Goal: Task Accomplishment & Management: Manage account settings

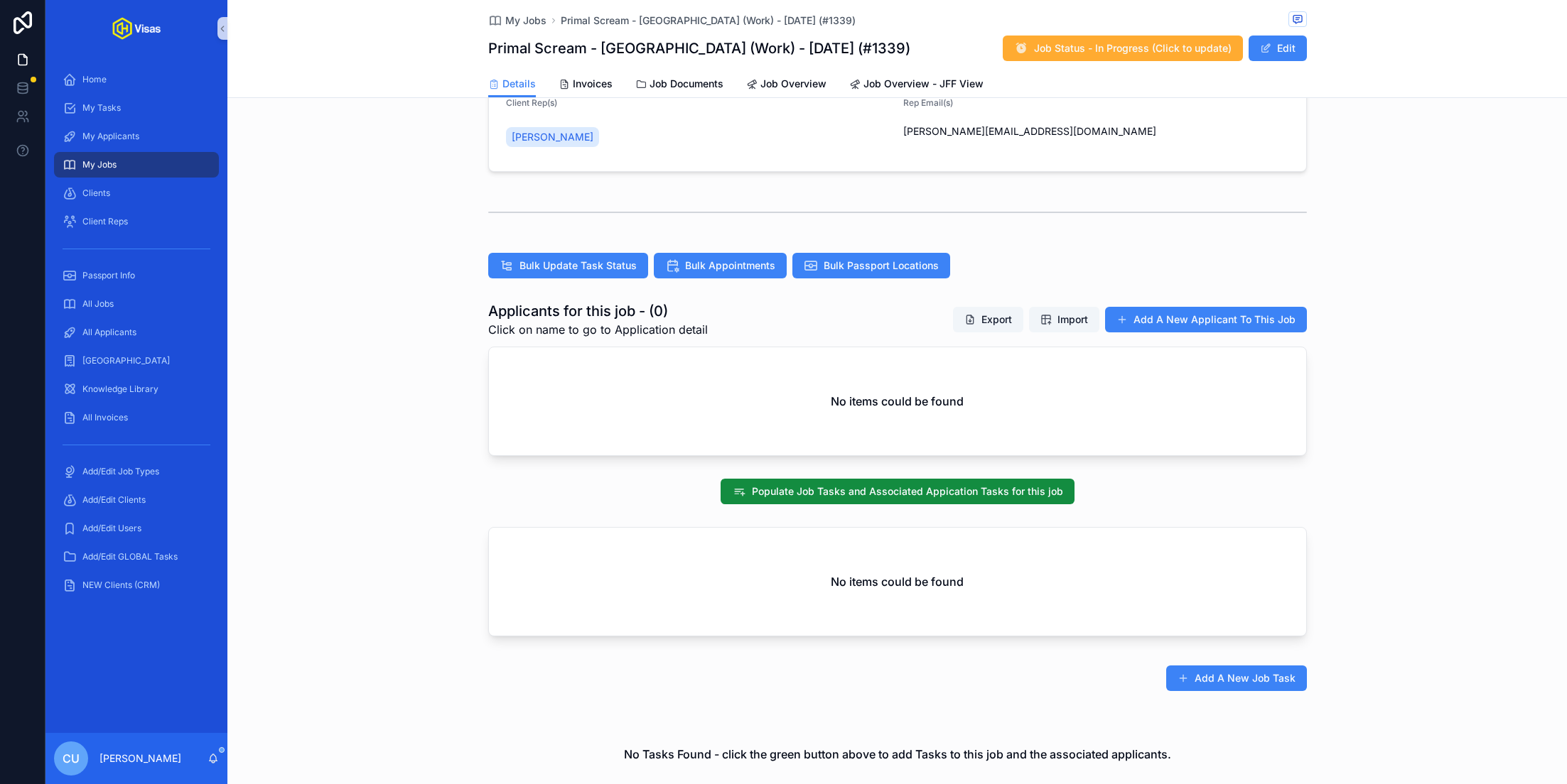
scroll to position [258, 0]
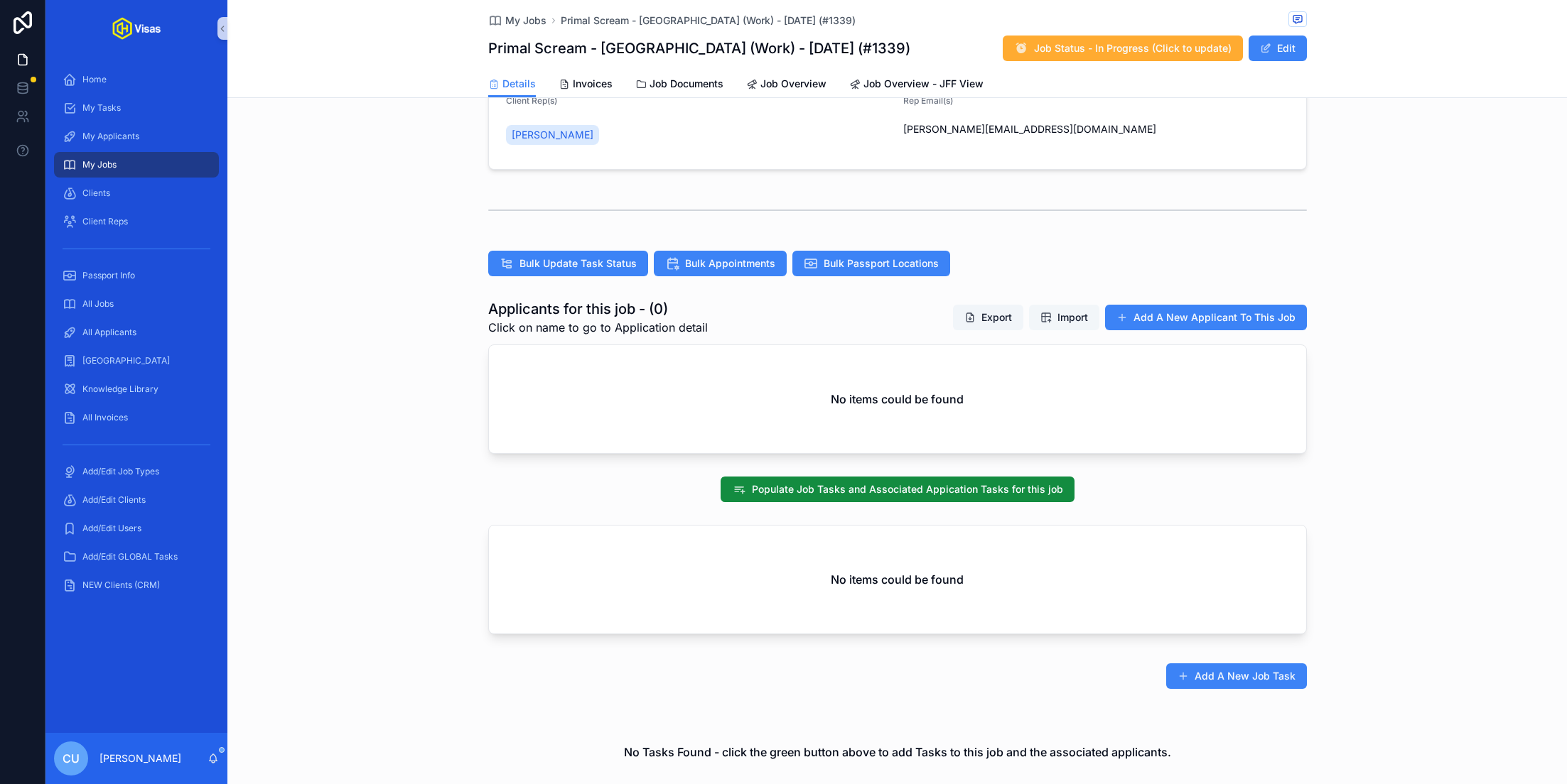
click at [1081, 311] on span "Import" at bounding box center [1072, 317] width 30 height 14
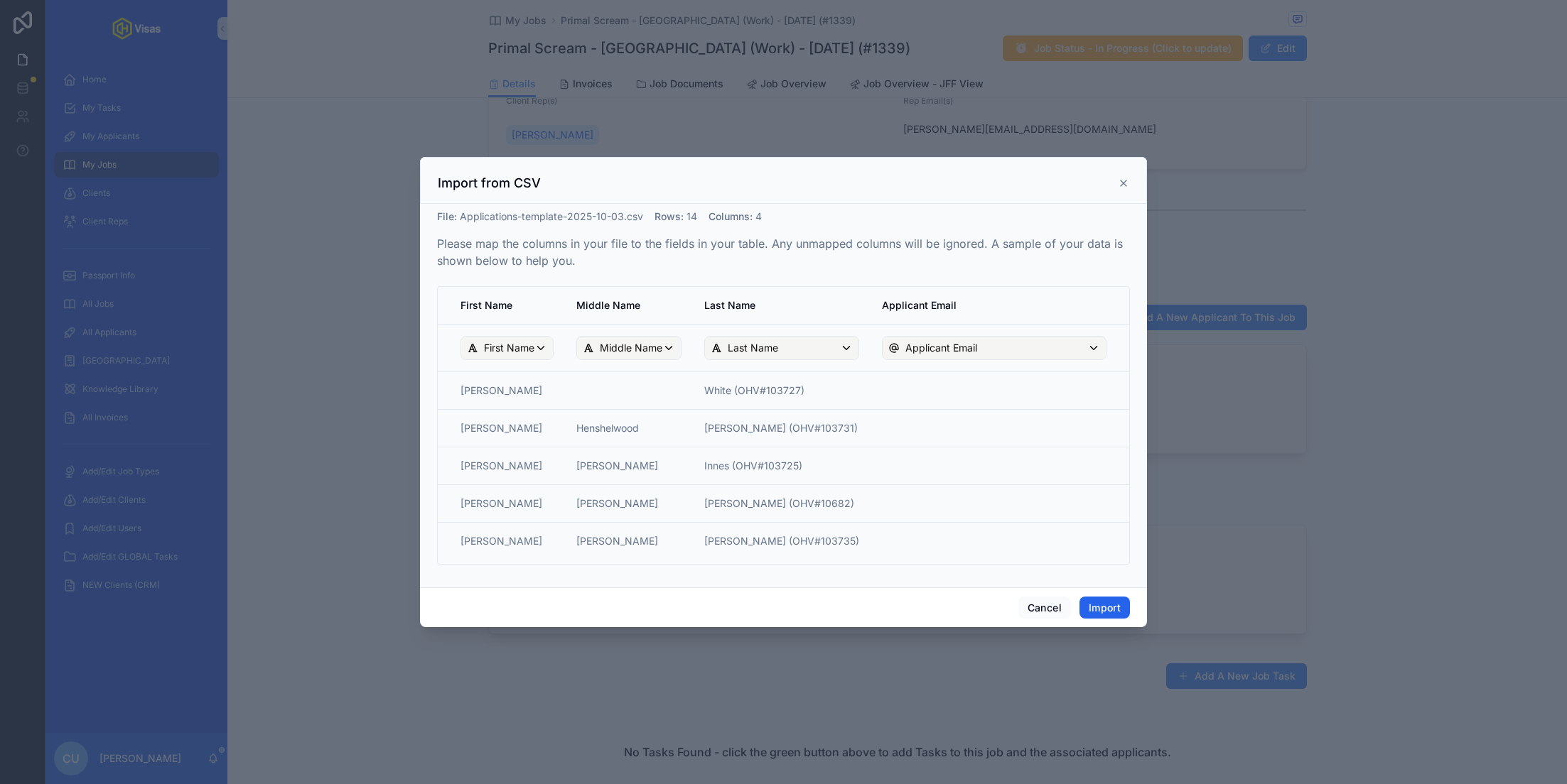
click at [1101, 606] on button "Import" at bounding box center [1105, 608] width 51 height 23
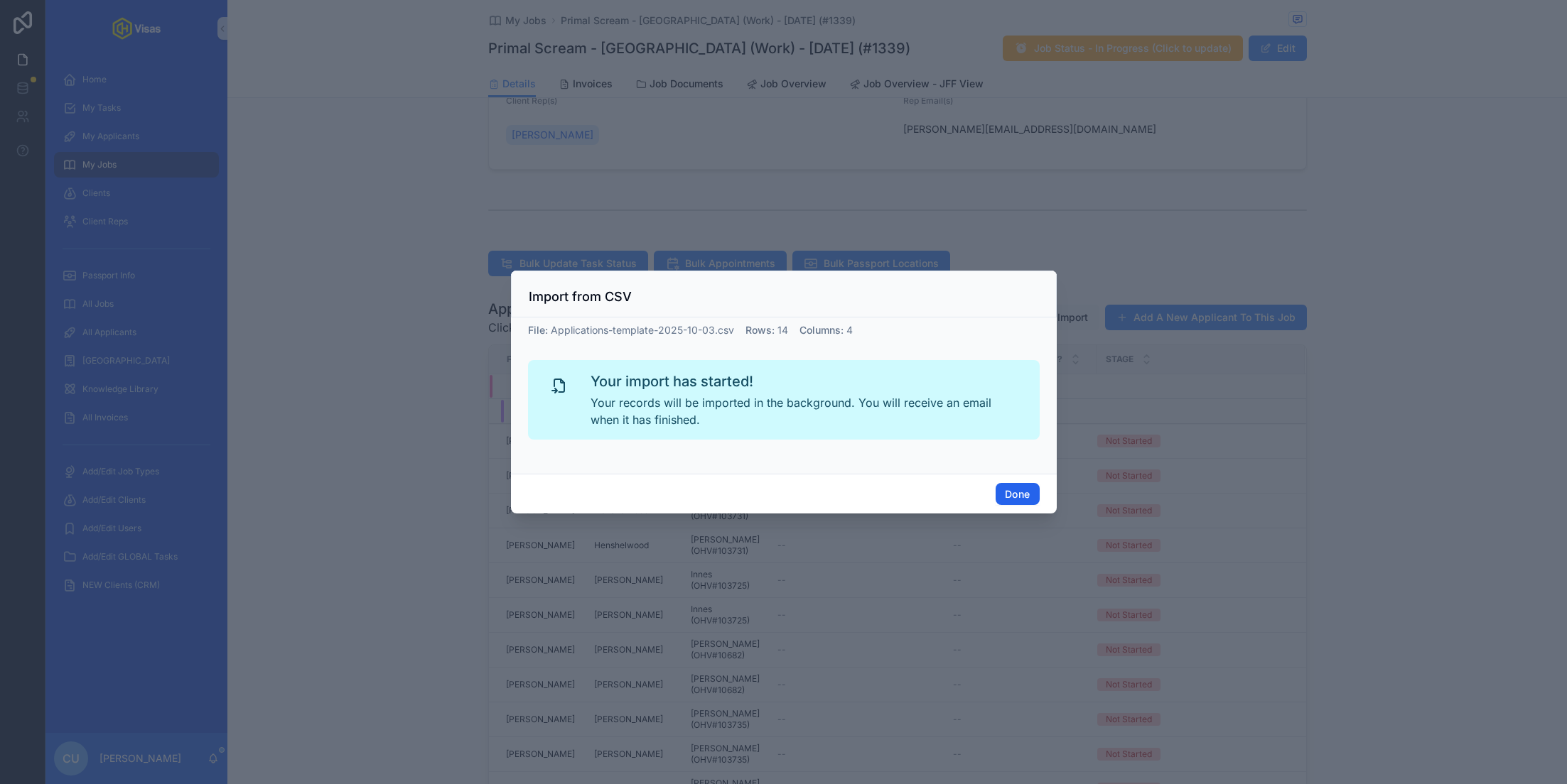
click at [1020, 488] on button "Done" at bounding box center [1017, 495] width 43 height 23
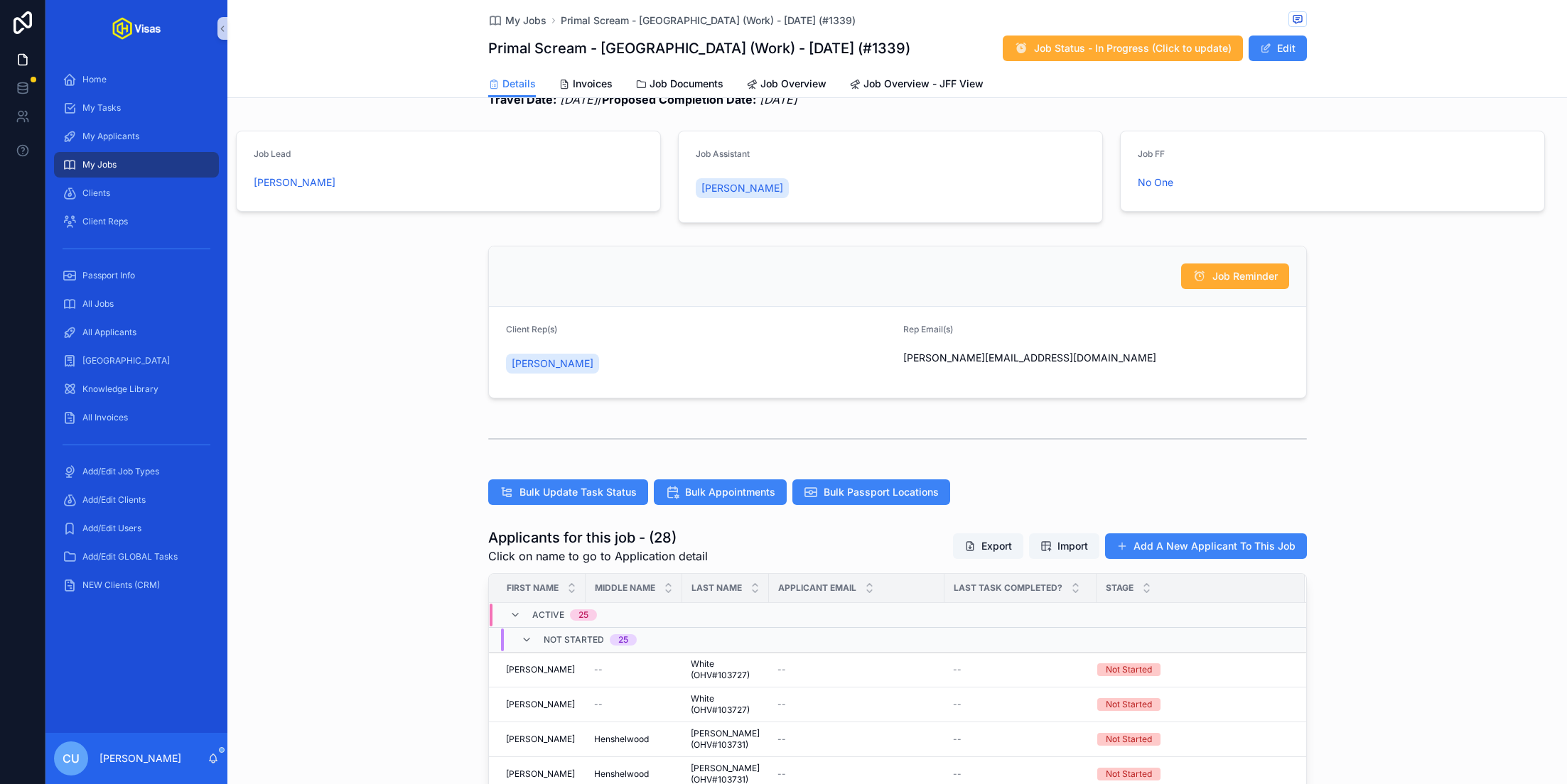
scroll to position [0, 0]
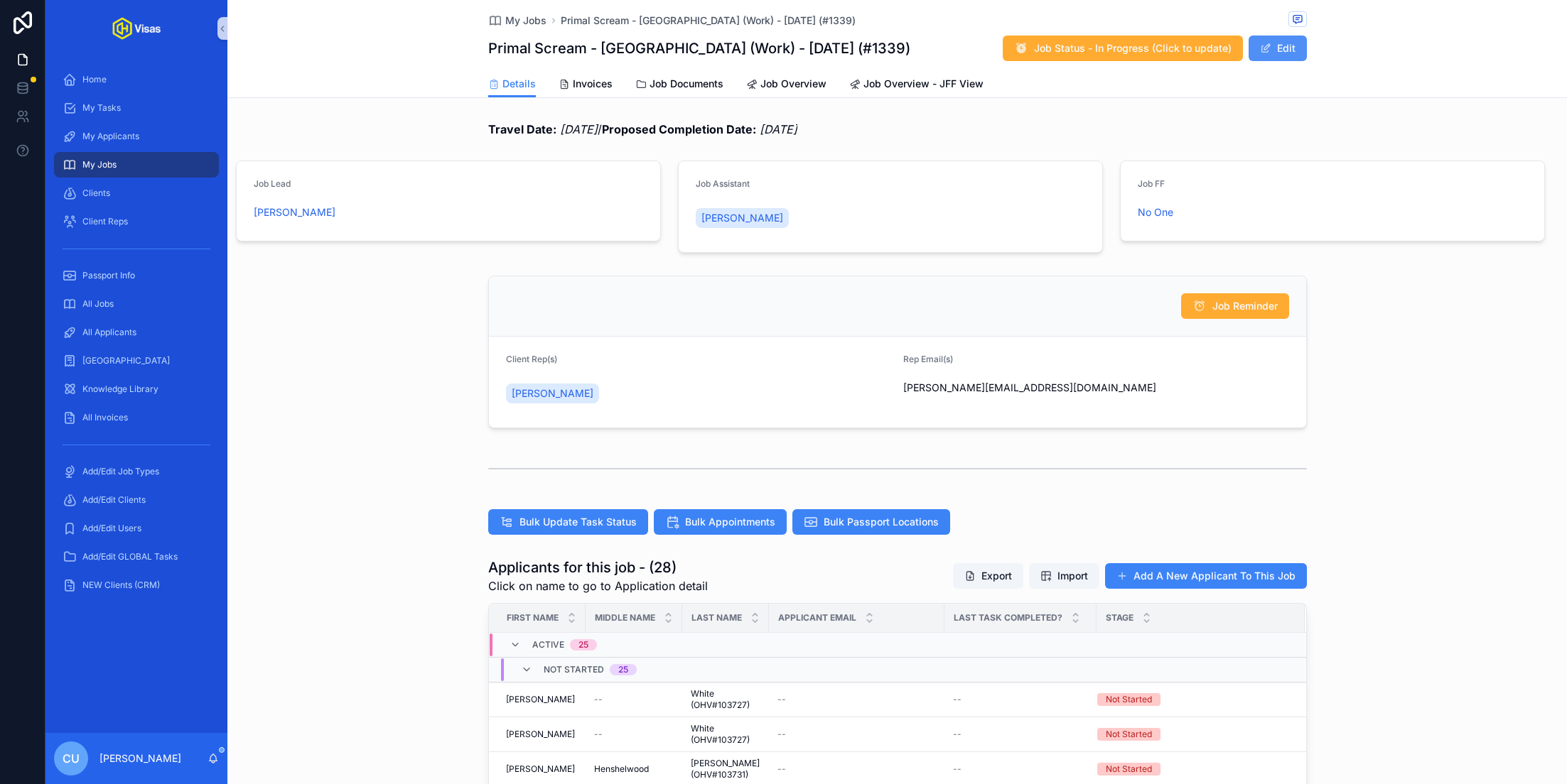
click at [1295, 53] on button "Edit" at bounding box center [1277, 48] width 58 height 25
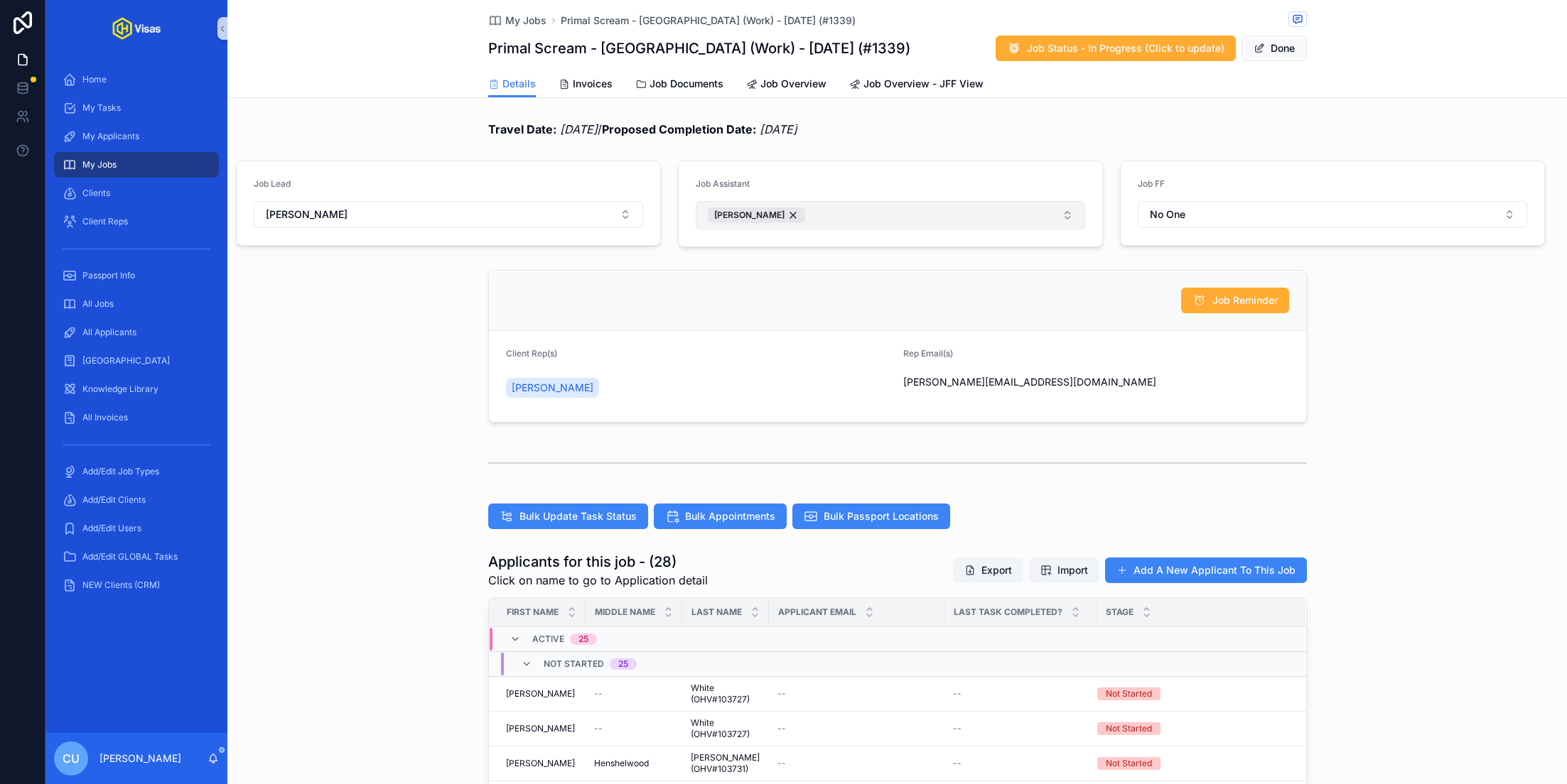
click at [854, 225] on button "[PERSON_NAME]" at bounding box center [890, 215] width 390 height 29
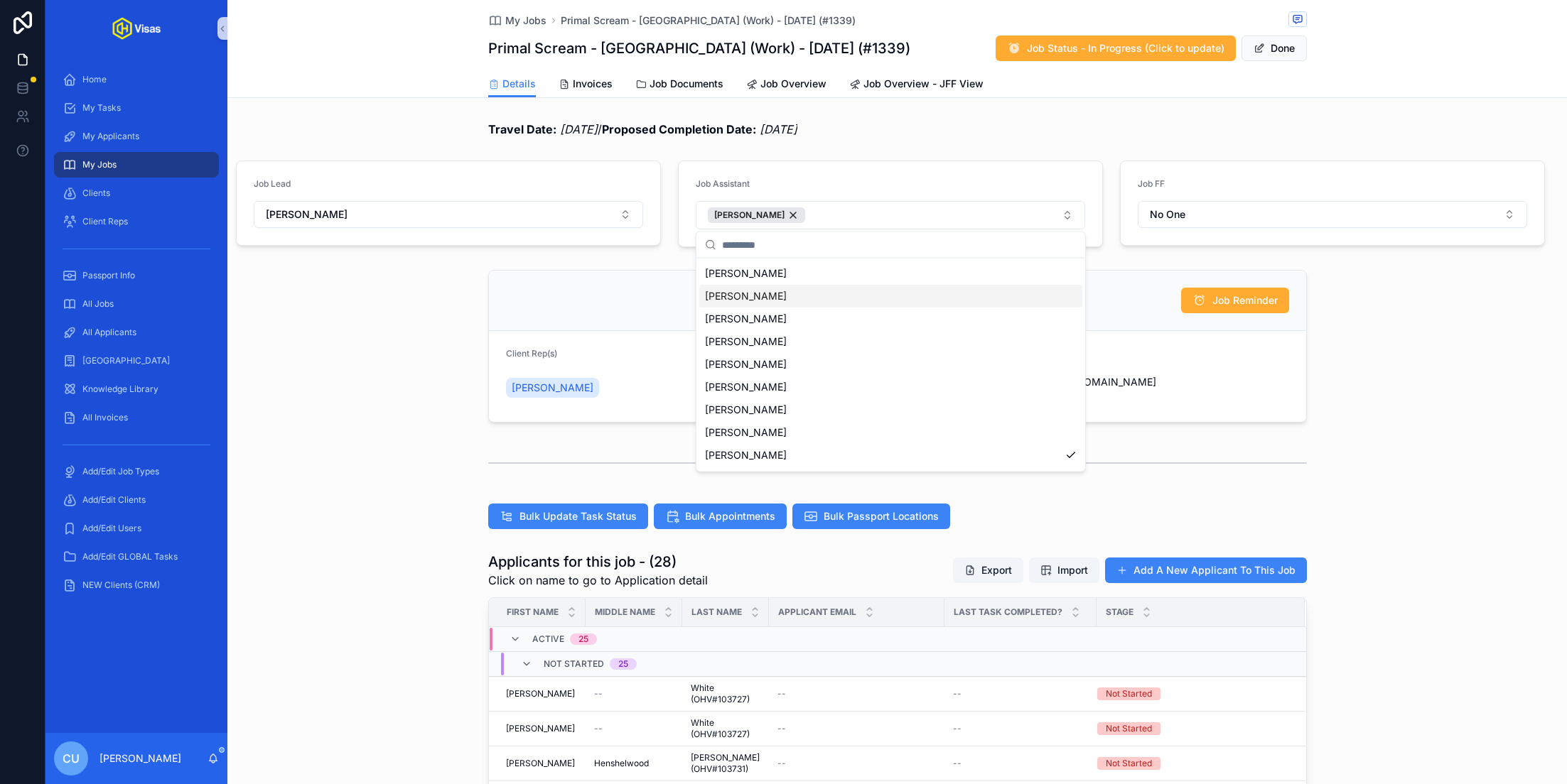
scroll to position [111, 0]
click at [766, 384] on span "[PERSON_NAME]" at bounding box center [746, 389] width 82 height 14
click at [1267, 46] on button "Done" at bounding box center [1273, 48] width 65 height 25
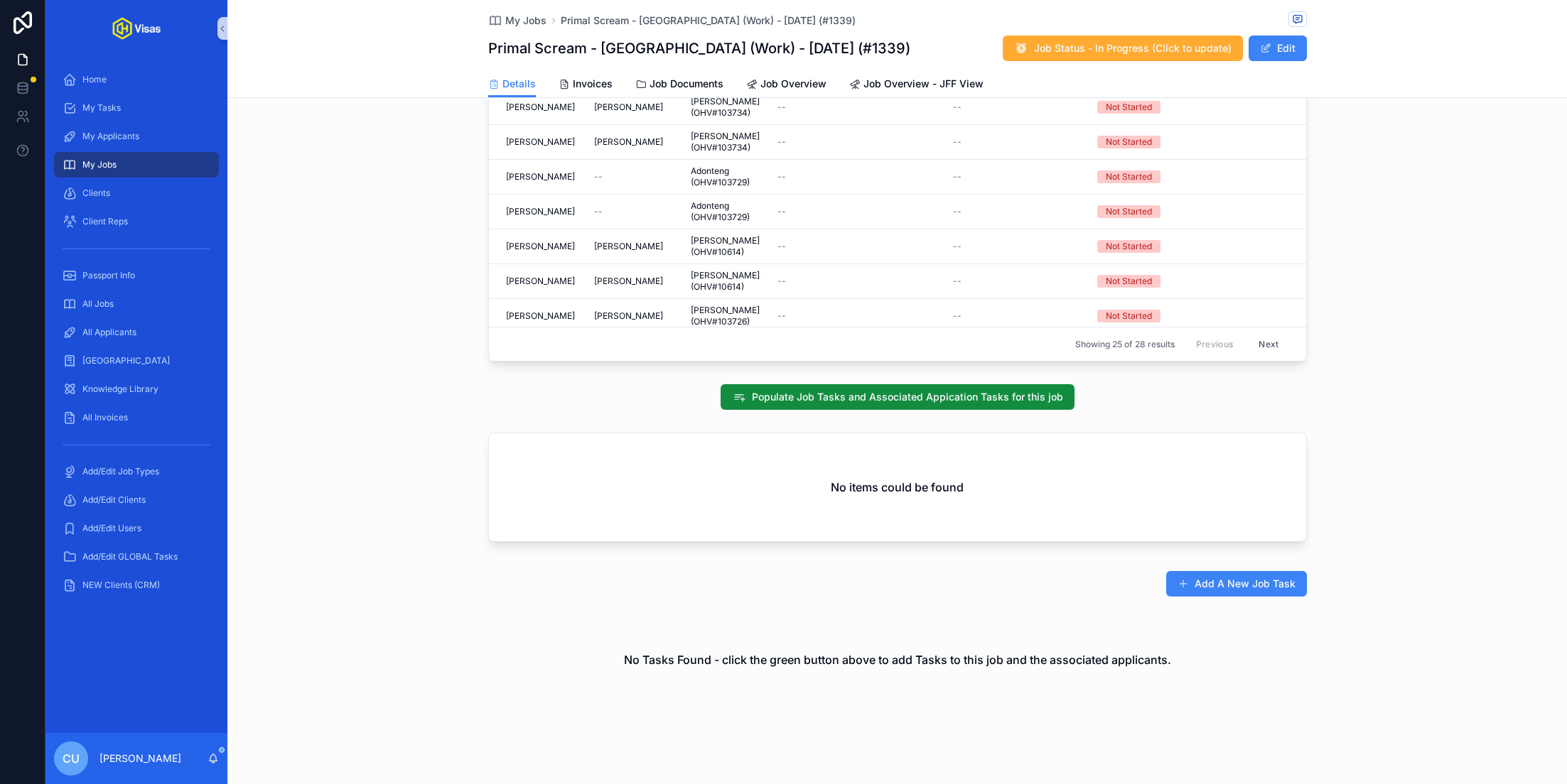
scroll to position [854, 0]
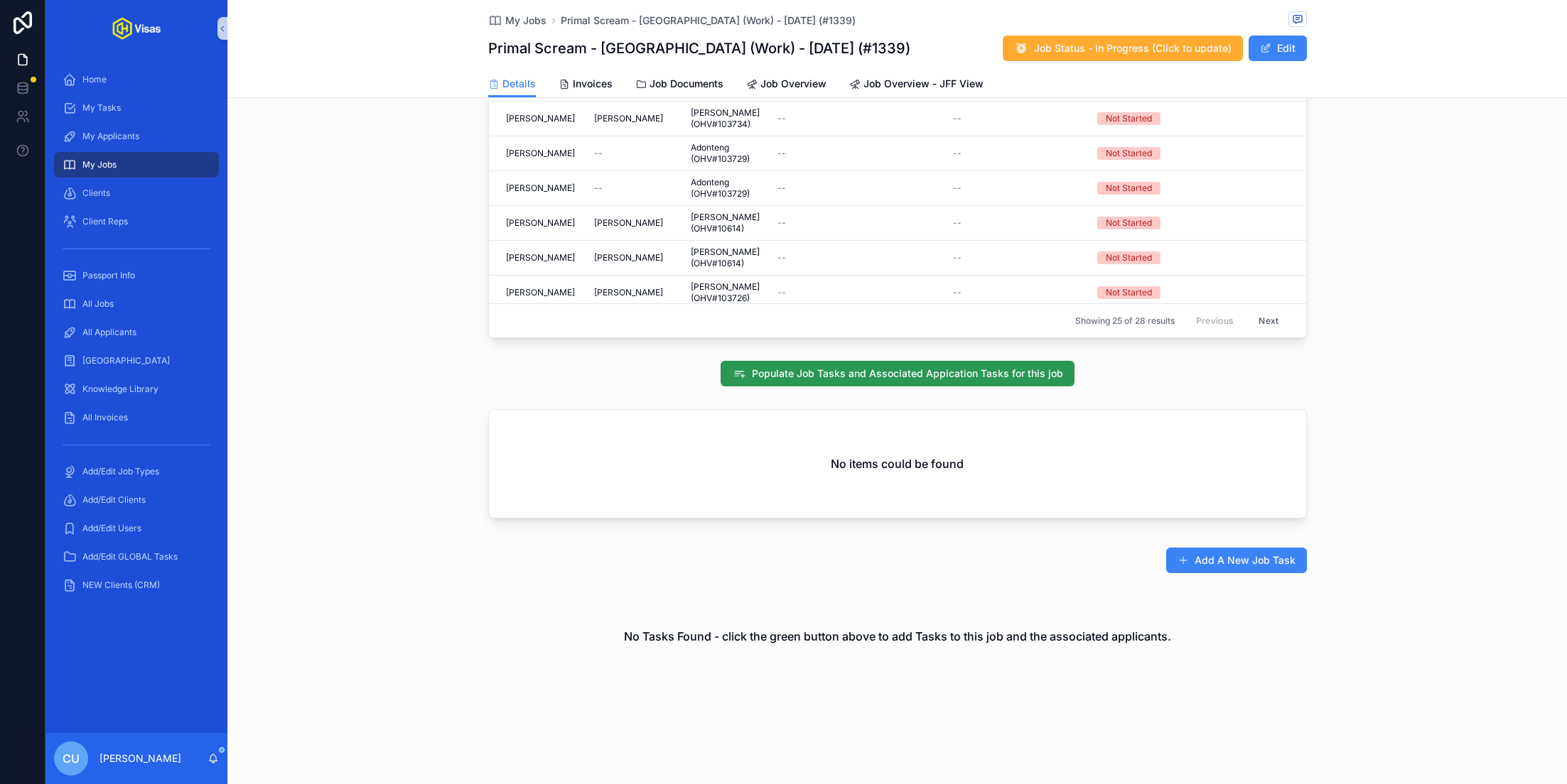
click at [832, 369] on span "Populate Job Tasks and Associated Appication Tasks for this job" at bounding box center [907, 373] width 311 height 14
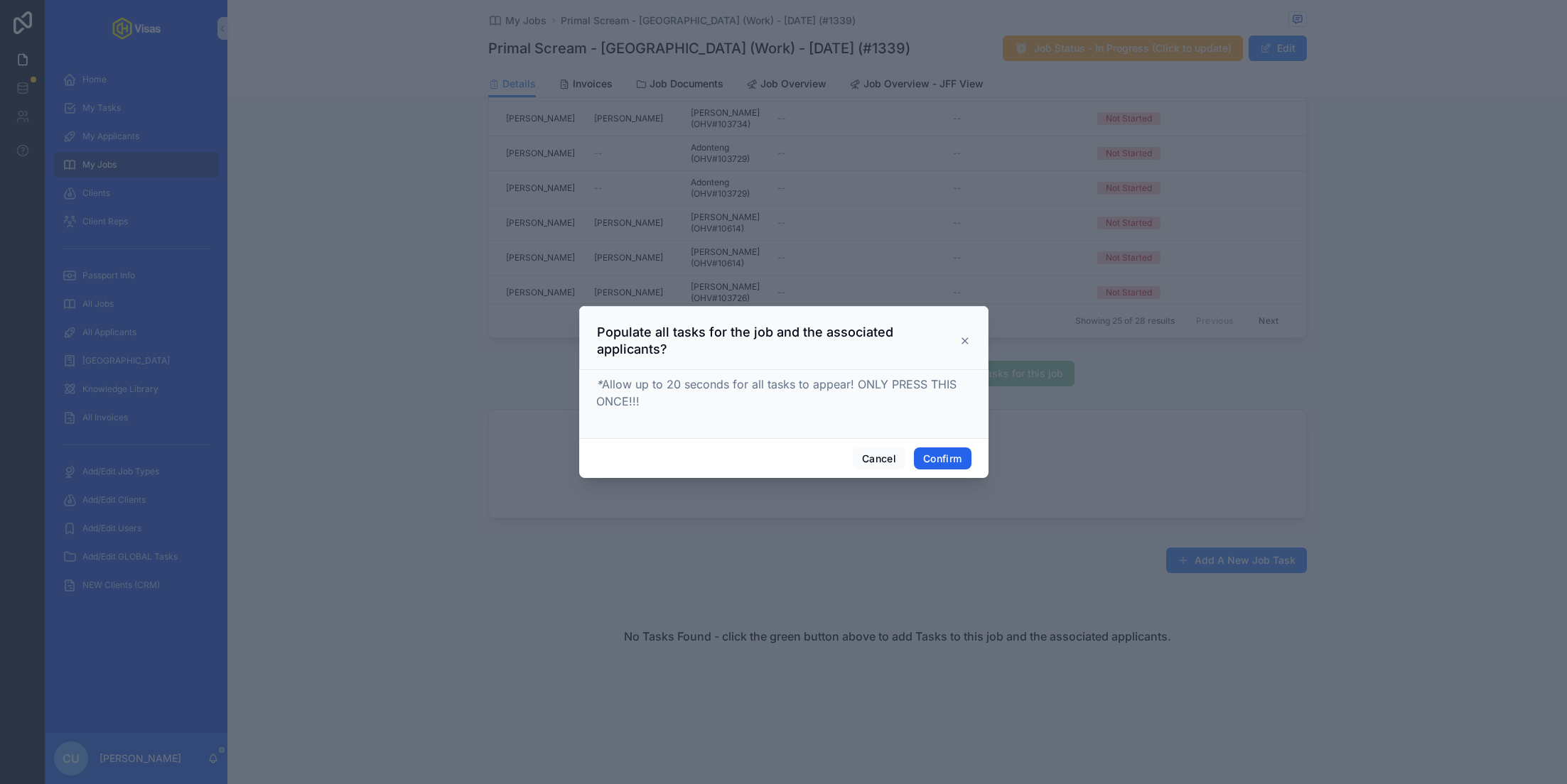
click at [934, 449] on button "Confirm" at bounding box center [942, 459] width 57 height 23
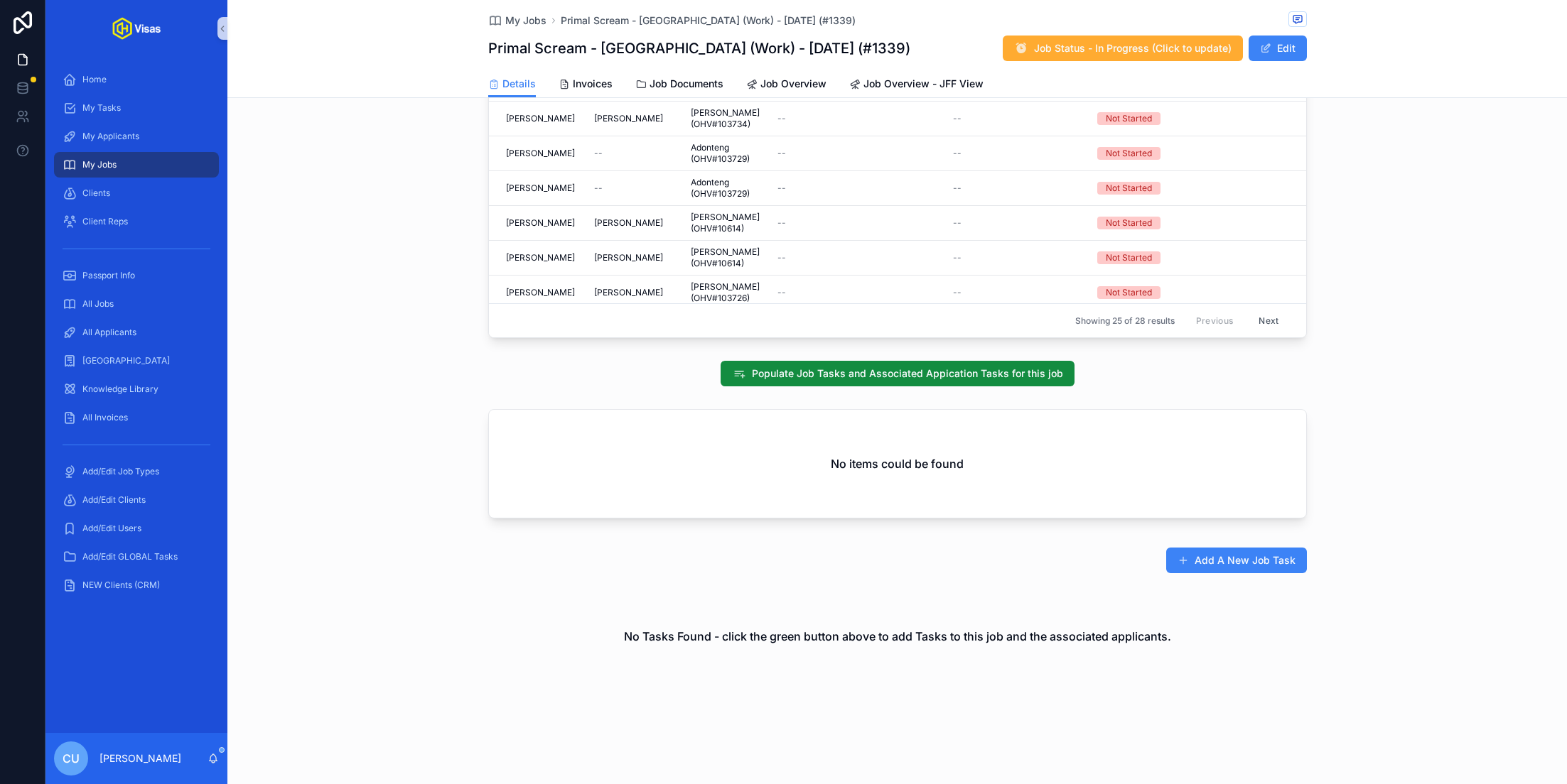
click at [651, 50] on h1 "Primal Scream - Peru (Work) - Oct/25 (#1339)" at bounding box center [700, 48] width 422 height 20
copy h1 "Primal Scream - Peru (Work) - Oct/25 (#1339)"
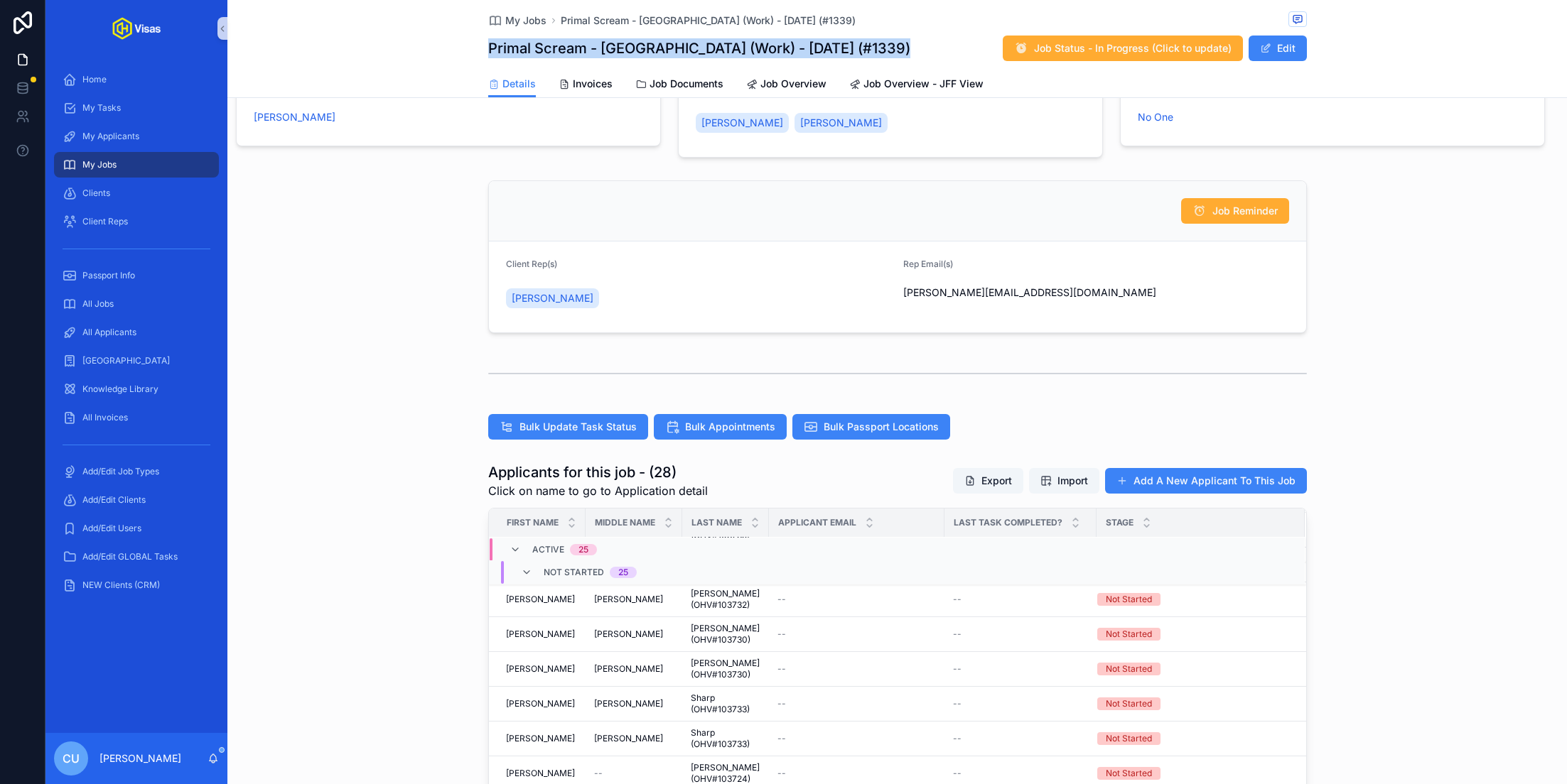
scroll to position [0, 0]
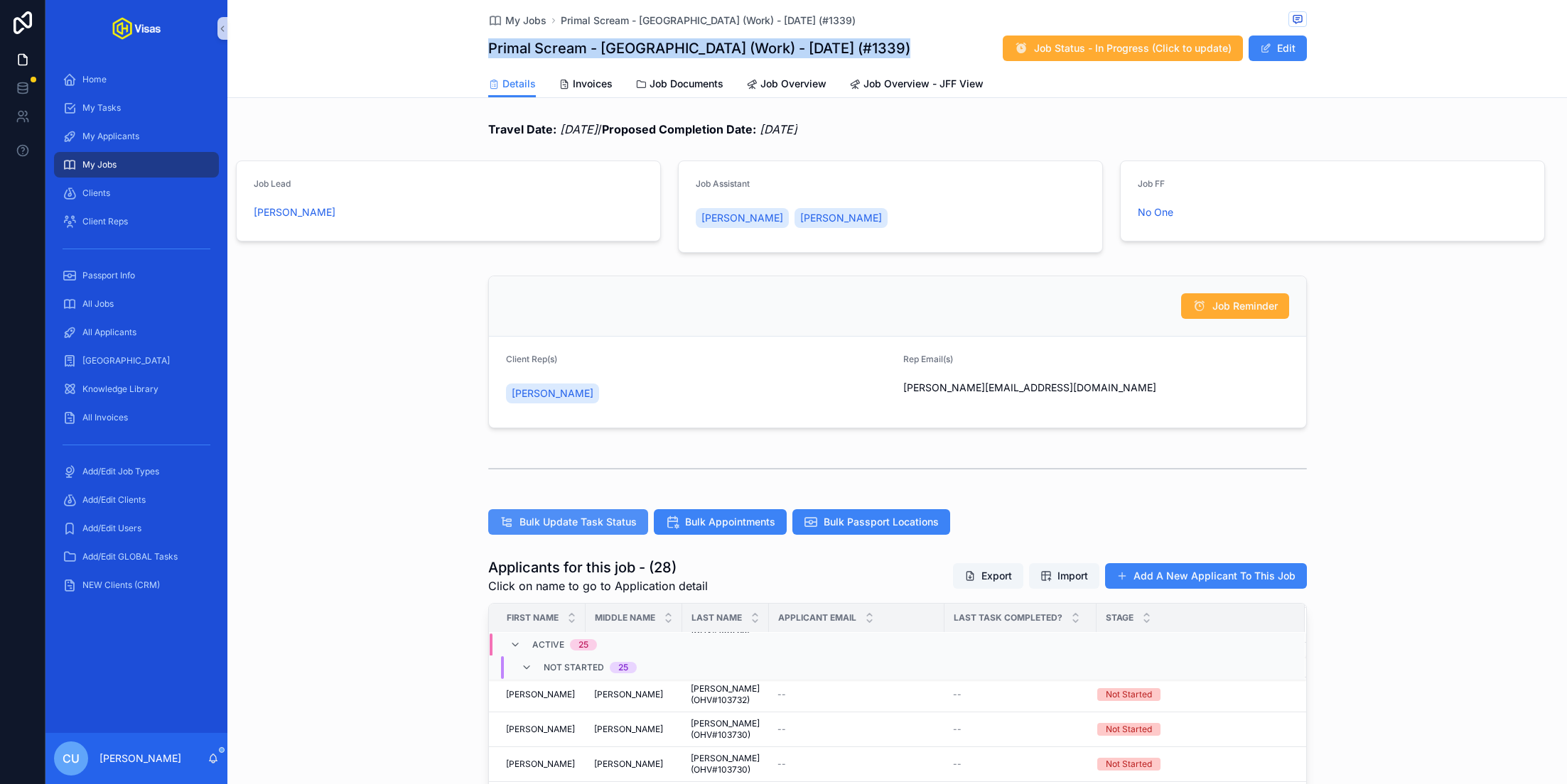
click at [556, 519] on span "Bulk Update Task Status" at bounding box center [578, 522] width 117 height 14
click at [127, 306] on div "All Jobs" at bounding box center [136, 304] width 148 height 23
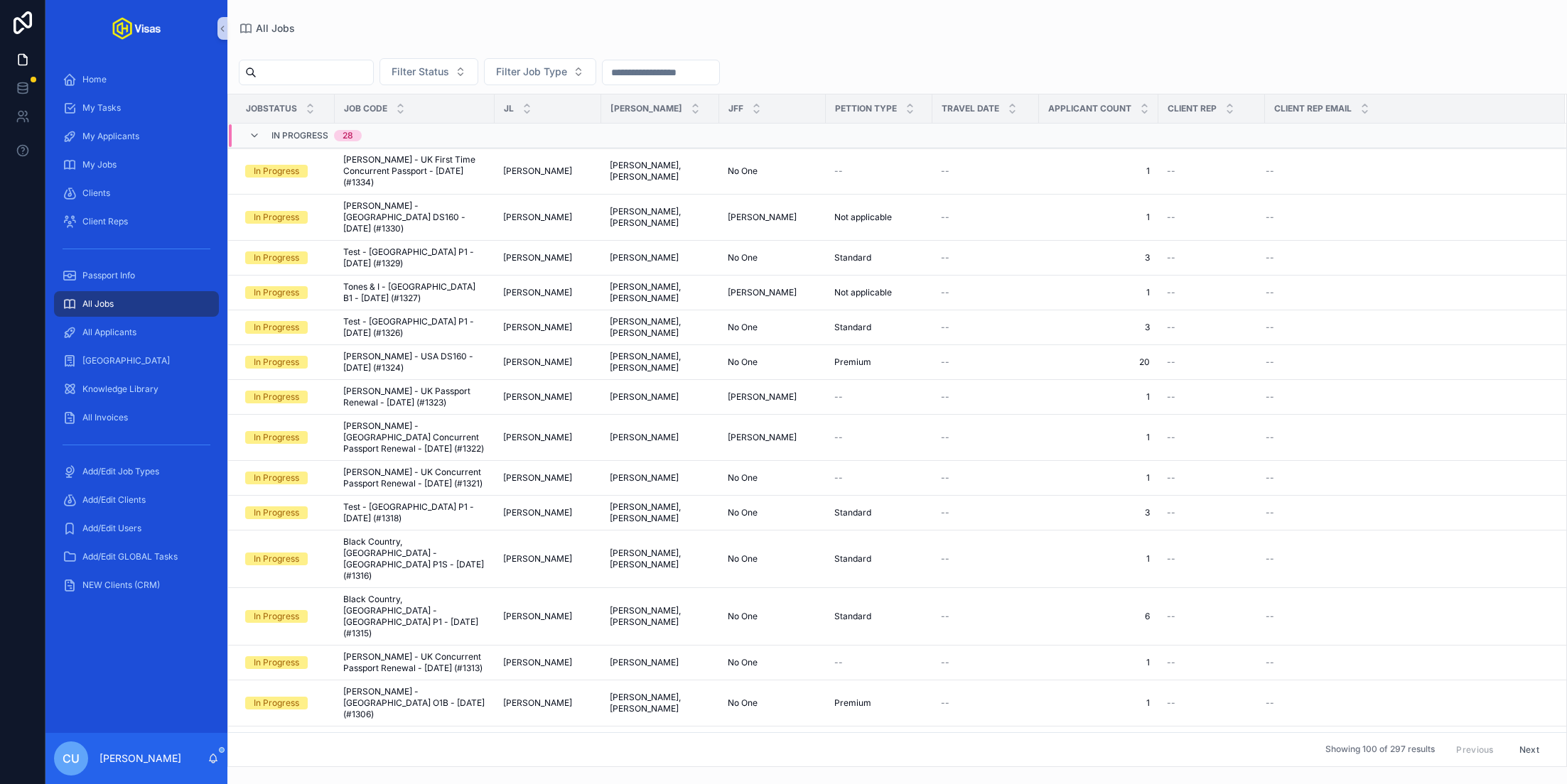
click at [303, 64] on input "scrollable content" at bounding box center [315, 73] width 117 height 20
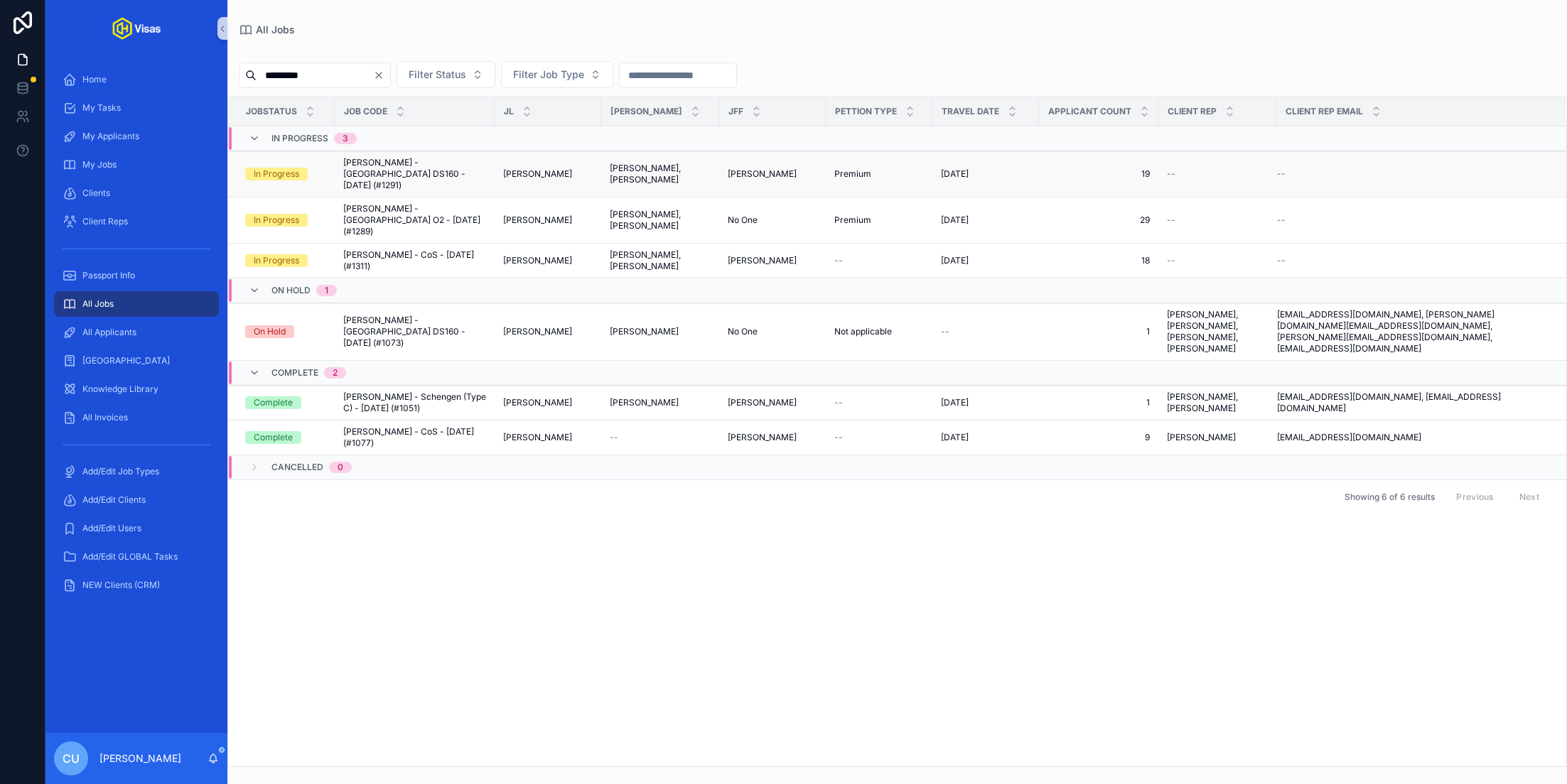
type input "*********"
click at [444, 167] on span "[PERSON_NAME] - [GEOGRAPHIC_DATA] DS160 - [DATE] (#1291)" at bounding box center [414, 174] width 143 height 34
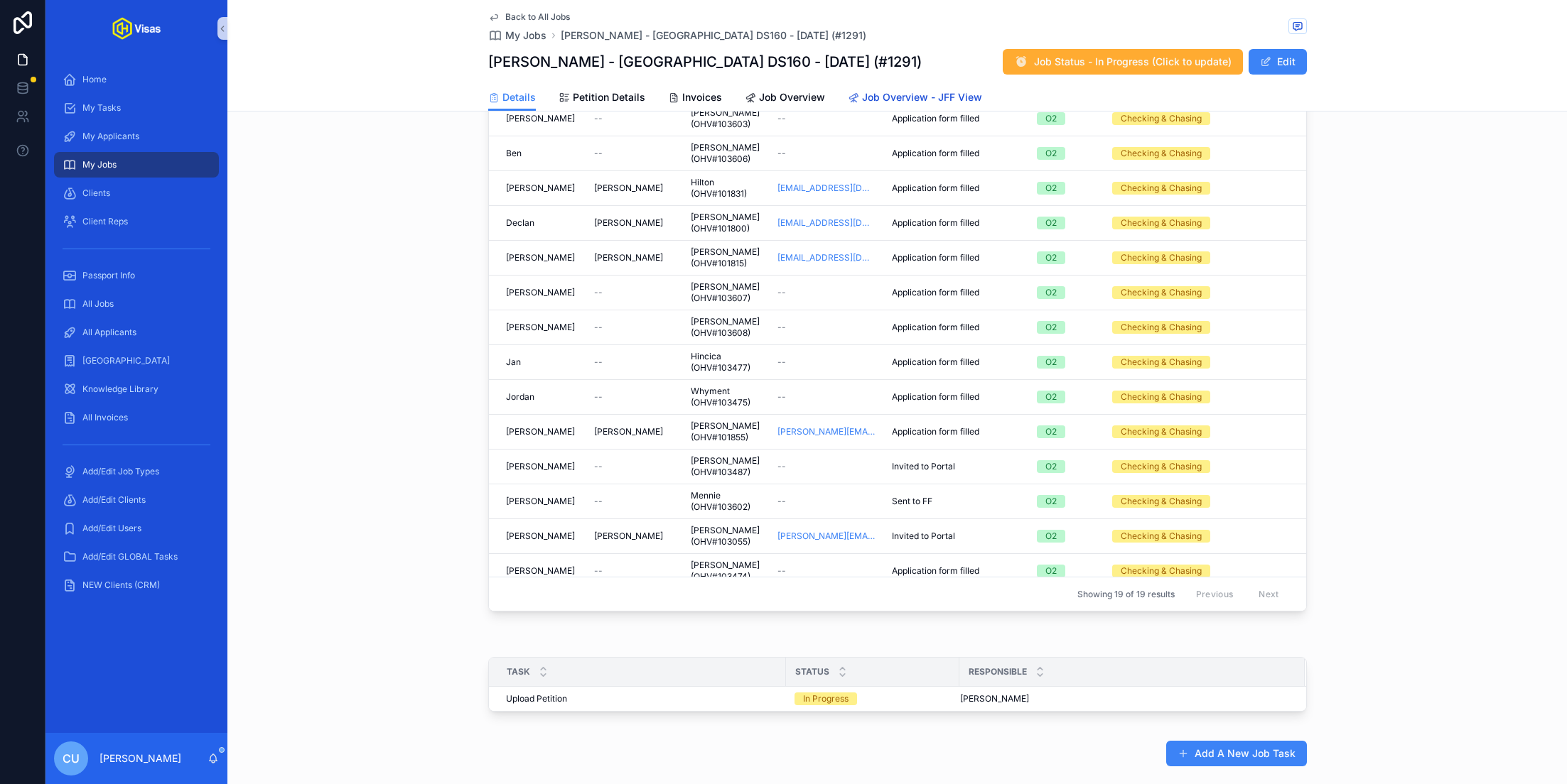
click at [889, 87] on link "Job Overview - JFF View" at bounding box center [915, 99] width 135 height 29
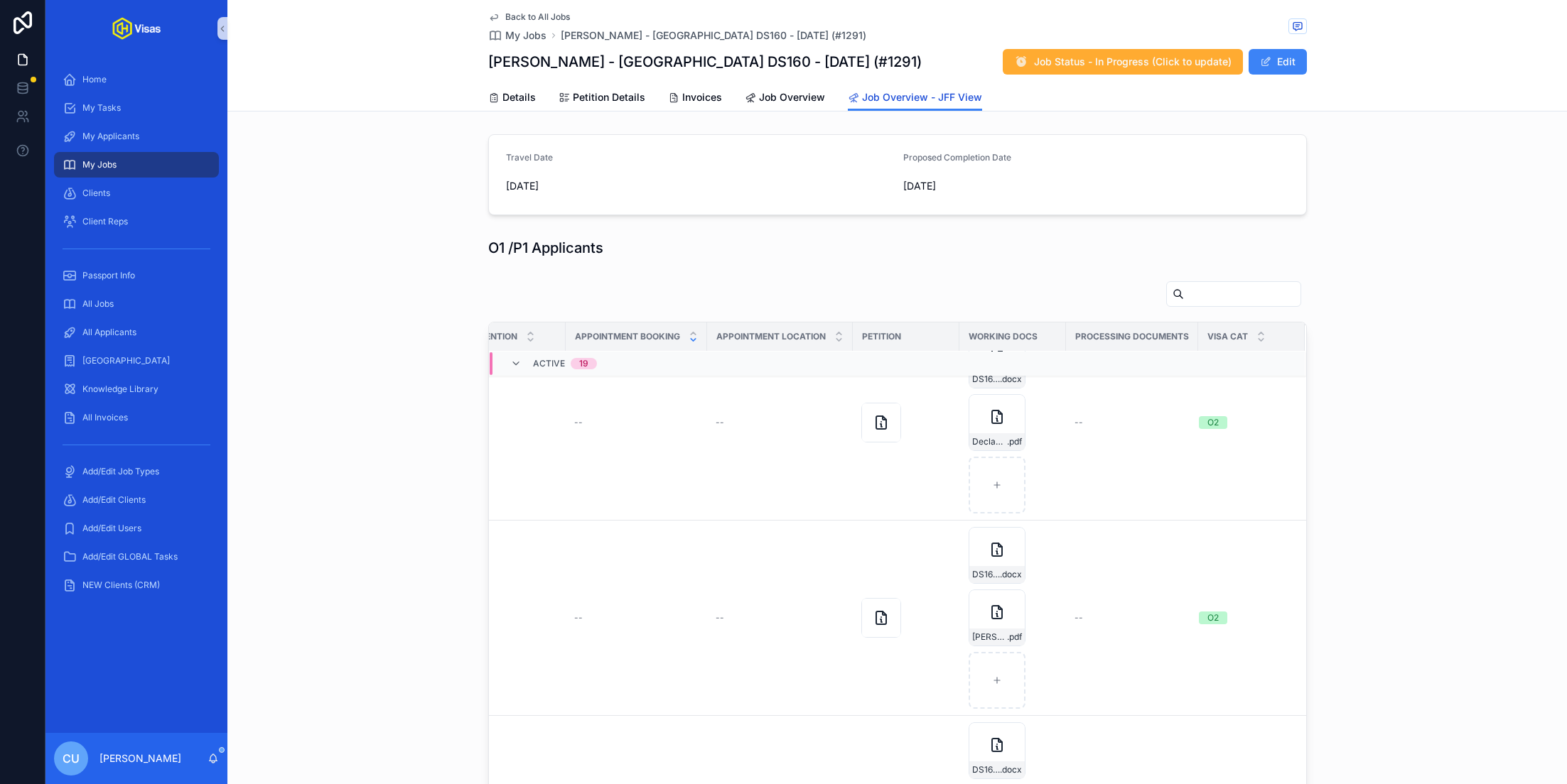
scroll to position [2227, 0]
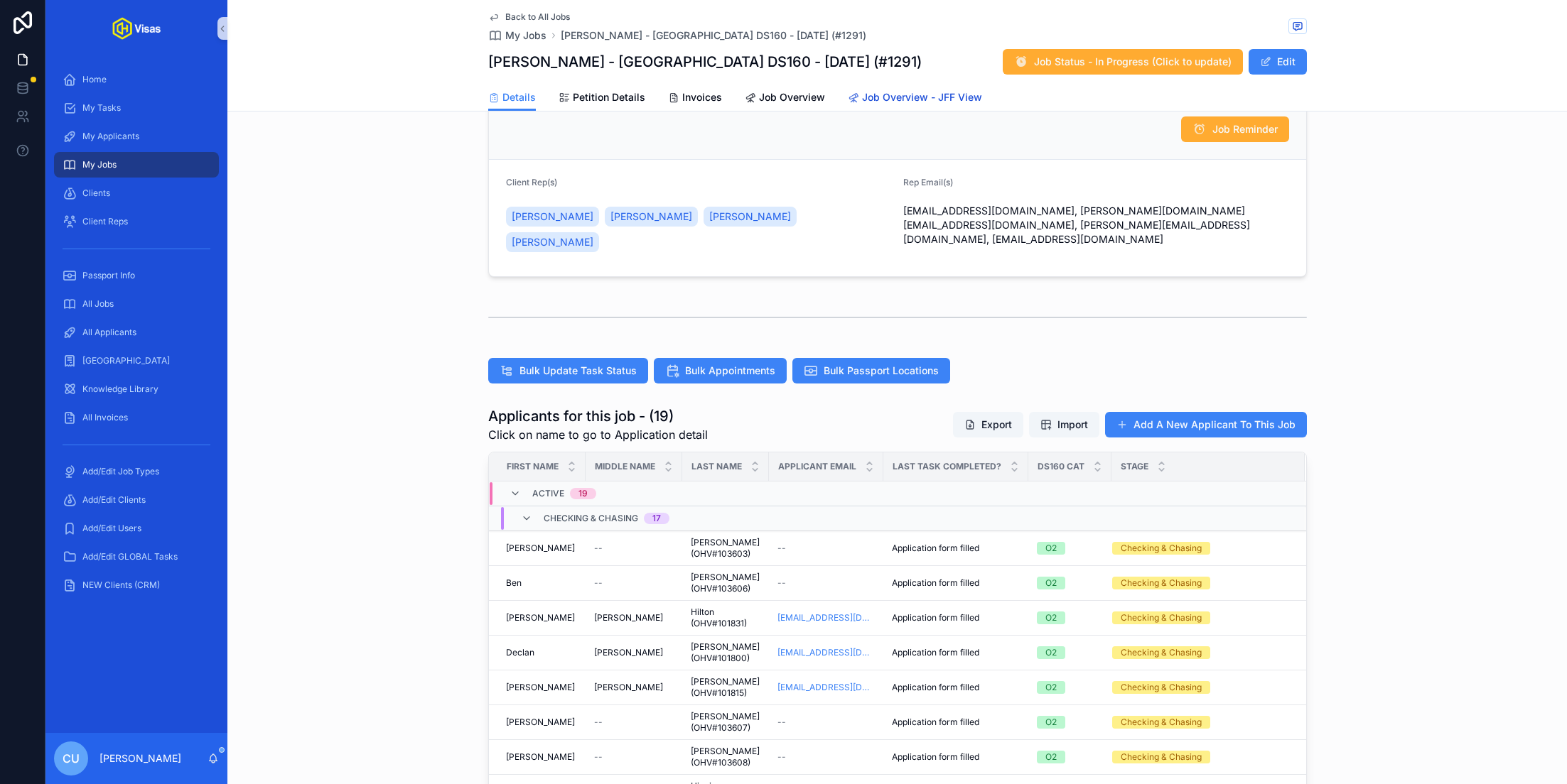
scroll to position [274, 0]
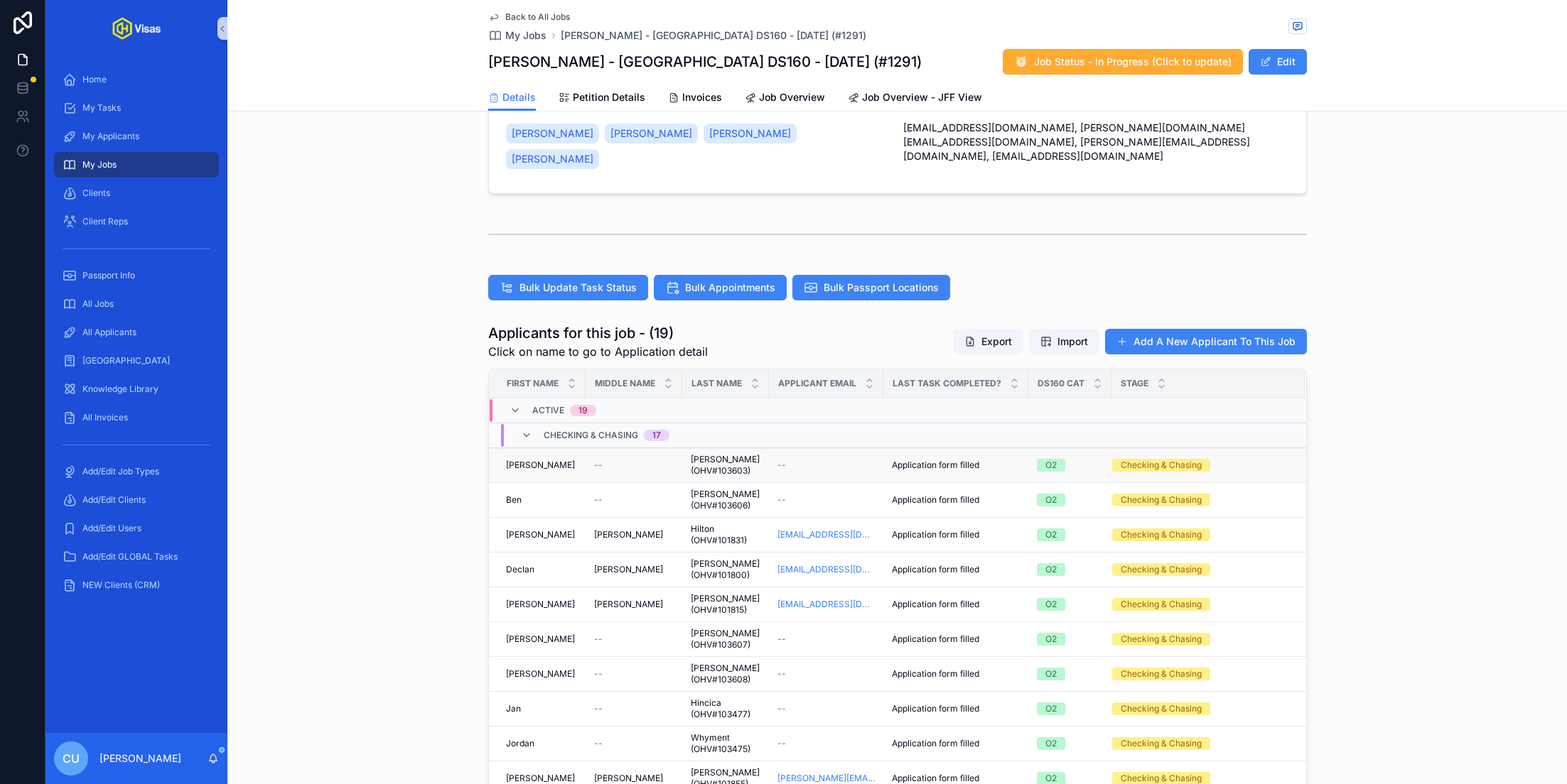
click at [580, 448] on td "Andy Andy" at bounding box center [537, 465] width 97 height 35
click at [622, 460] on div "--" at bounding box center [634, 465] width 80 height 11
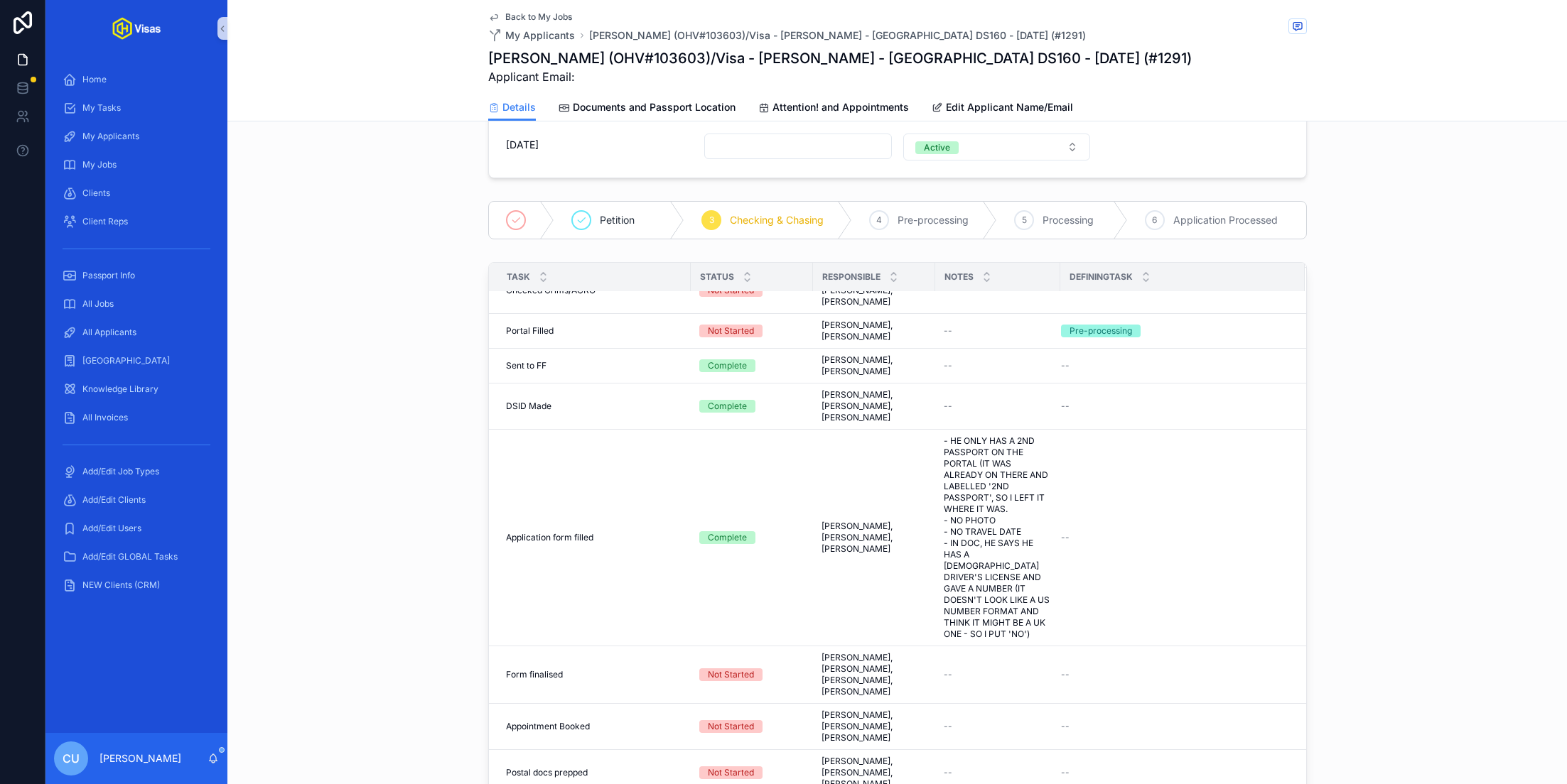
scroll to position [279, 0]
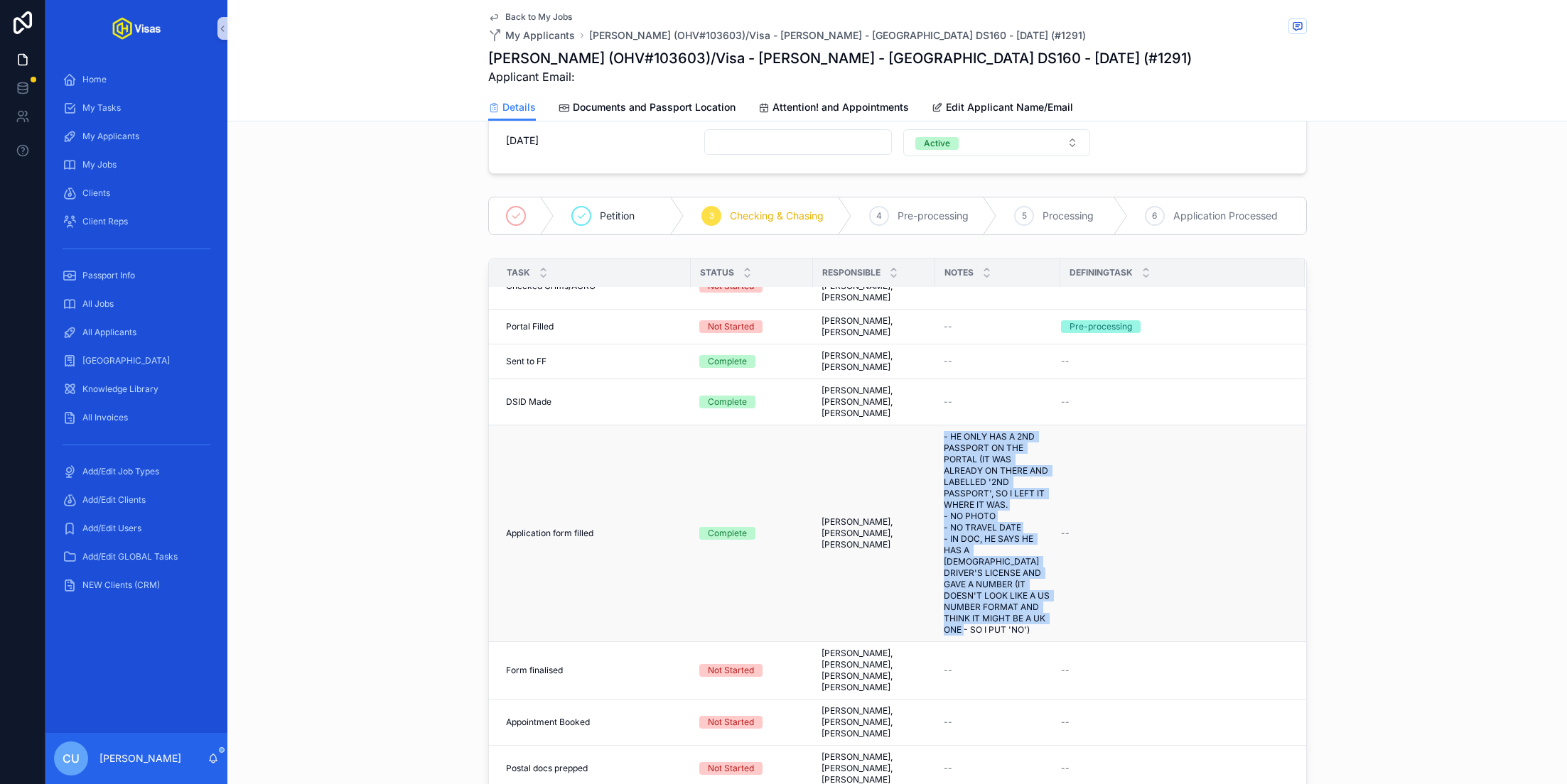
drag, startPoint x: 1005, startPoint y: 578, endPoint x: 941, endPoint y: 398, distance: 191.0
click at [941, 425] on td "- HE ONLY HAS A 2ND PASSPORT ON THE PORTAL (IT WAS ALREADY ON THERE AND LABELLE…" at bounding box center [997, 534] width 125 height 217
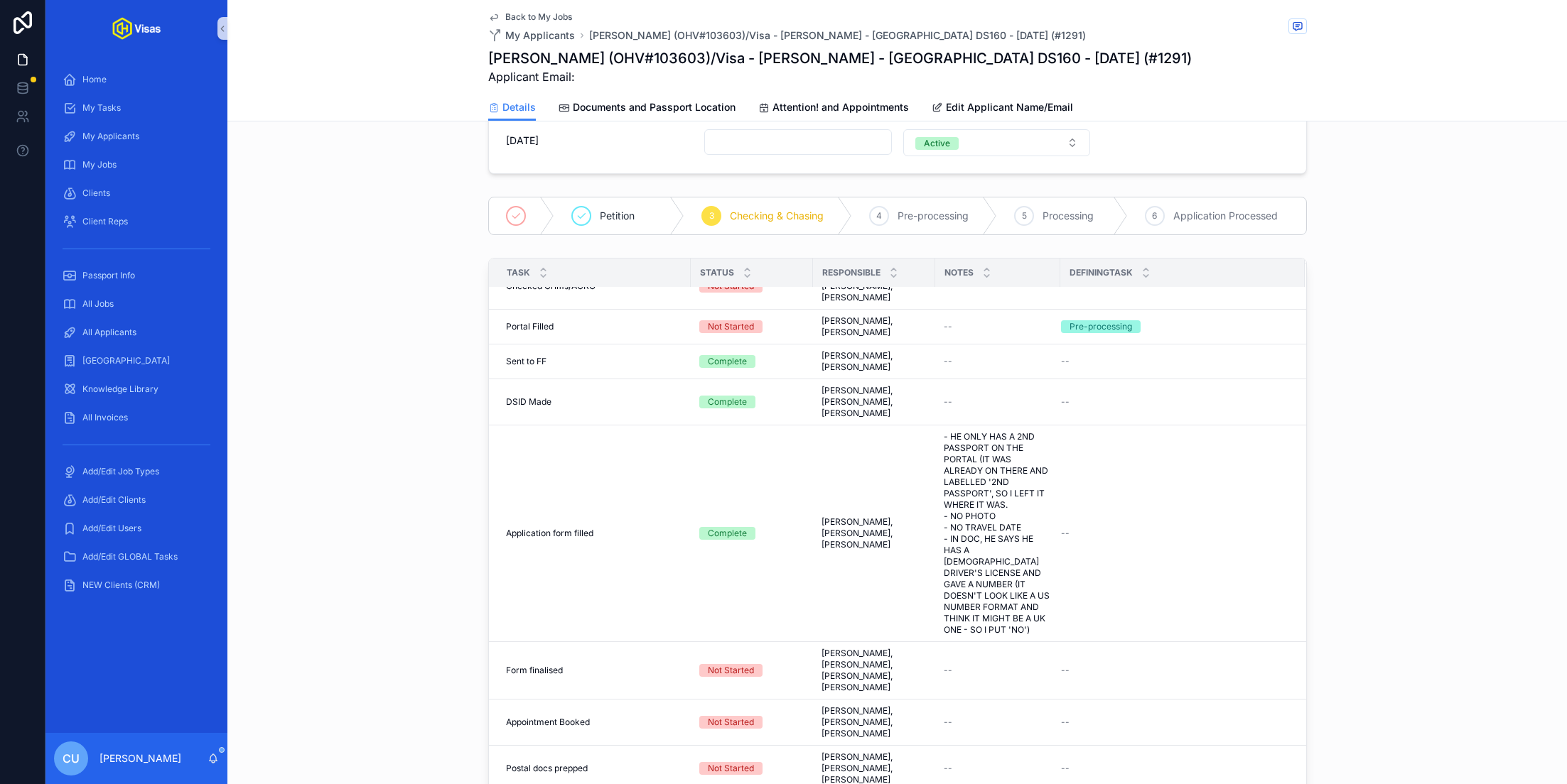
click at [447, 457] on div "Task Status Responsible Notes DefiningTask Invited to Portal Invited to Portal …" at bounding box center [897, 555] width 1340 height 606
click at [1428, 336] on div "Task Status Responsible Notes DefiningTask Invited to Portal Invited to Portal …" at bounding box center [897, 555] width 1340 height 606
click at [1296, 25] on icon "scrollable content" at bounding box center [1297, 26] width 11 height 11
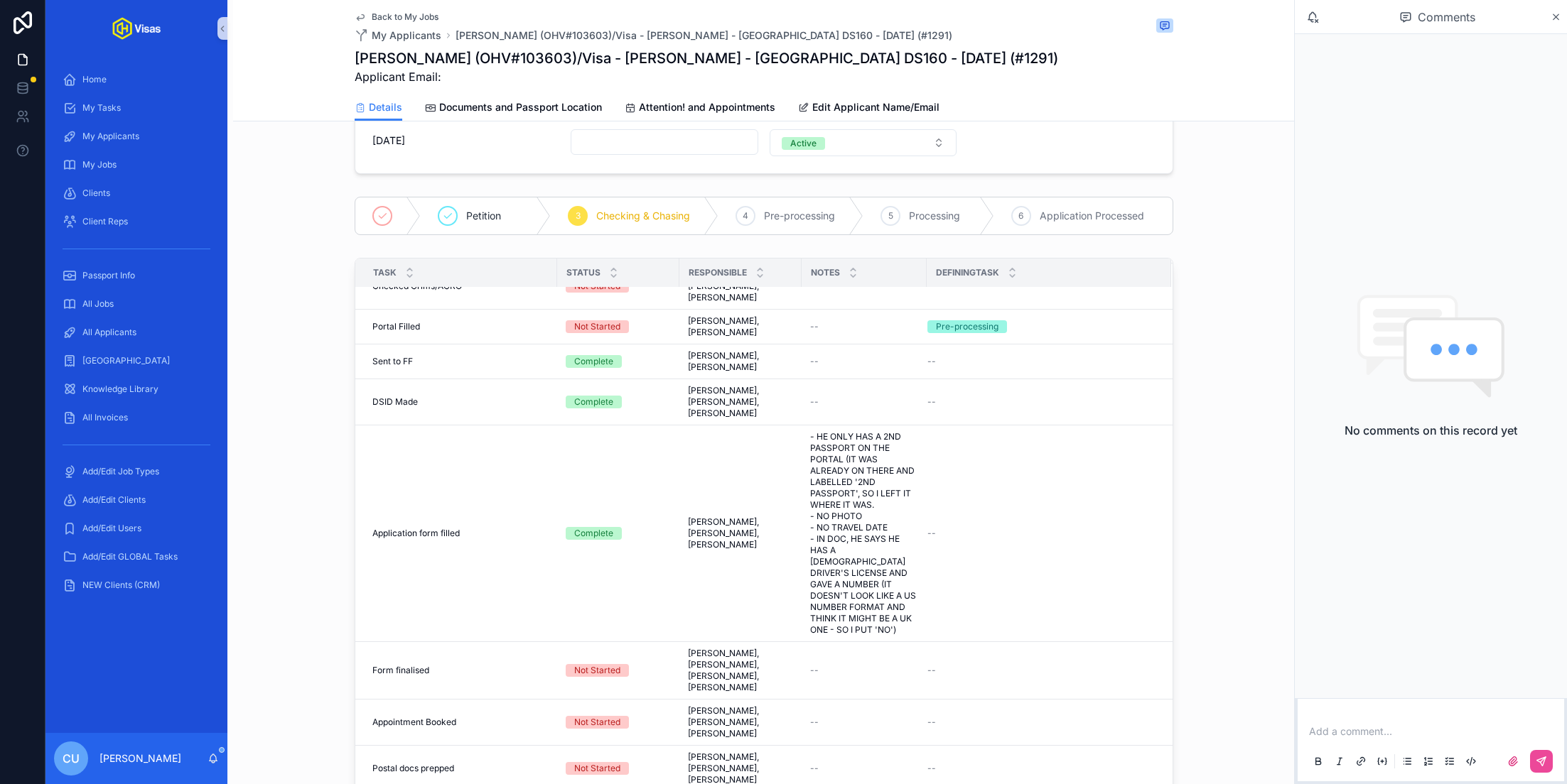
click at [1349, 726] on p "scrollable content" at bounding box center [1433, 731] width 249 height 14
click at [1405, 702] on span "[PERSON_NAME][EMAIL_ADDRESS][DOMAIN_NAME]" at bounding box center [1460, 707] width 253 height 14
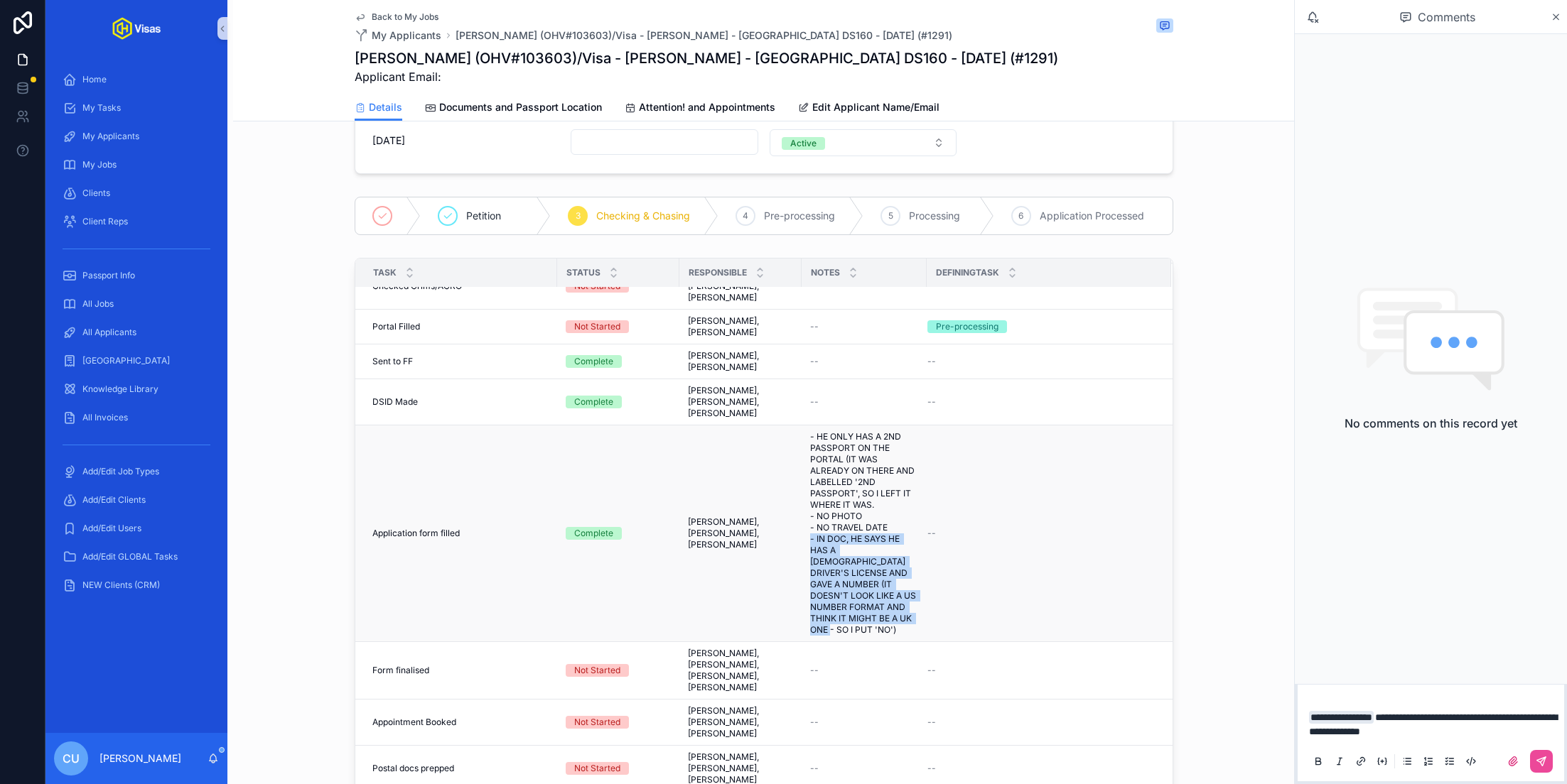
drag, startPoint x: 872, startPoint y: 575, endPoint x: 805, endPoint y: 500, distance: 100.6
click at [805, 500] on td "- HE ONLY HAS A 2ND PASSPORT ON THE PORTAL (IT WAS ALREADY ON THERE AND LABELLE…" at bounding box center [863, 534] width 125 height 217
copy span "- IN DOC, HE SAYS HE HAS A US DRIVER'S LICENSE AND GAVE A NUMBER (IT DOESN'T LO…"
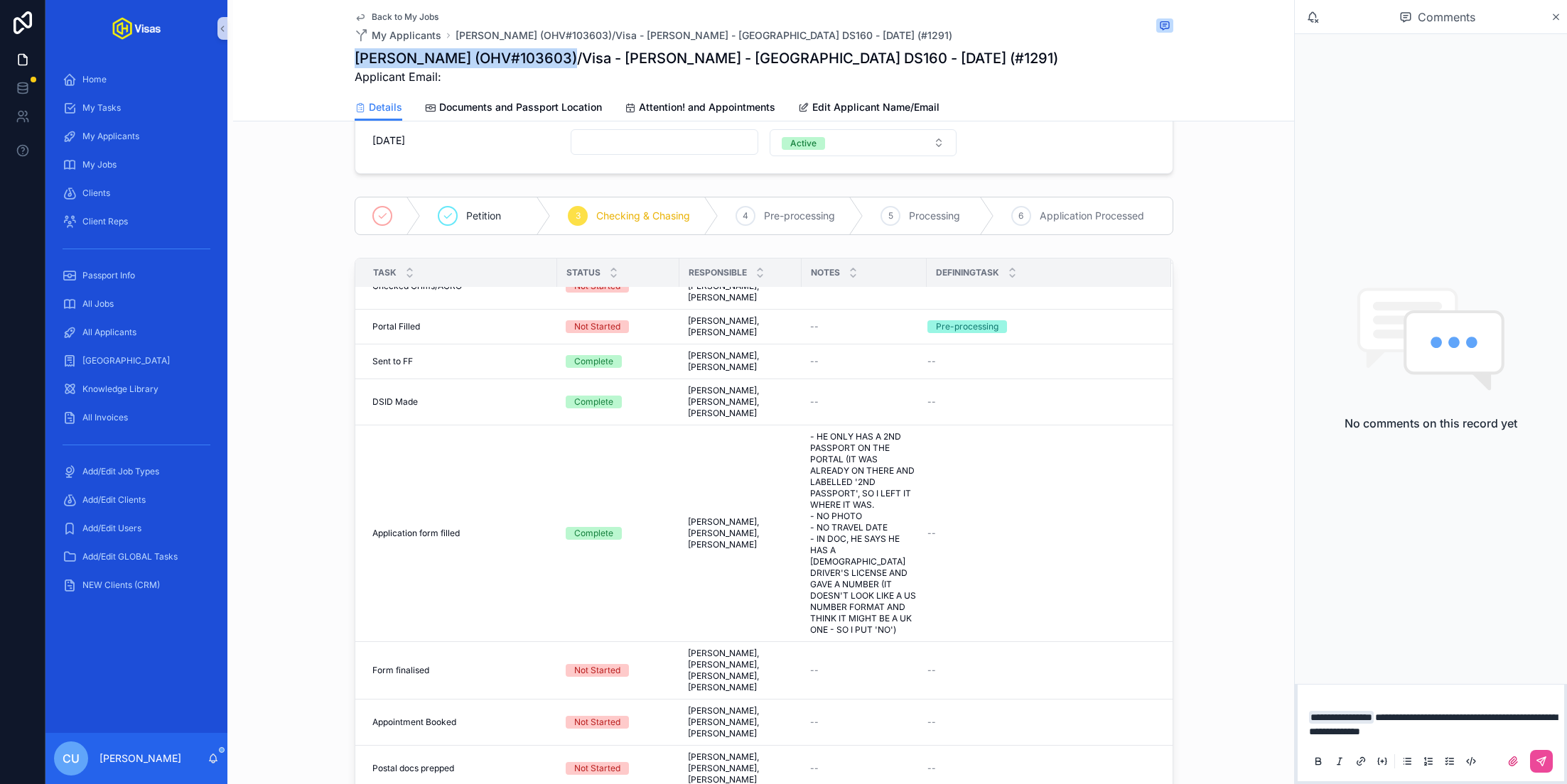
drag, startPoint x: 356, startPoint y: 59, endPoint x: 563, endPoint y: 64, distance: 207.1
click at [563, 64] on h1 "Andy Chapman (OHV#103603)/Visa - Ed Sheeran - USA DS160 - Aug/25 (#1291)" at bounding box center [706, 58] width 704 height 20
copy h1 "Andy Chapman (OHV#103603)"
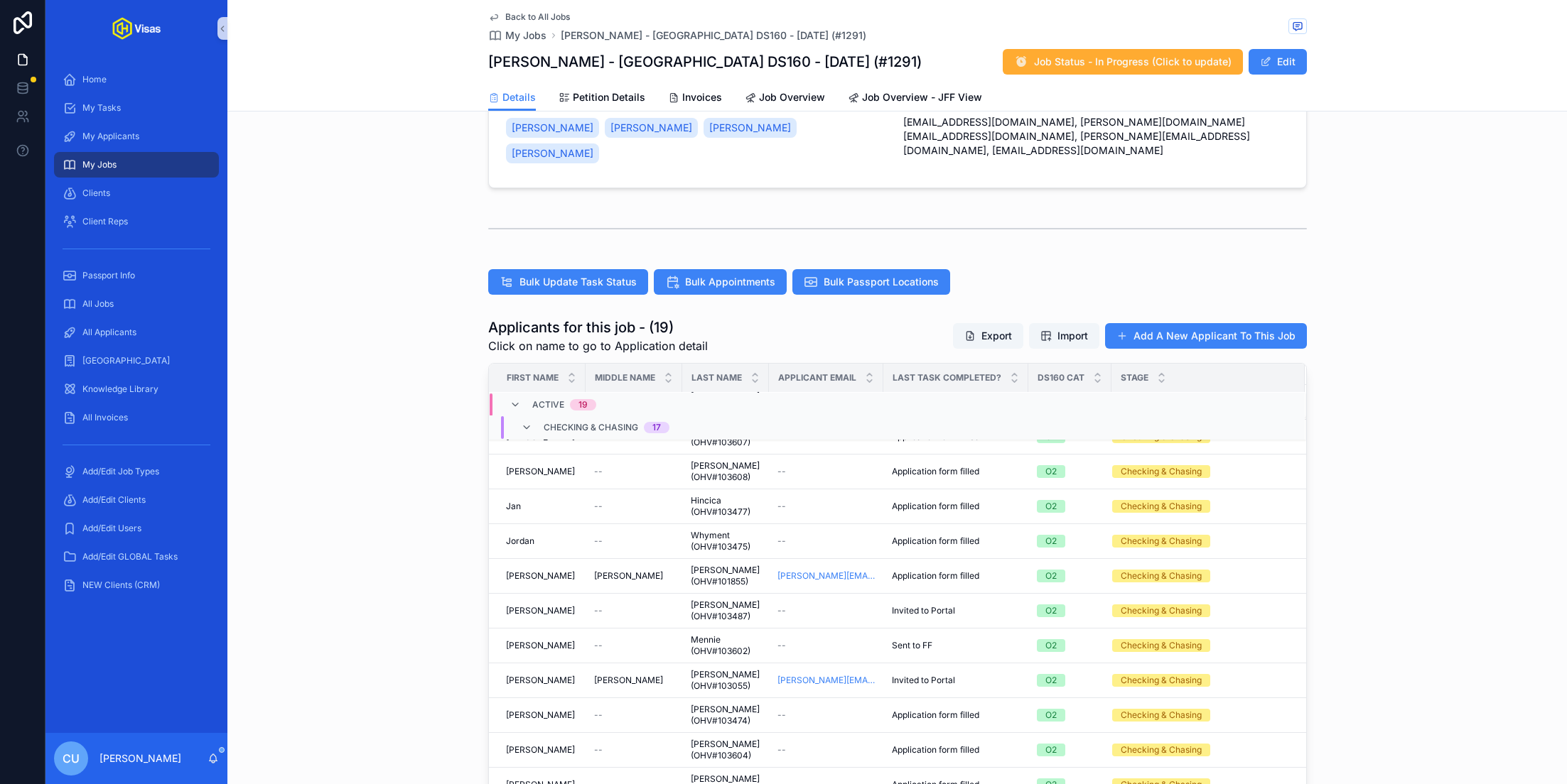
scroll to position [202, 0]
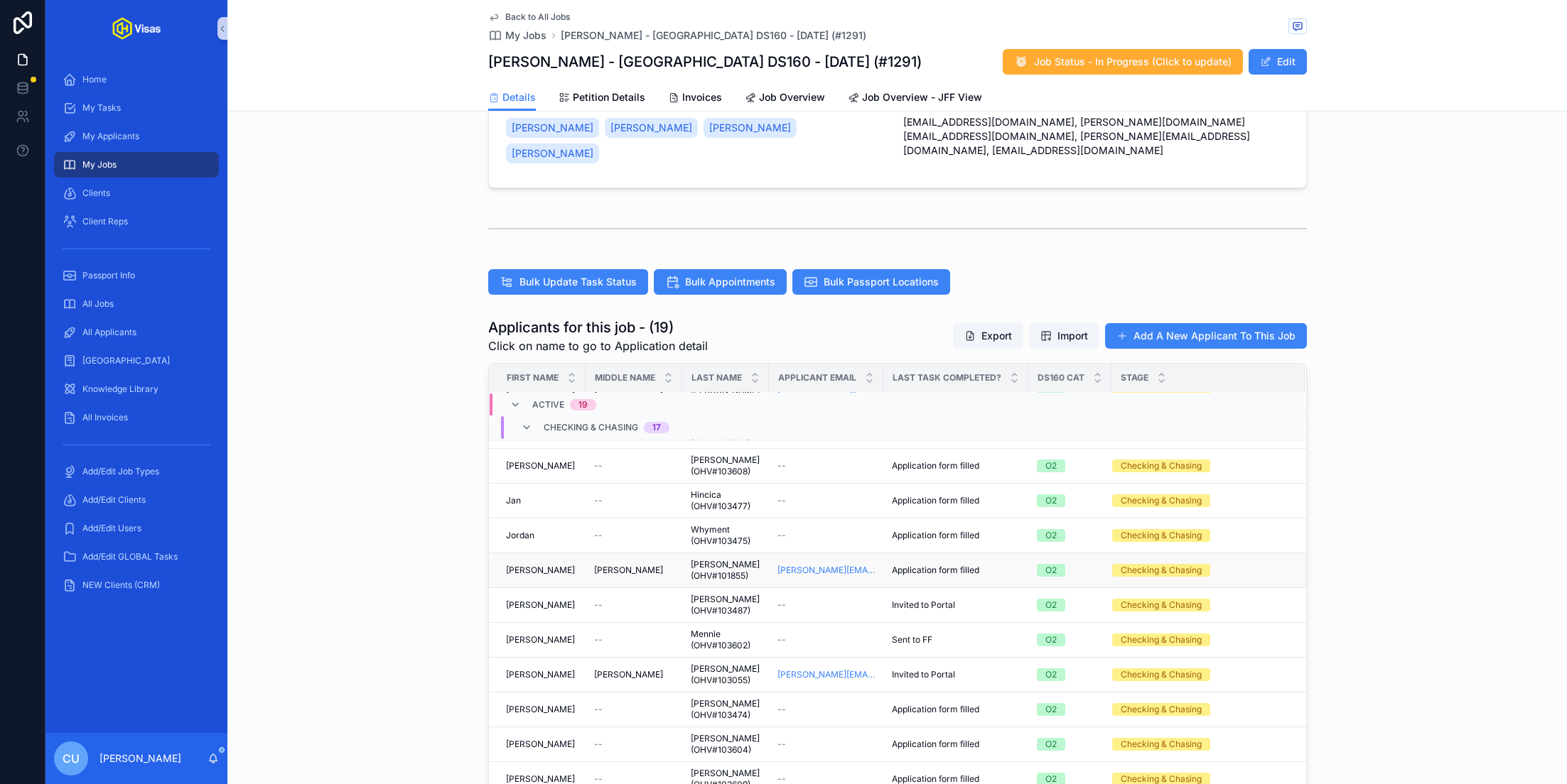
click at [568, 565] on div "Krzysztof Krzysztof" at bounding box center [541, 570] width 71 height 11
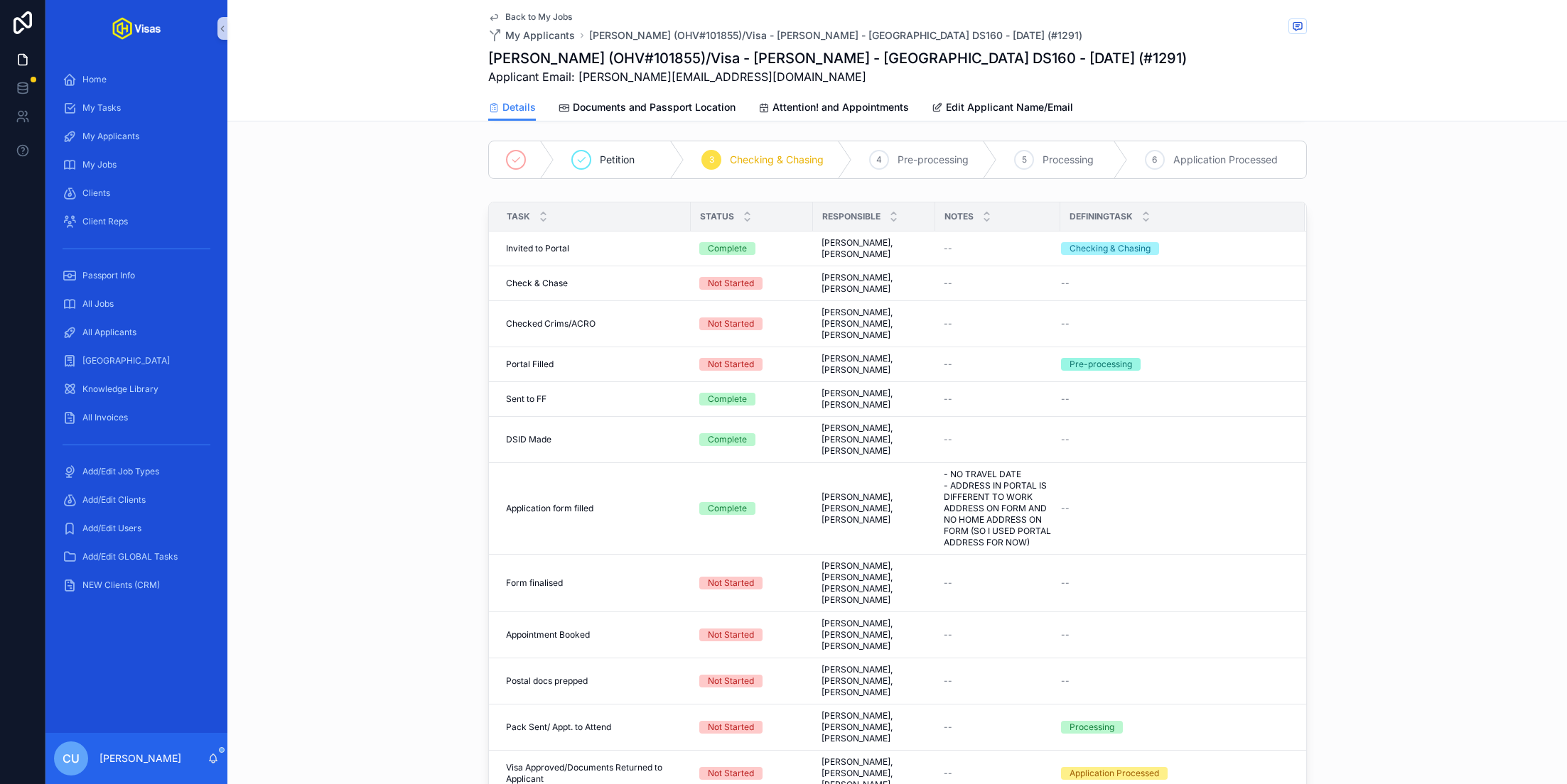
scroll to position [337, 0]
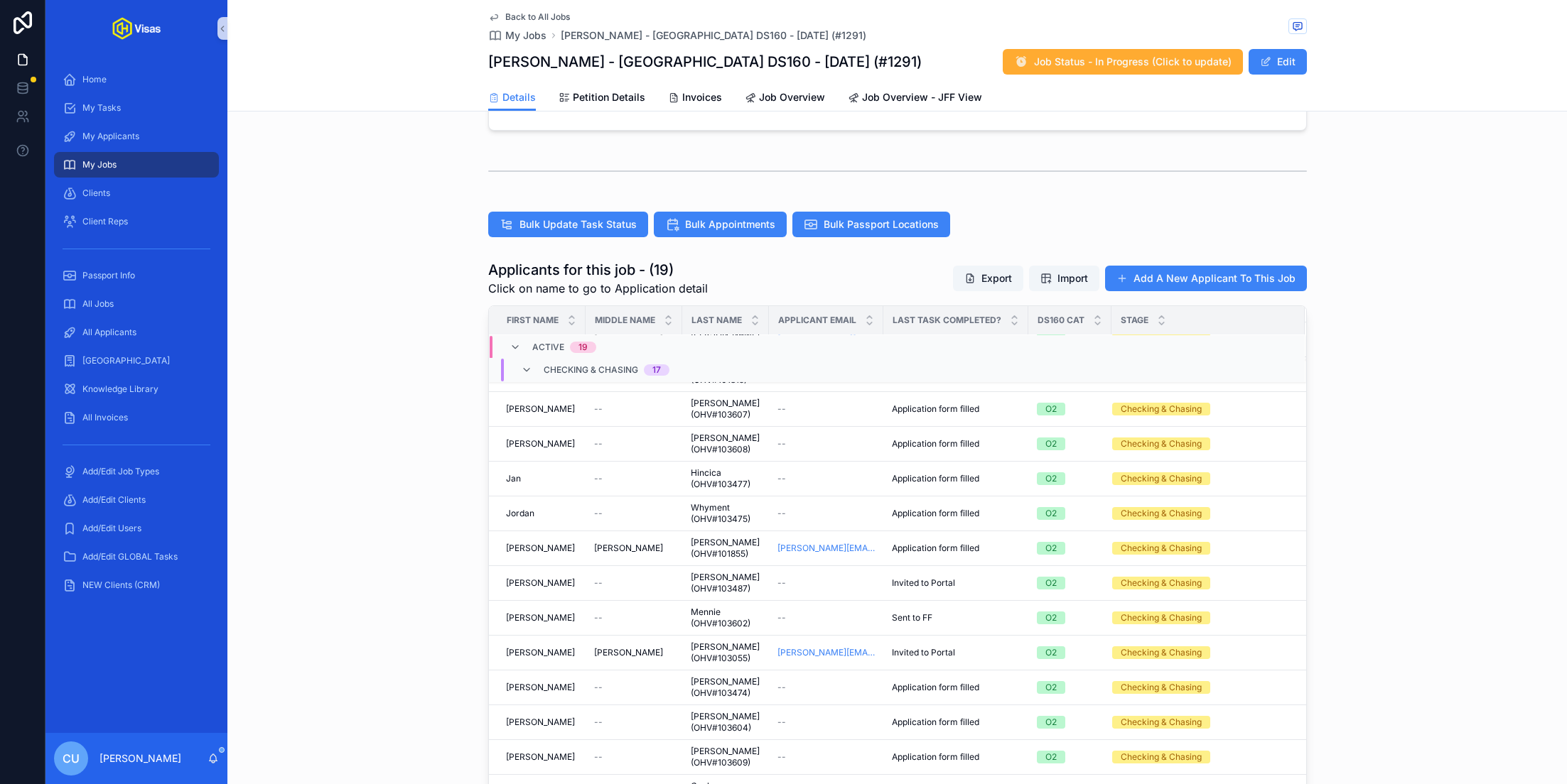
scroll to position [169, 0]
click at [582, 565] on td "Lars Lars" at bounding box center [537, 582] width 97 height 35
click at [608, 576] on div "--" at bounding box center [634, 582] width 80 height 11
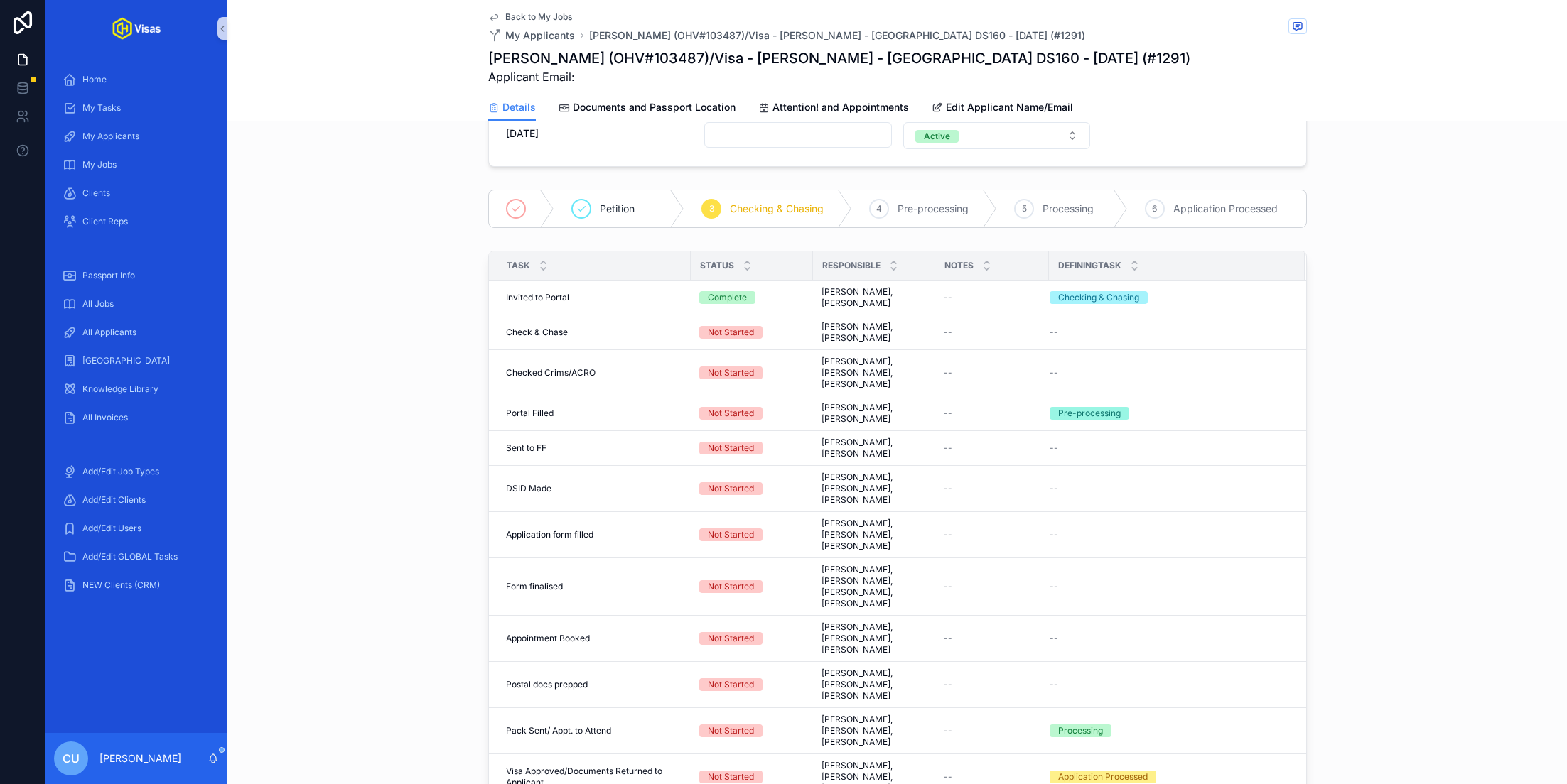
scroll to position [292, 0]
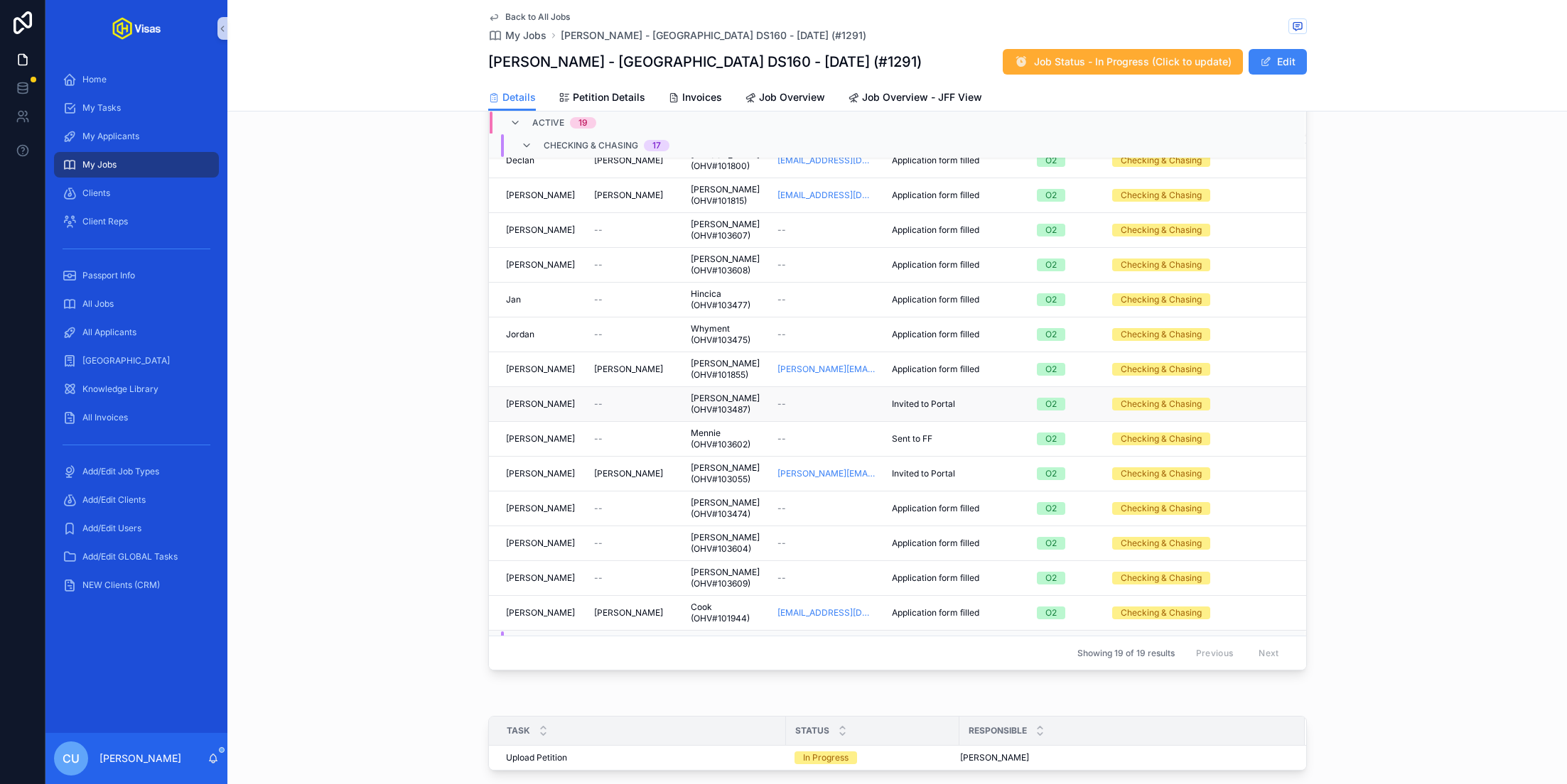
scroll to position [124, 0]
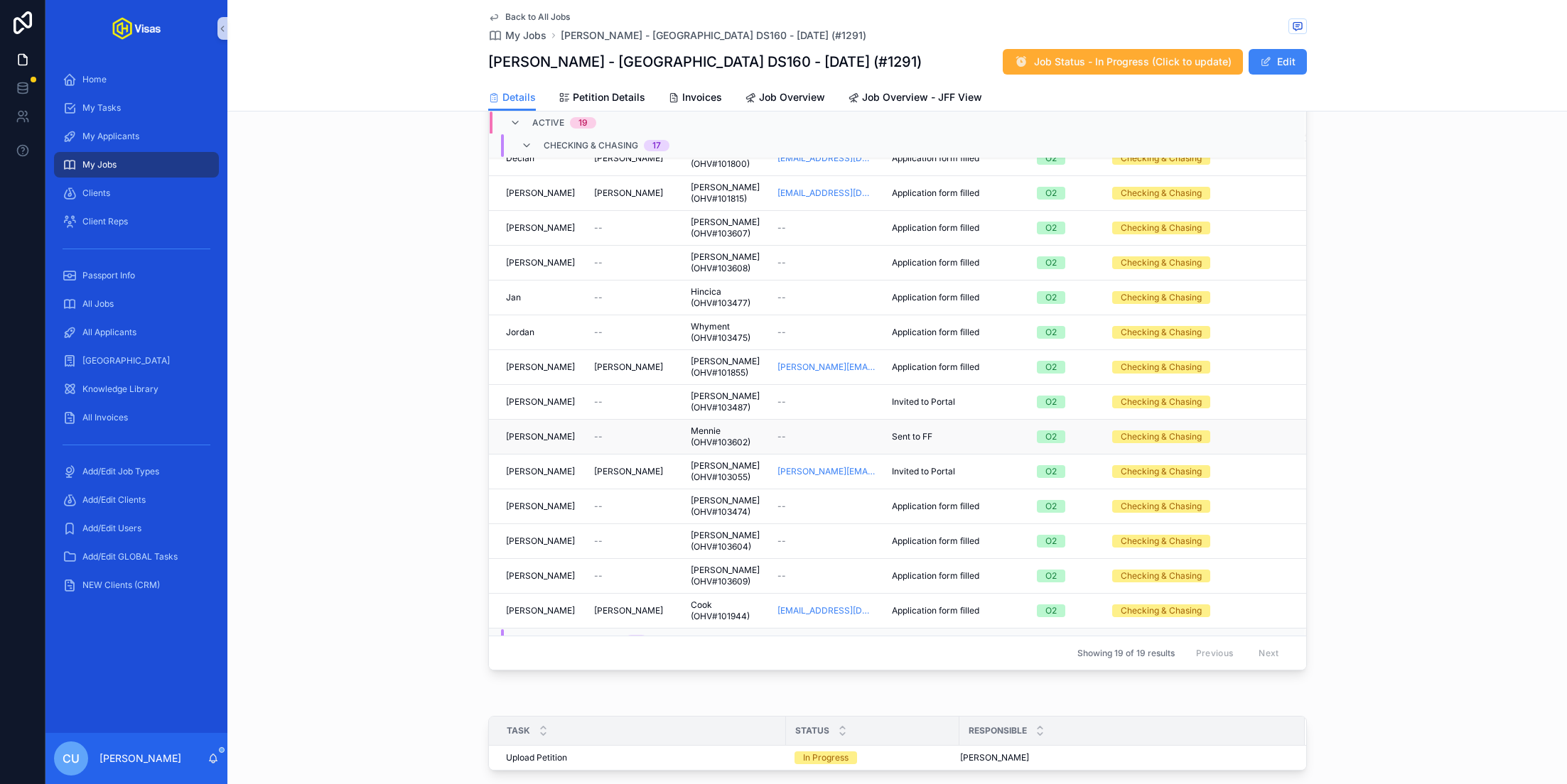
click at [842, 431] on div "--" at bounding box center [825, 437] width 97 height 11
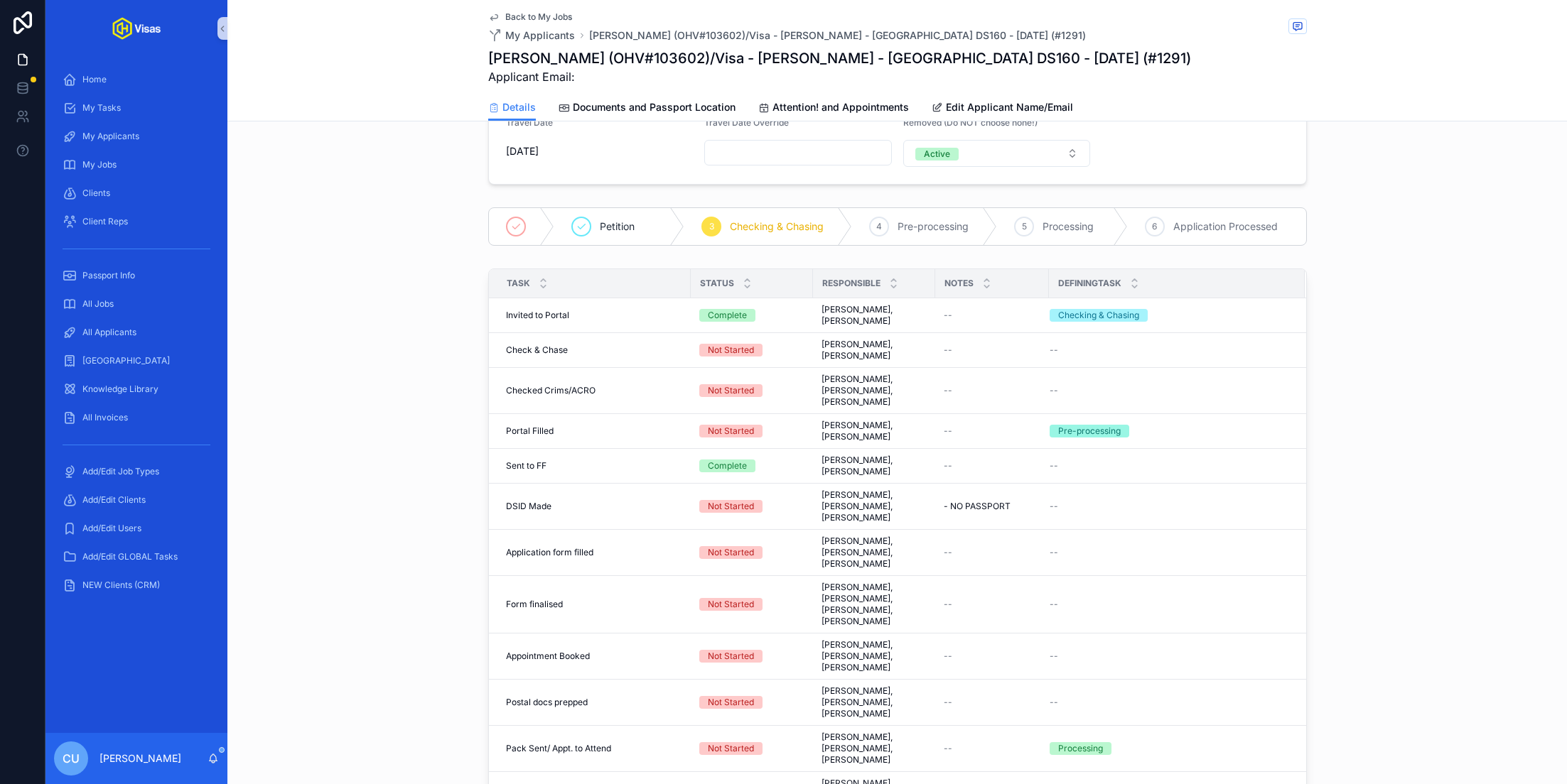
scroll to position [274, 0]
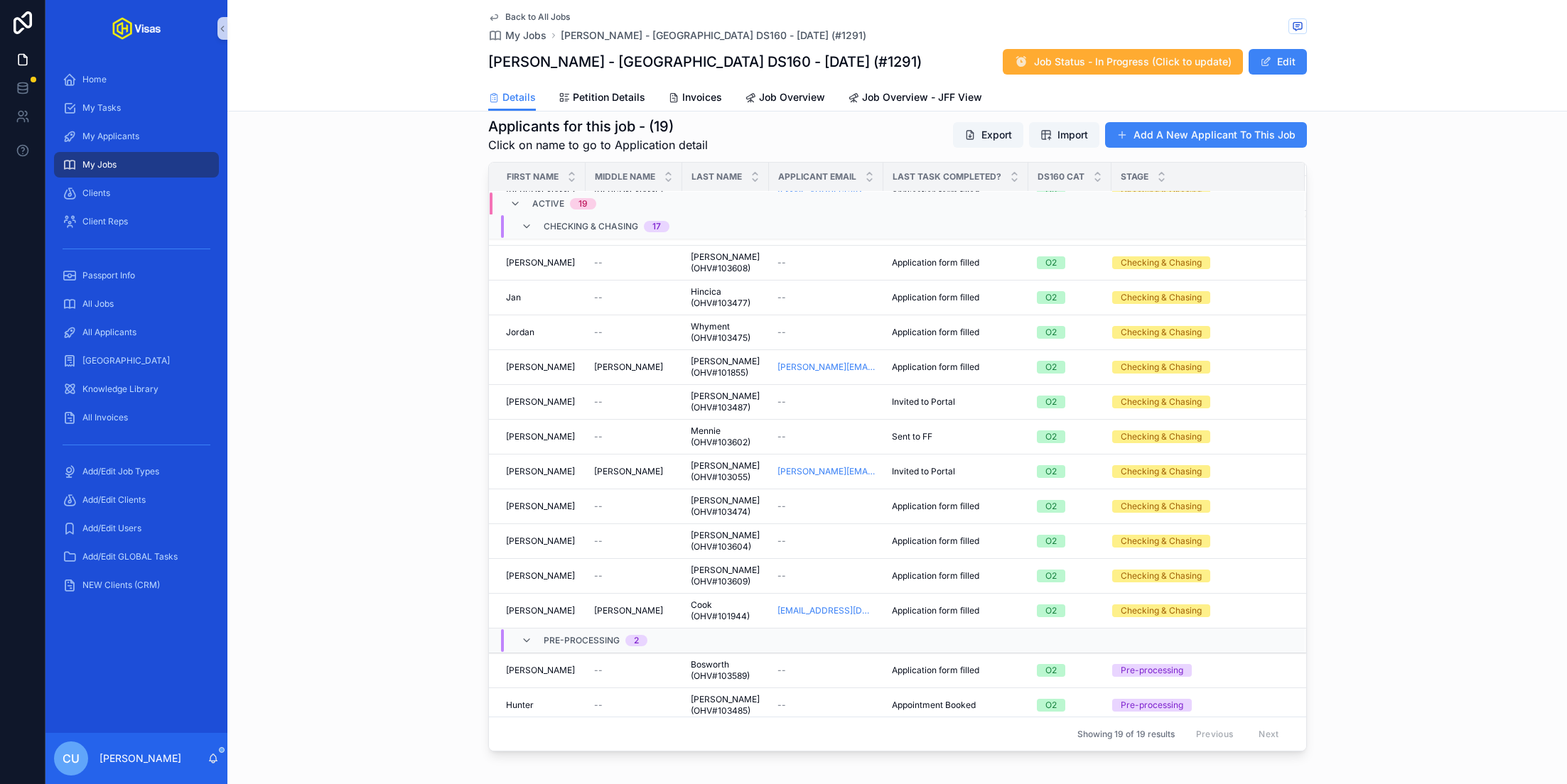
scroll to position [482, 0]
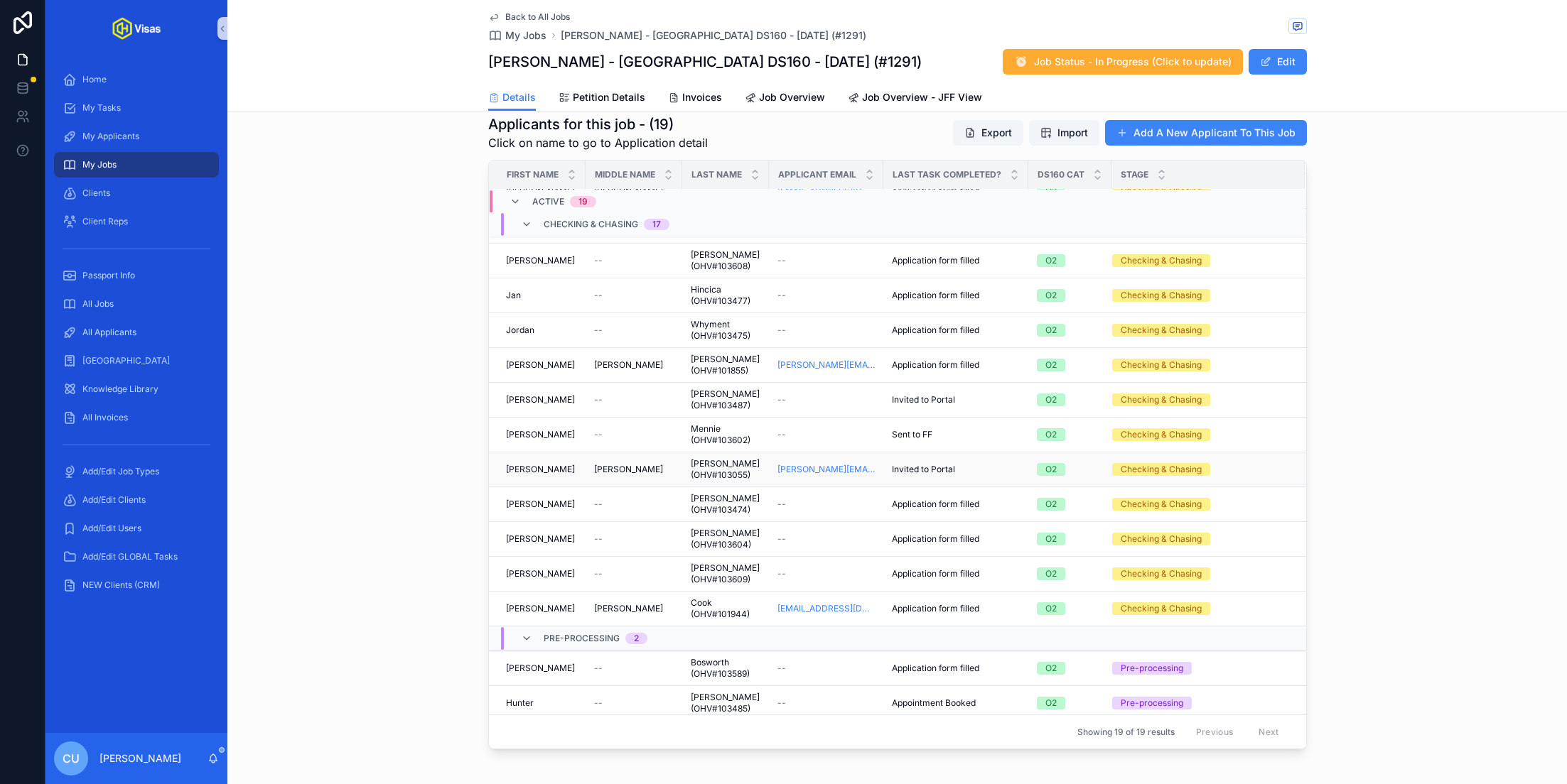
click at [631, 464] on div "[PERSON_NAME]" at bounding box center [634, 469] width 80 height 11
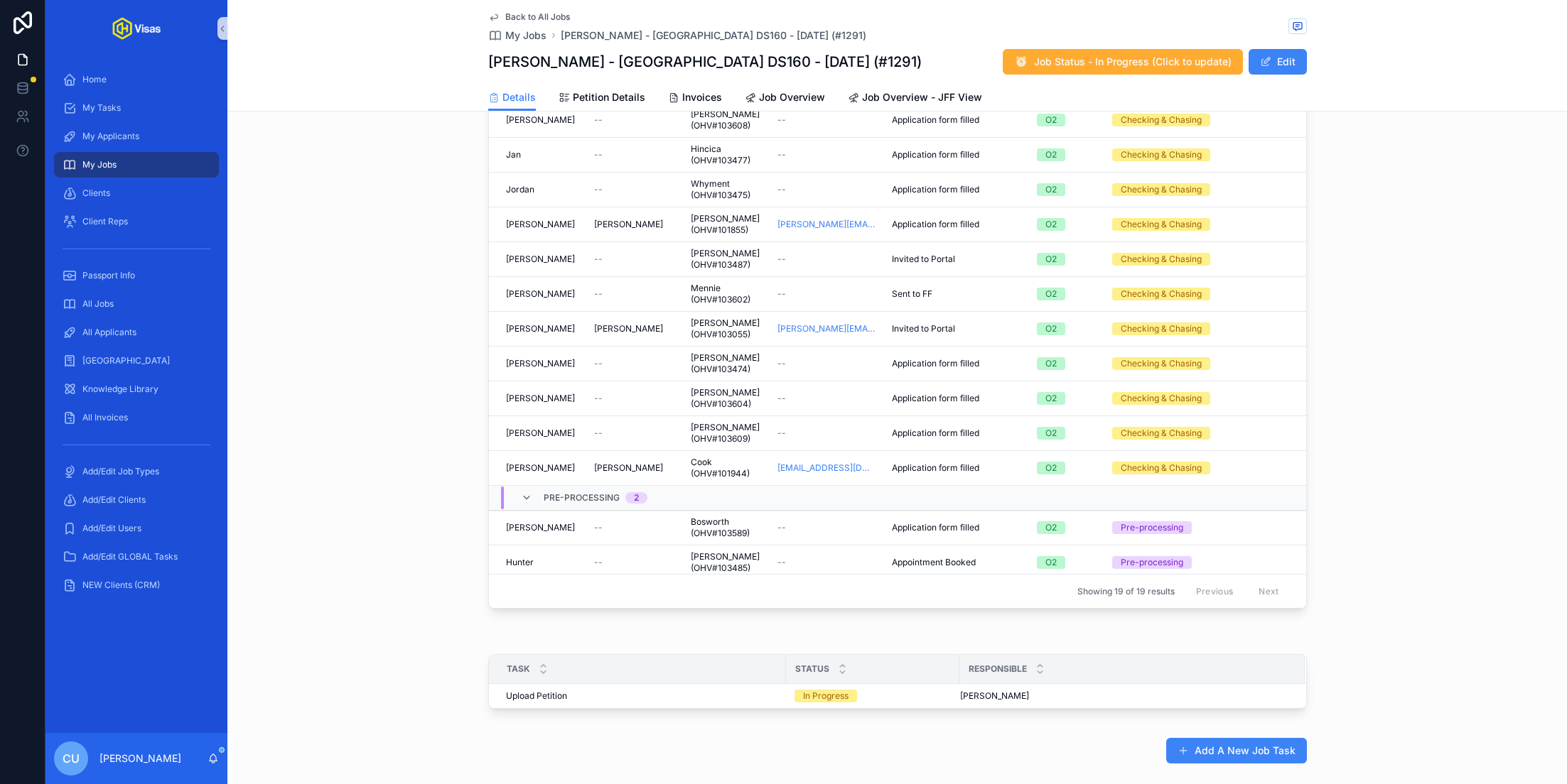
scroll to position [621, 0]
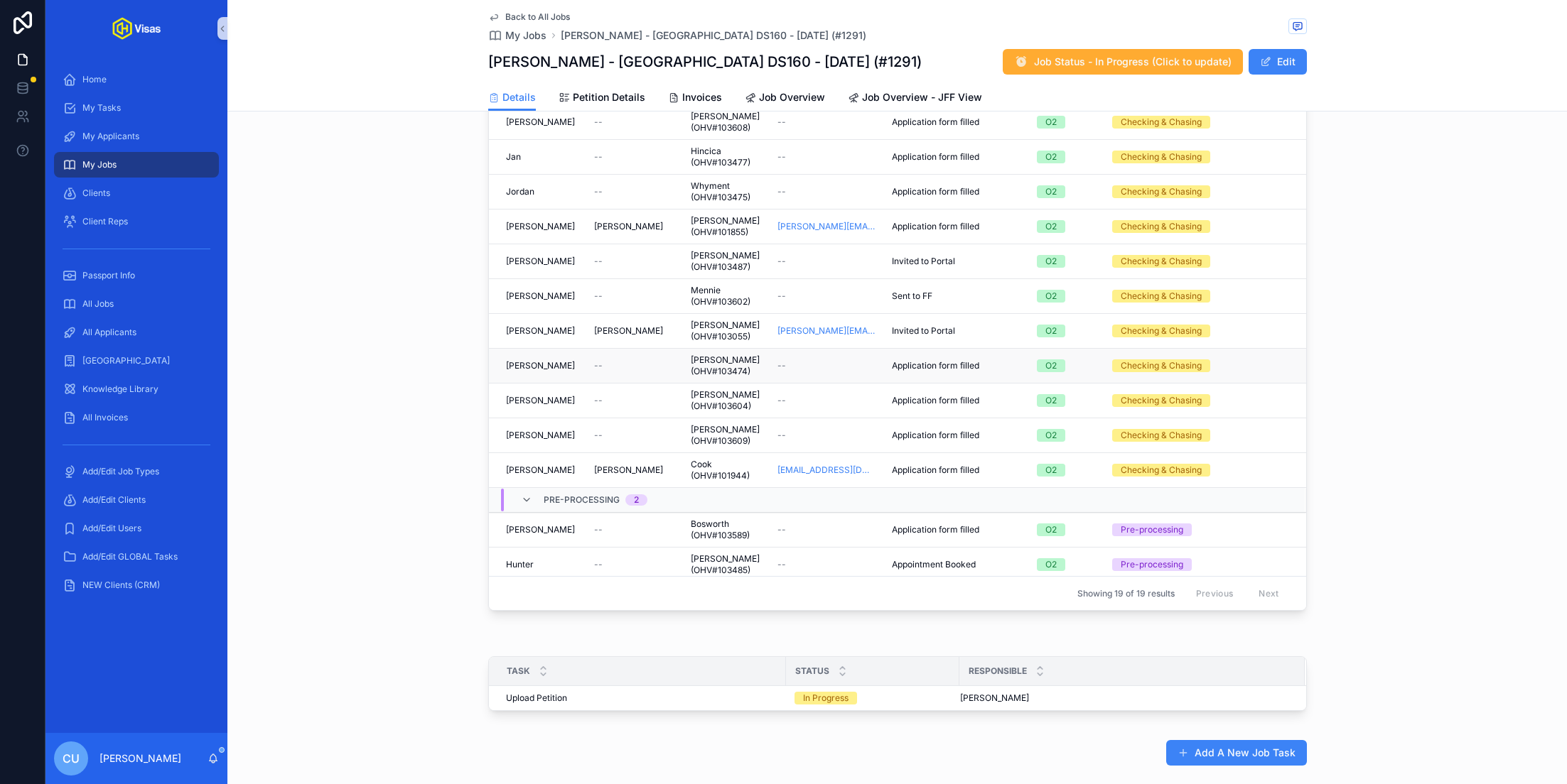
click at [630, 360] on div "--" at bounding box center [634, 366] width 80 height 11
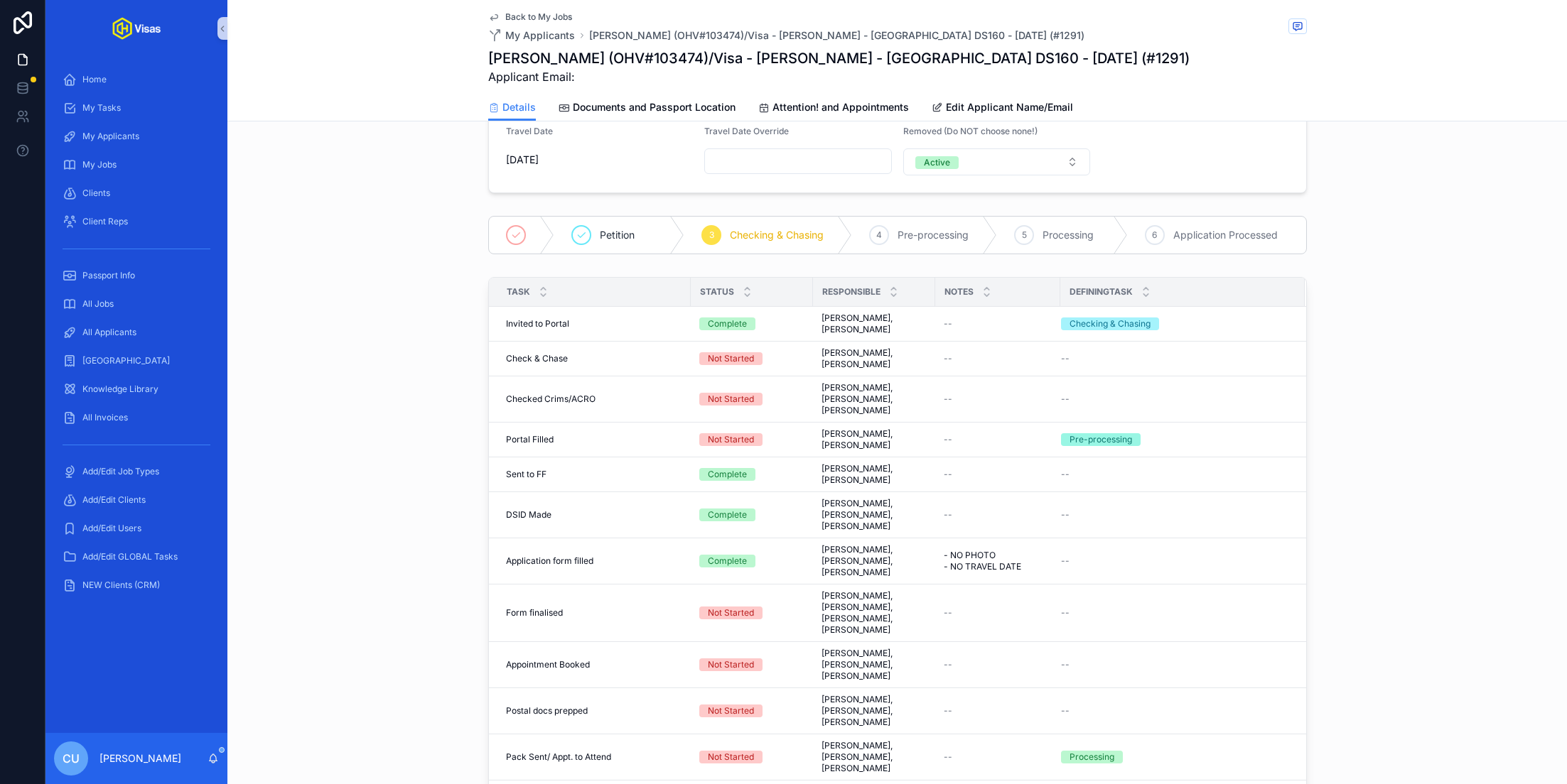
scroll to position [274, 0]
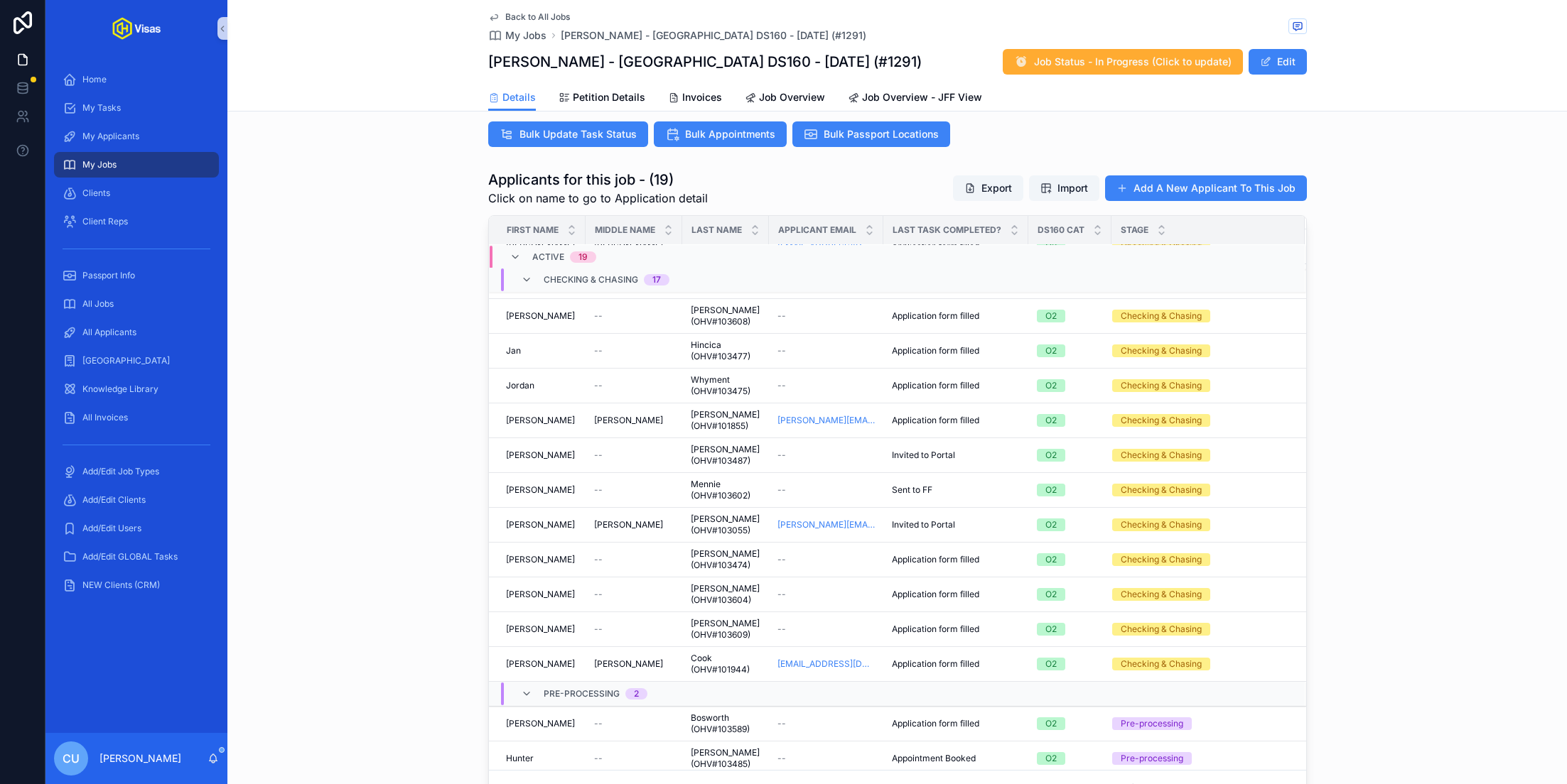
scroll to position [429, 0]
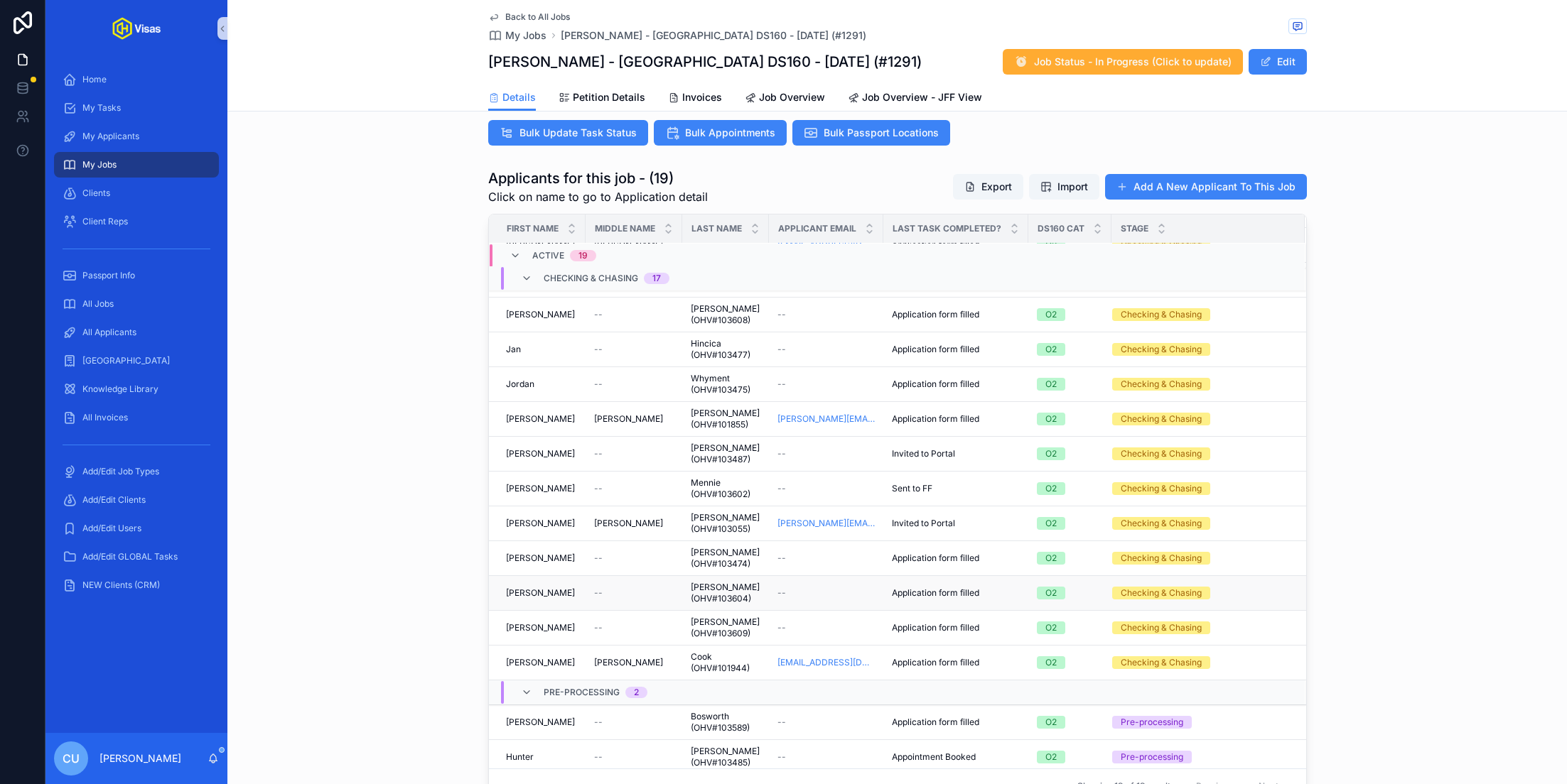
click at [571, 588] on div "Noah Noah" at bounding box center [541, 593] width 71 height 11
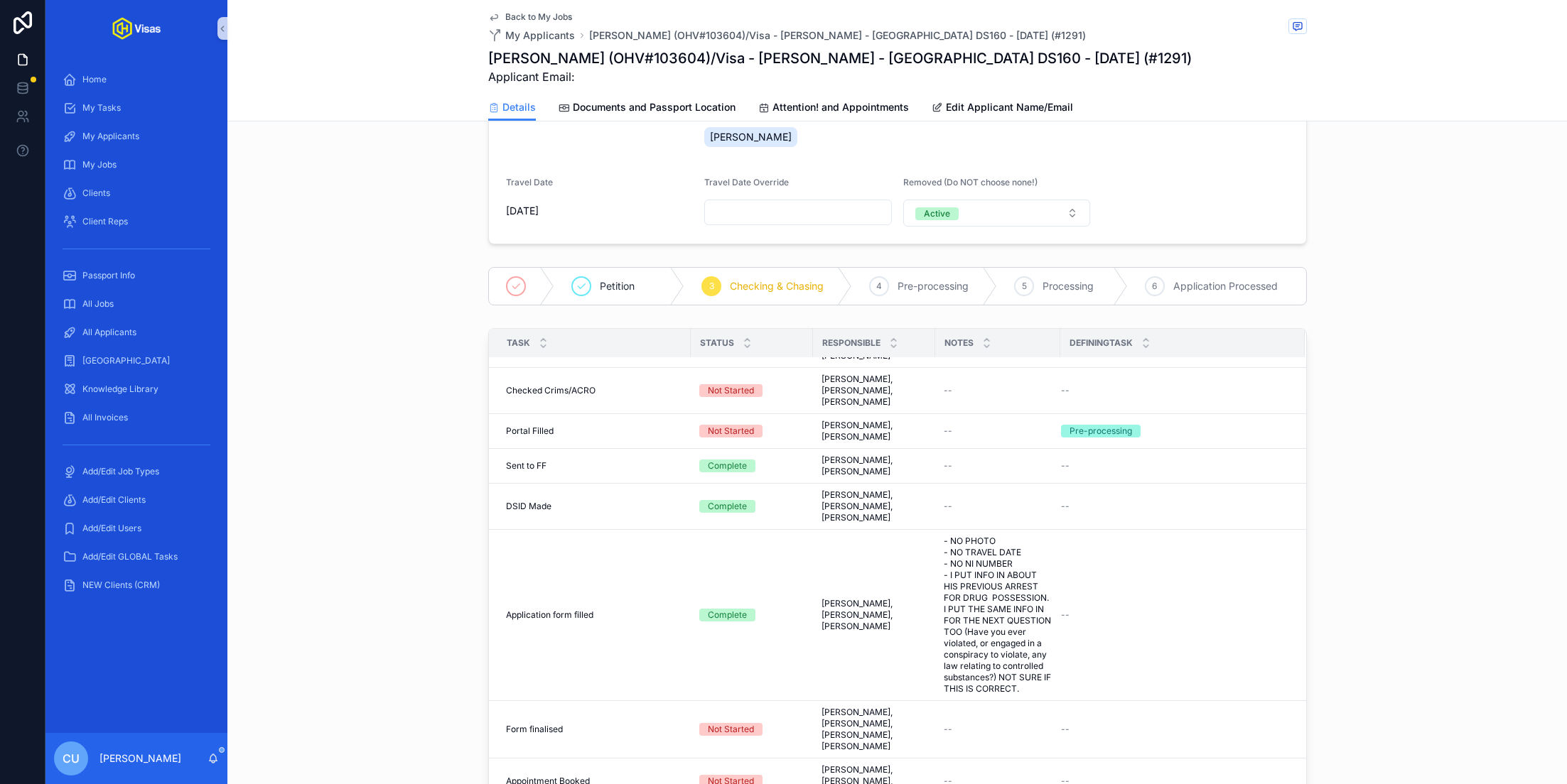
scroll to position [230, 0]
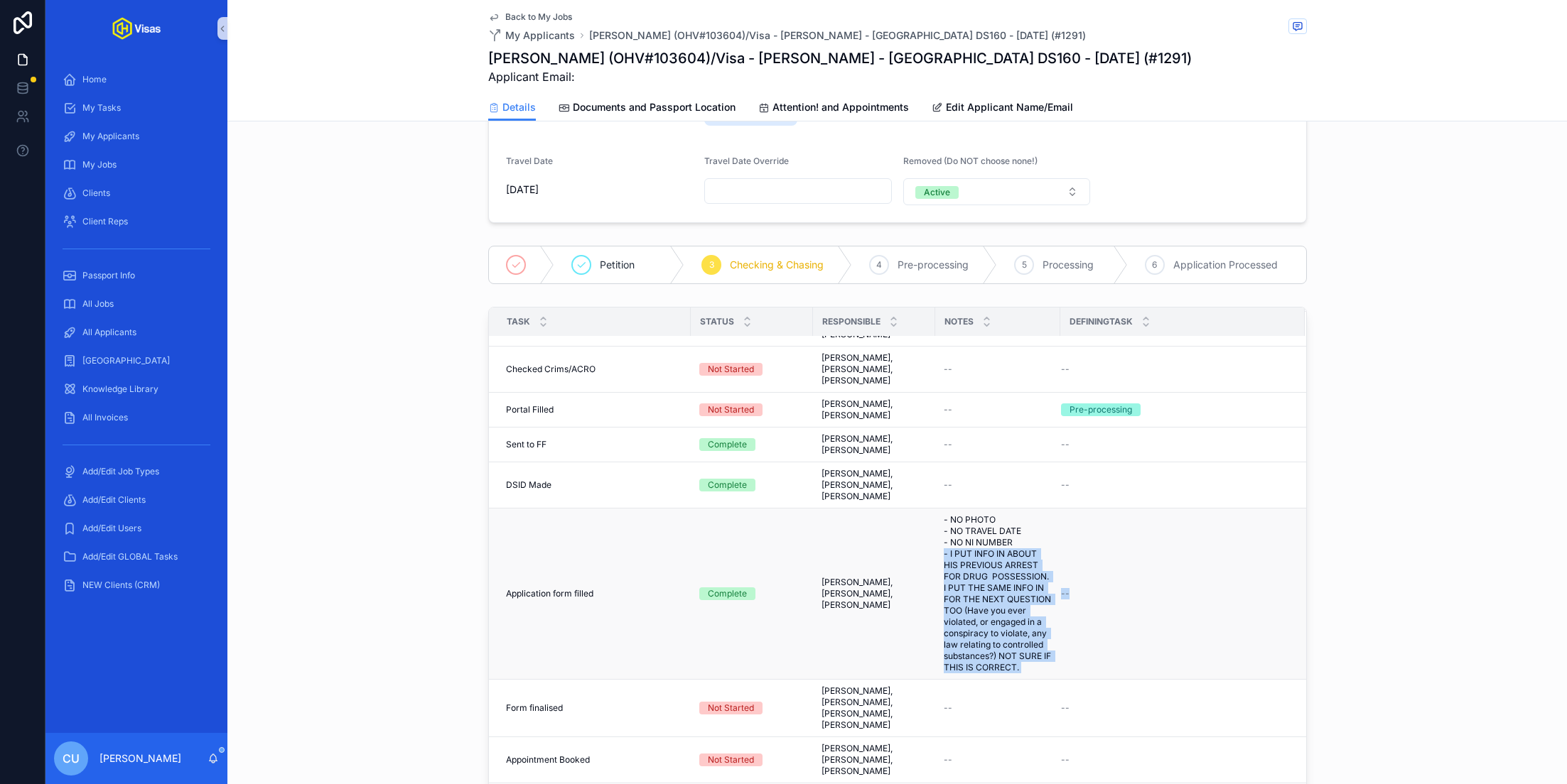
drag, startPoint x: 1060, startPoint y: 628, endPoint x: 937, endPoint y: 517, distance: 165.7
click at [937, 517] on tr "Application form filled Application form filled Complete Candra Johnson, Colin …" at bounding box center [898, 594] width 817 height 171
copy tr "- I PUT INFO IN ABOUT HIS PREVIOUS ARREST FOR DRUG POSSESSION. I PUT THE SAME I…"
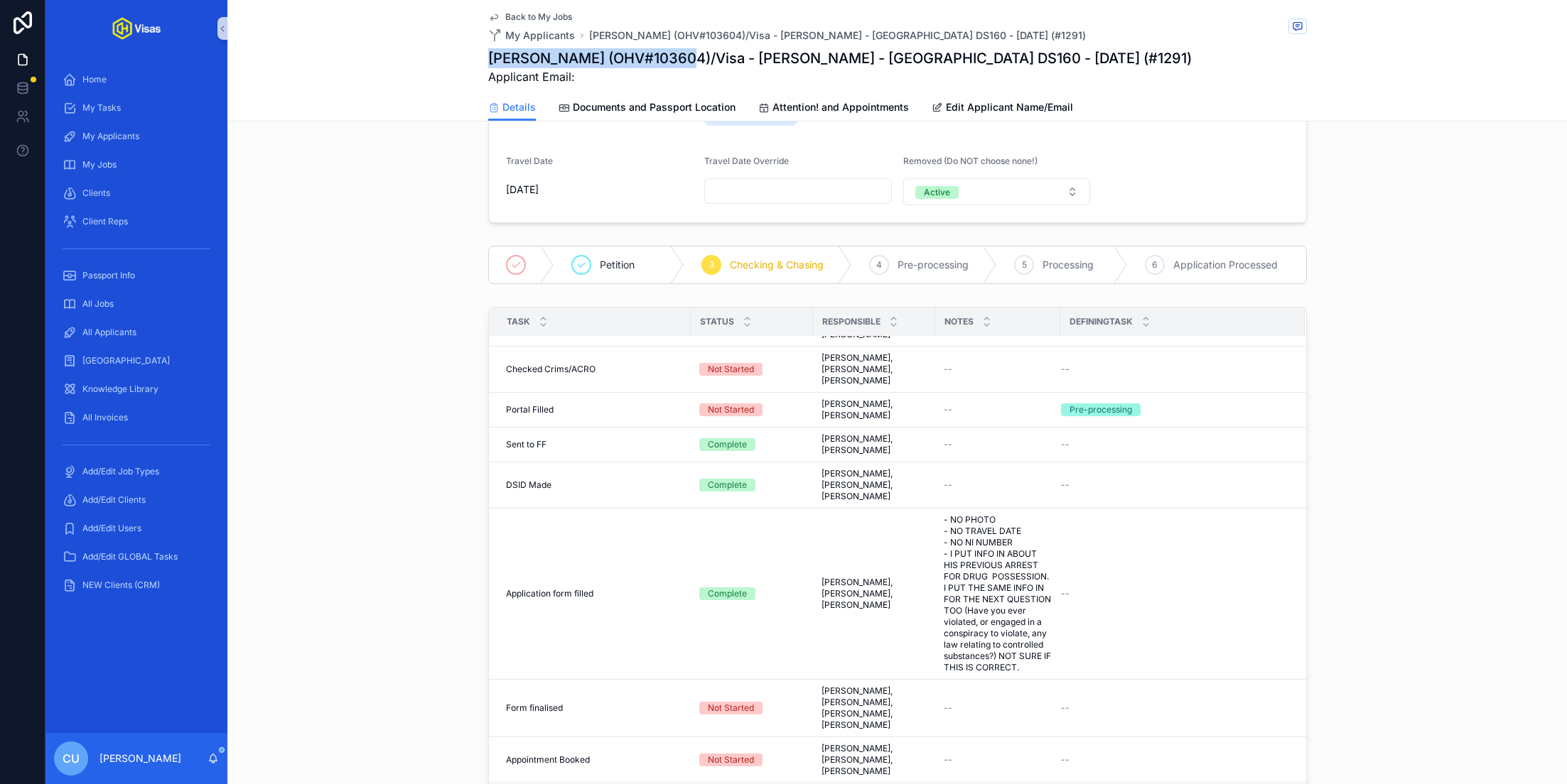
drag, startPoint x: 488, startPoint y: 55, endPoint x: 673, endPoint y: 66, distance: 185.3
click at [673, 66] on h1 "Noah Jones (OHV#103604)/Visa - Ed Sheeran - USA DS160 - Aug/25 (#1291)" at bounding box center [840, 58] width 704 height 20
copy h1 "Noah Jones (OHV#103604)"
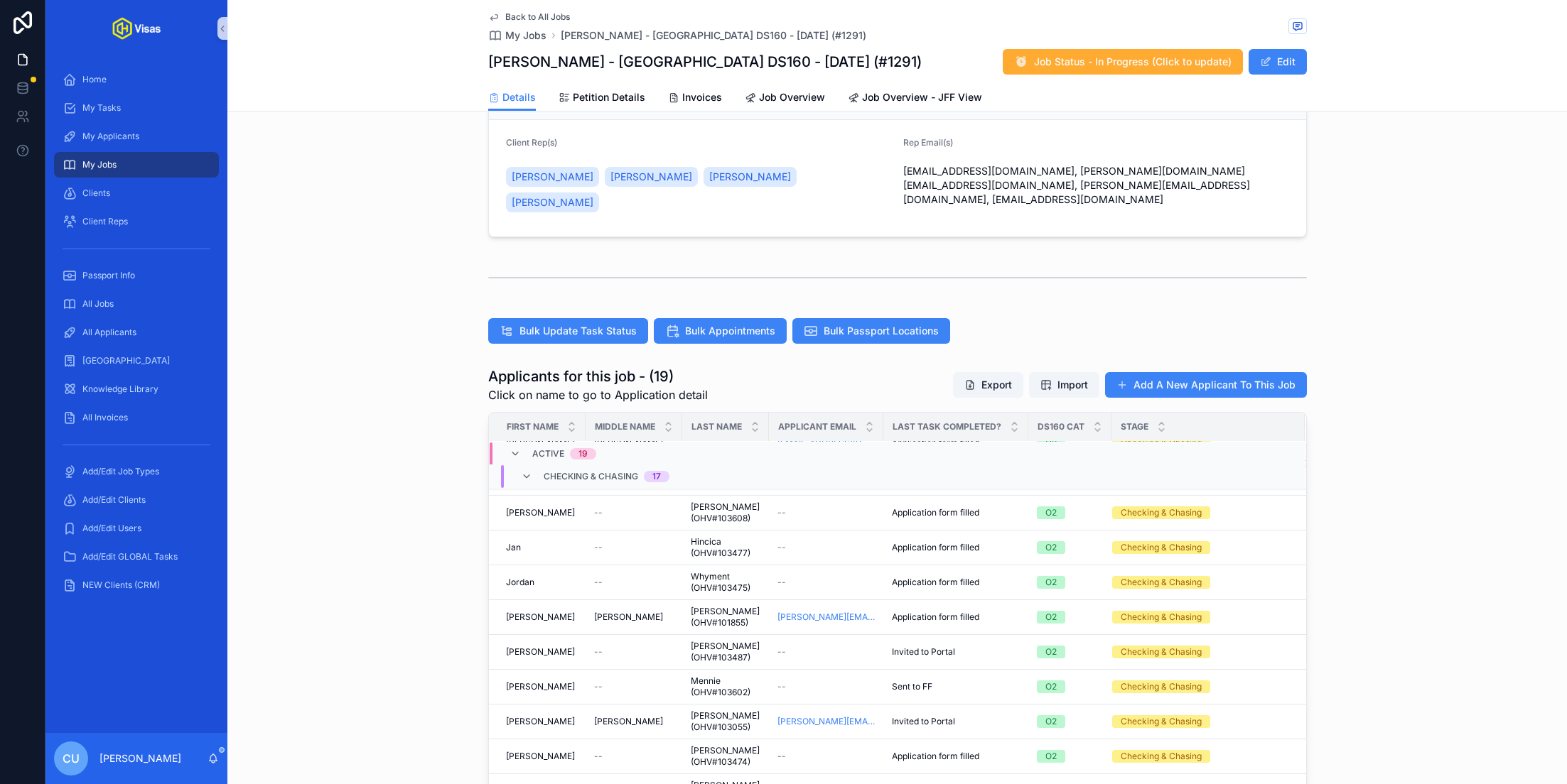
scroll to position [429, 0]
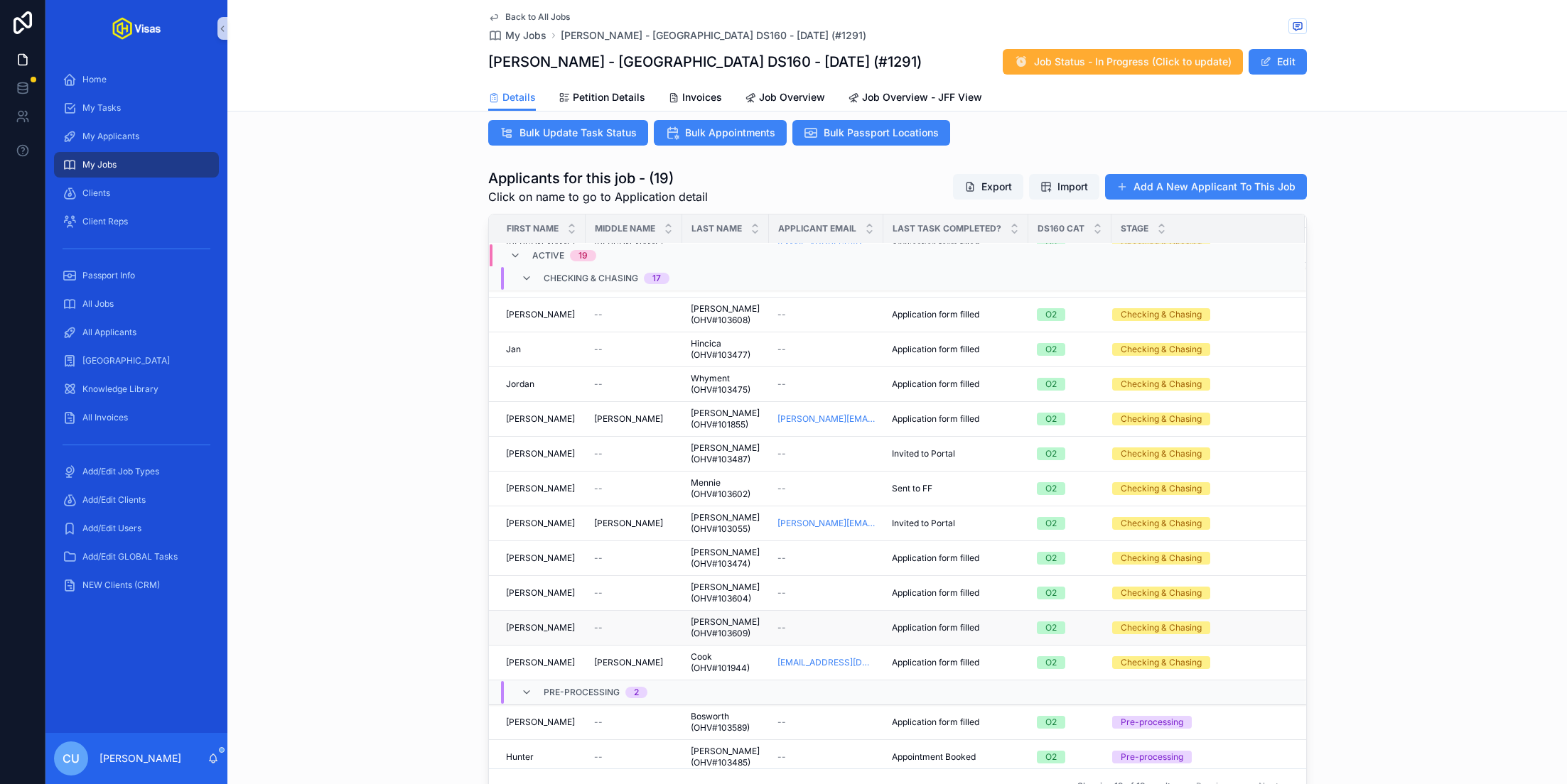
click at [614, 622] on div "--" at bounding box center [634, 628] width 80 height 11
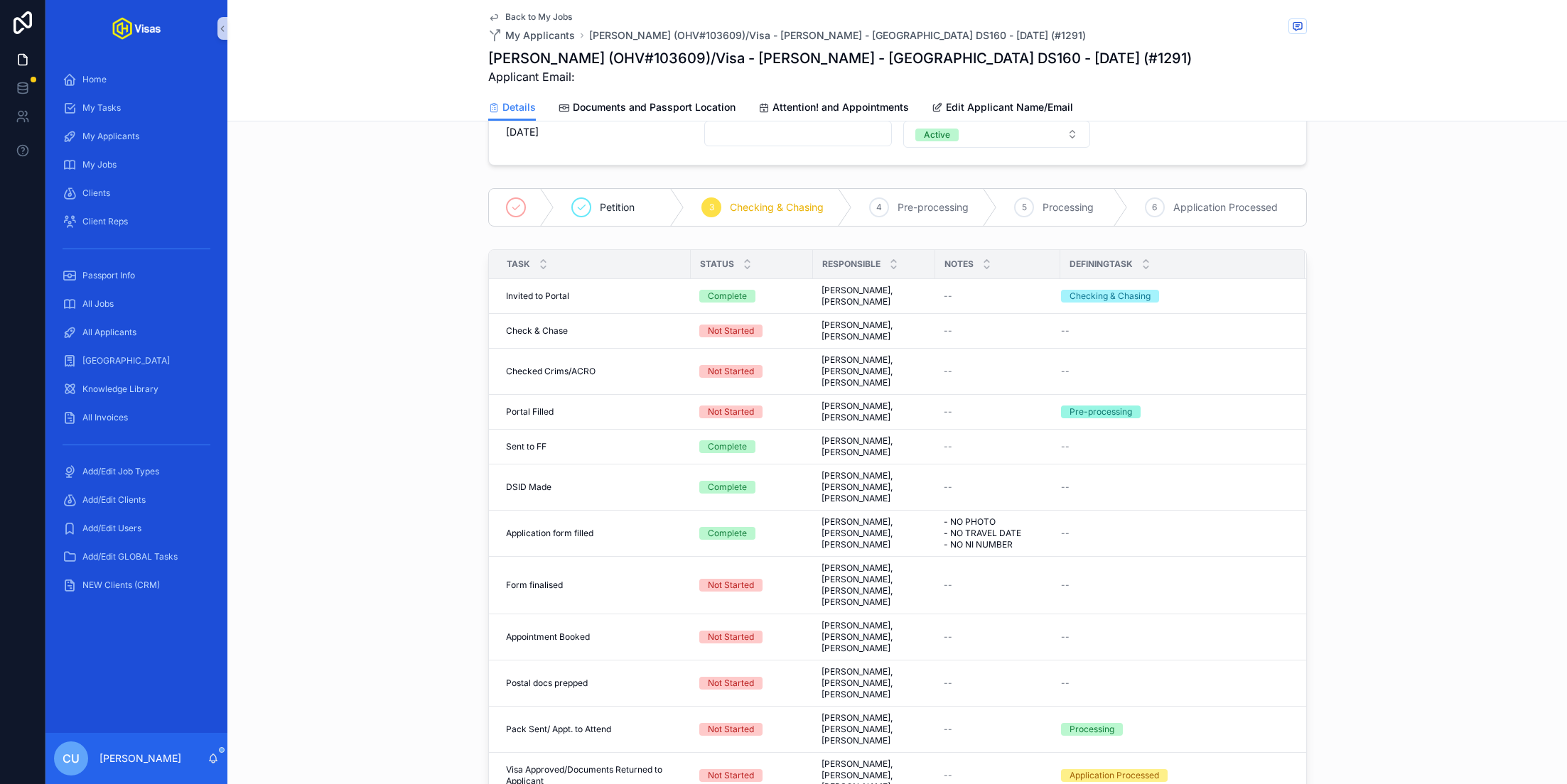
scroll to position [290, 0]
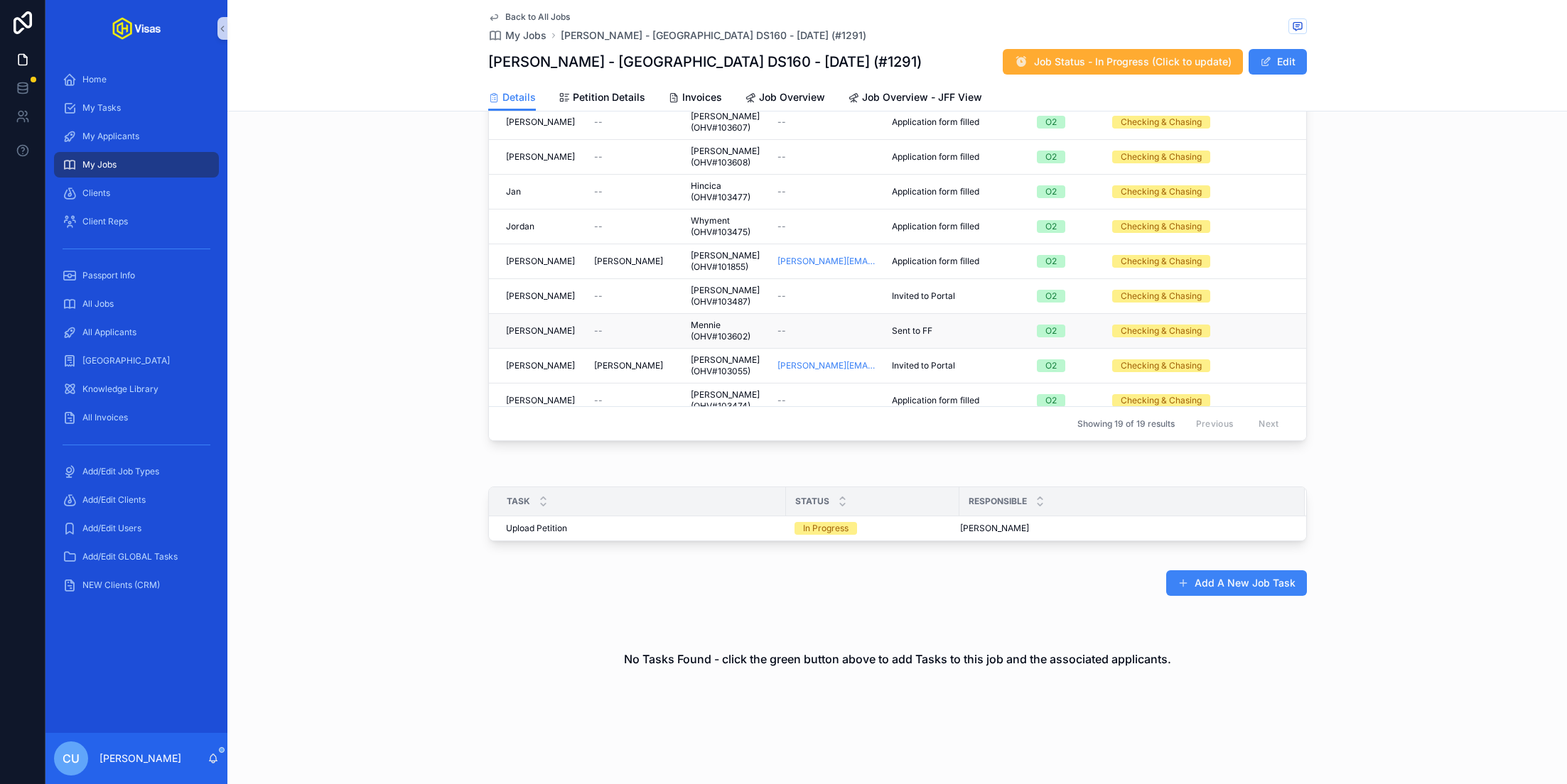
scroll to position [205, 0]
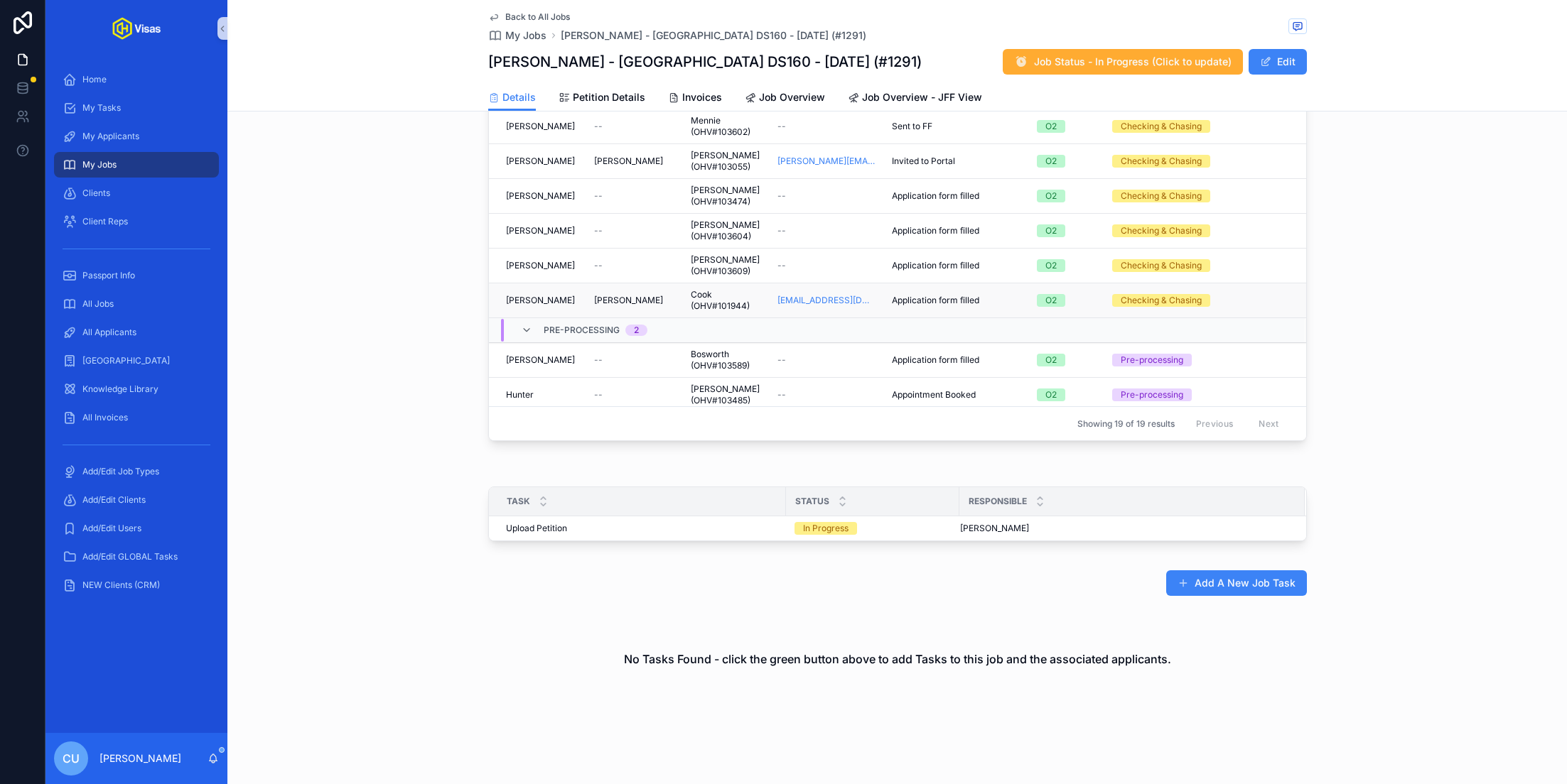
click at [545, 284] on td "Seth Seth" at bounding box center [537, 301] width 97 height 35
click at [550, 295] on div "Seth Seth" at bounding box center [541, 301] width 71 height 11
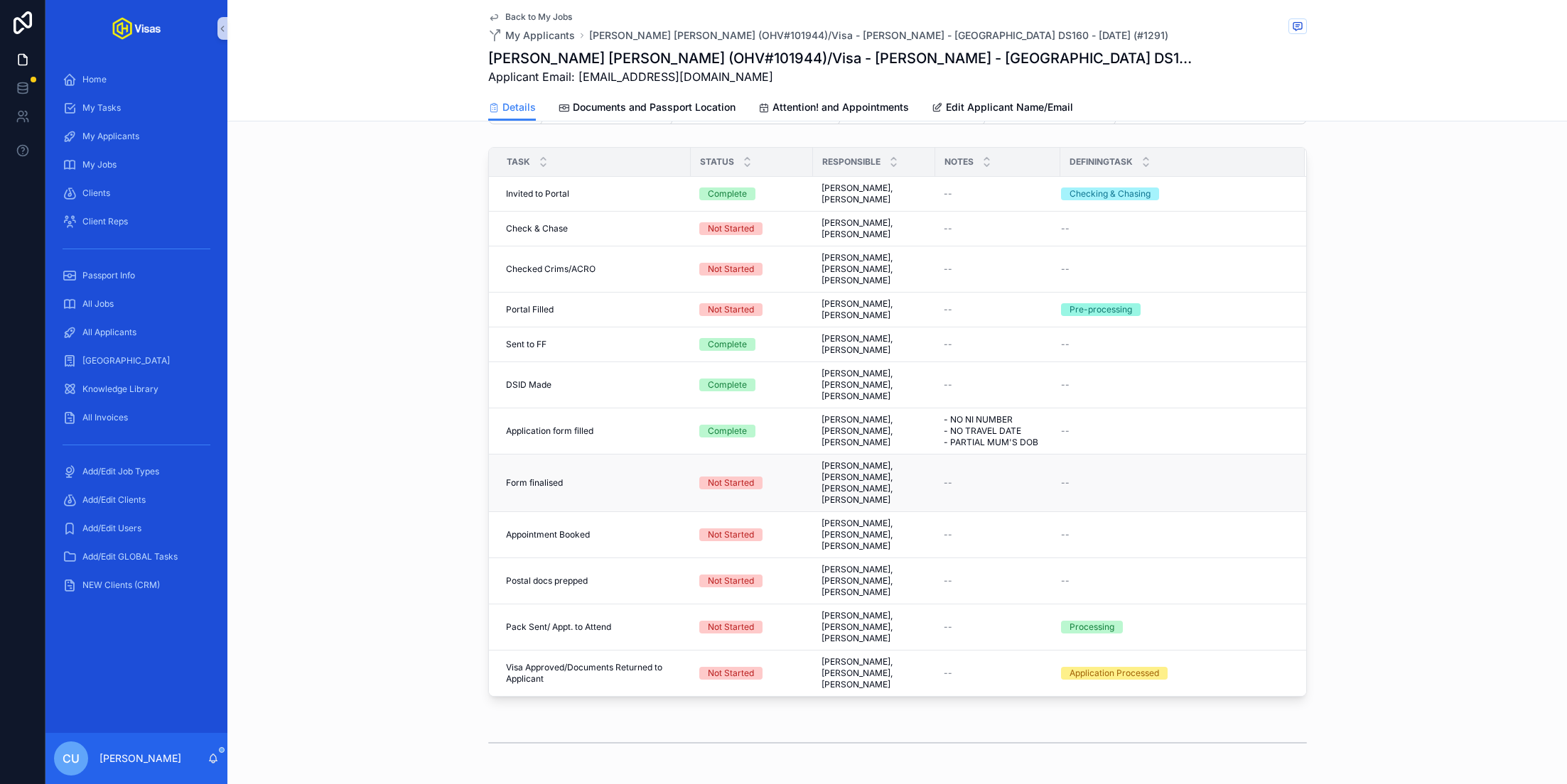
scroll to position [346, 0]
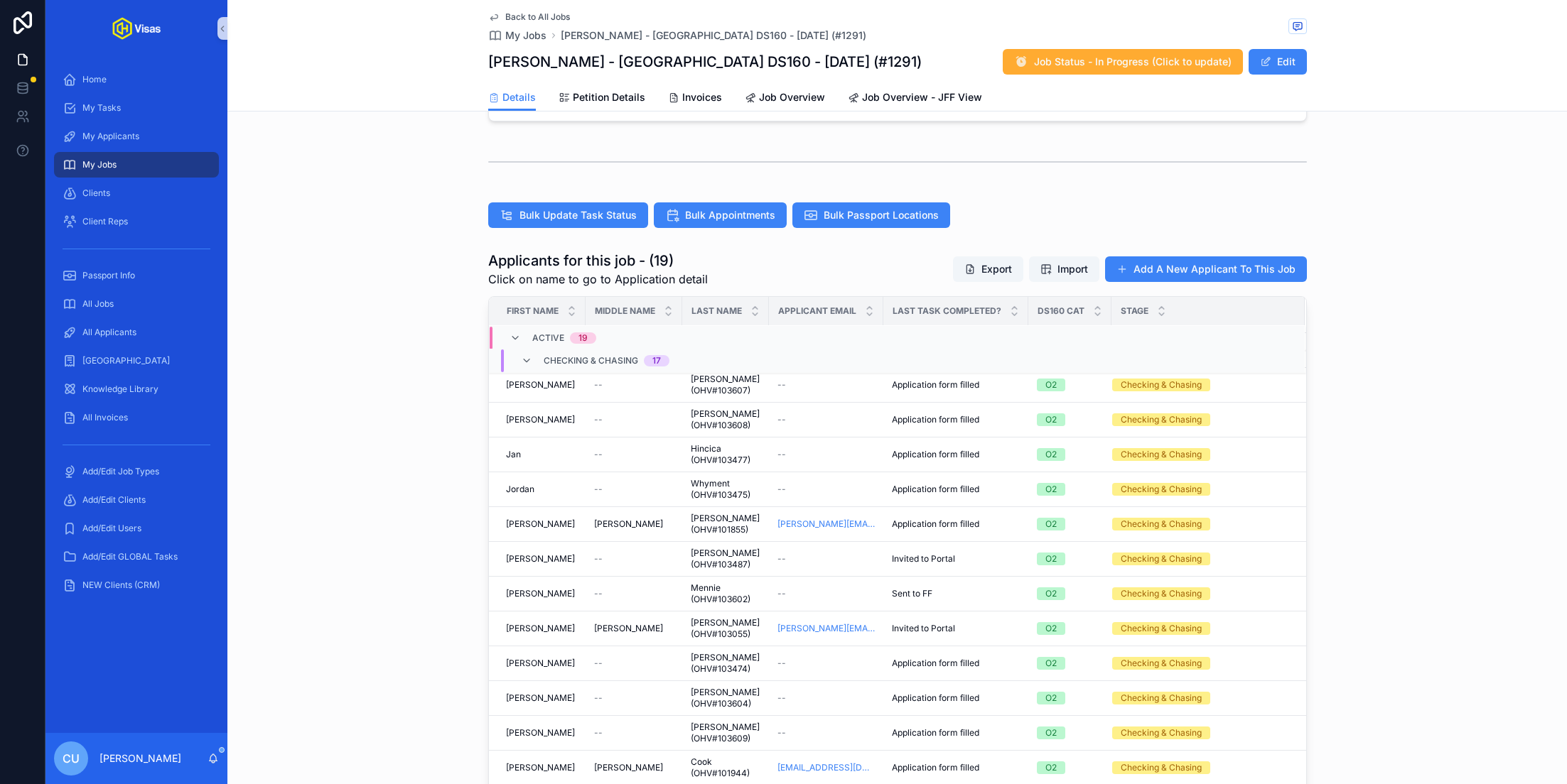
scroll to position [192, 0]
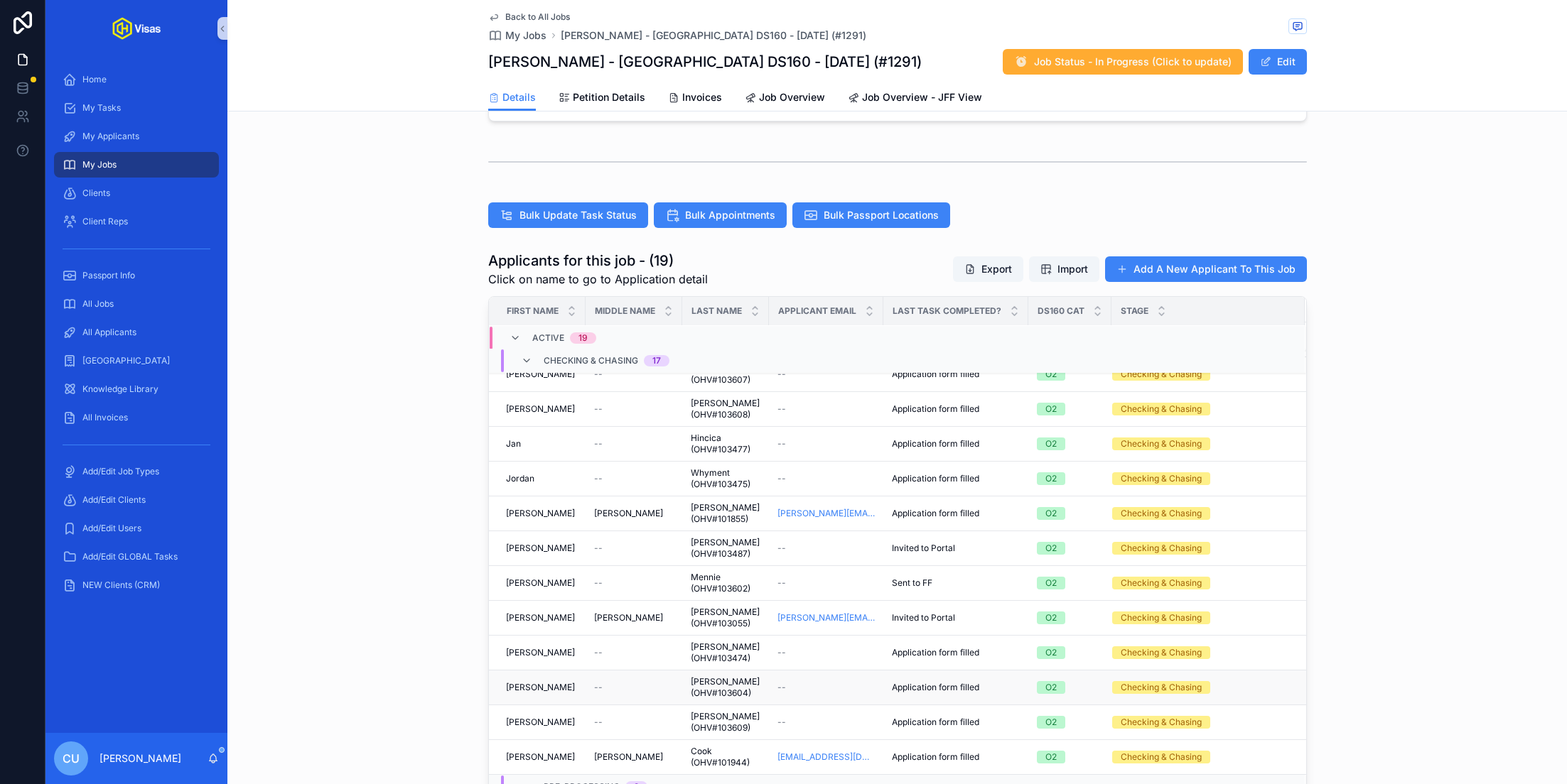
click at [648, 682] on div "--" at bounding box center [634, 688] width 80 height 11
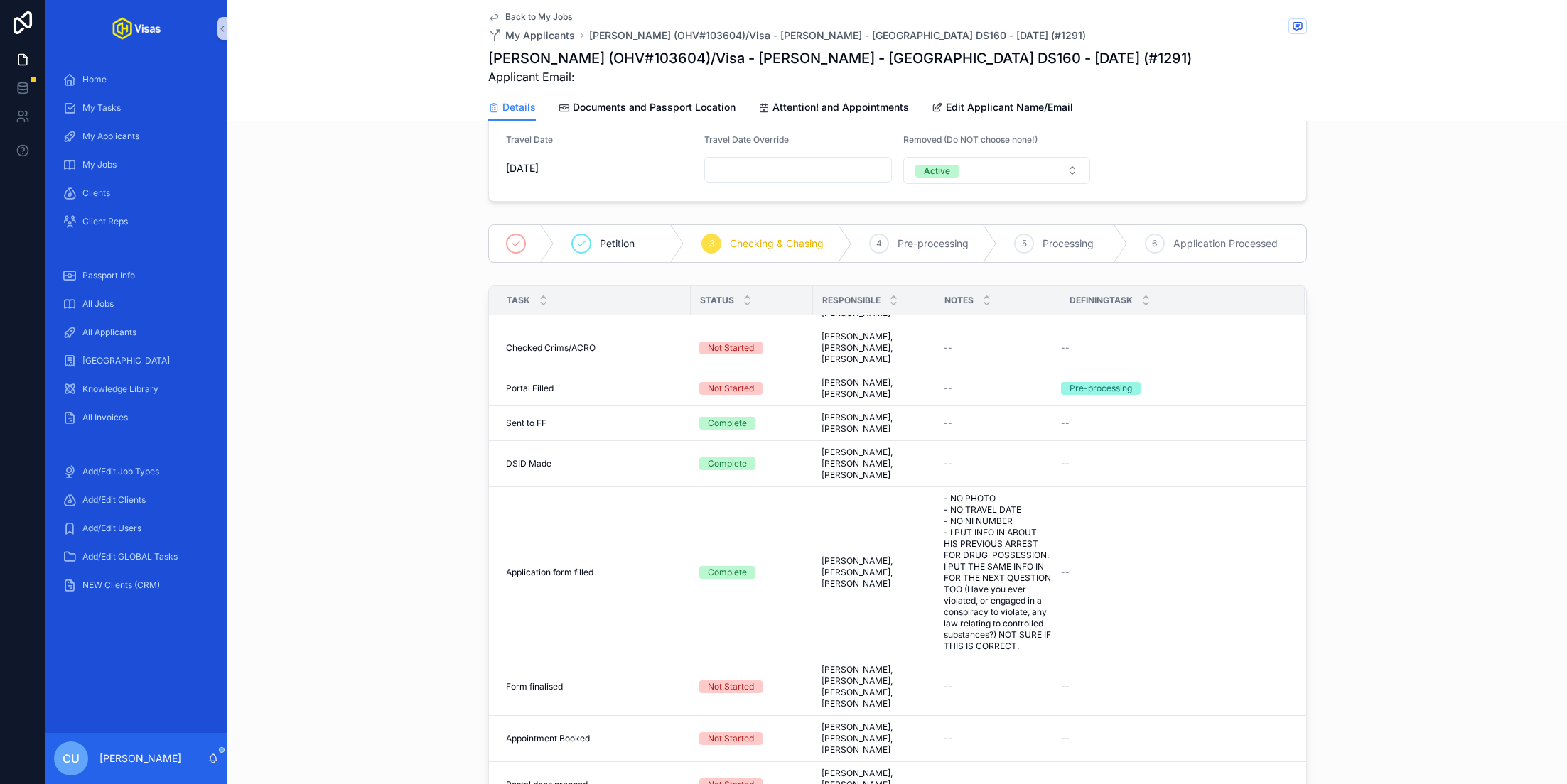
scroll to position [305, 0]
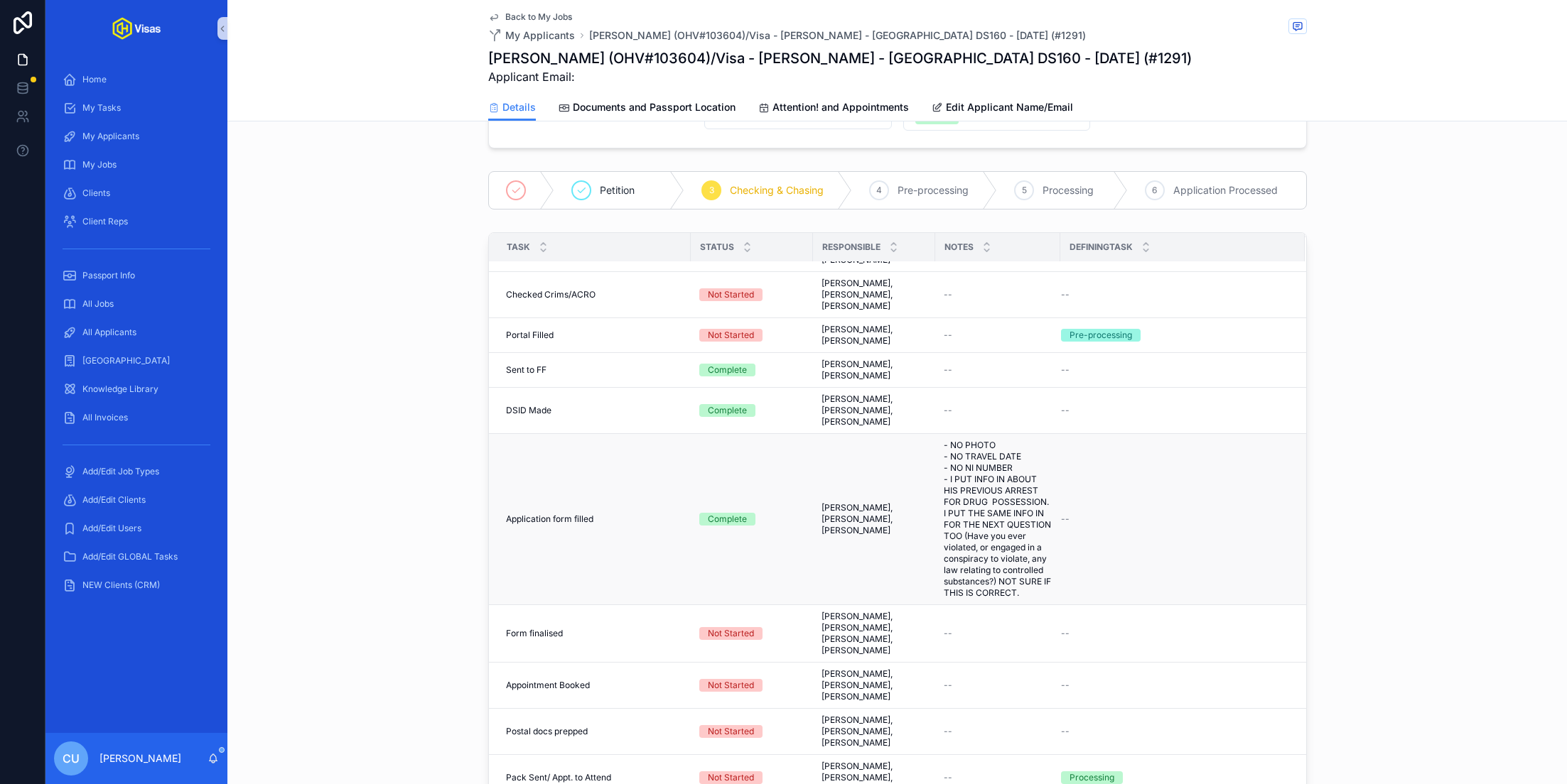
click at [1014, 531] on span "- NO PHOTO - NO TRAVEL DATE - NO NI NUMBER - I PUT INFO IN ABOUT HIS PREVIOUS A…" at bounding box center [997, 518] width 108 height 159
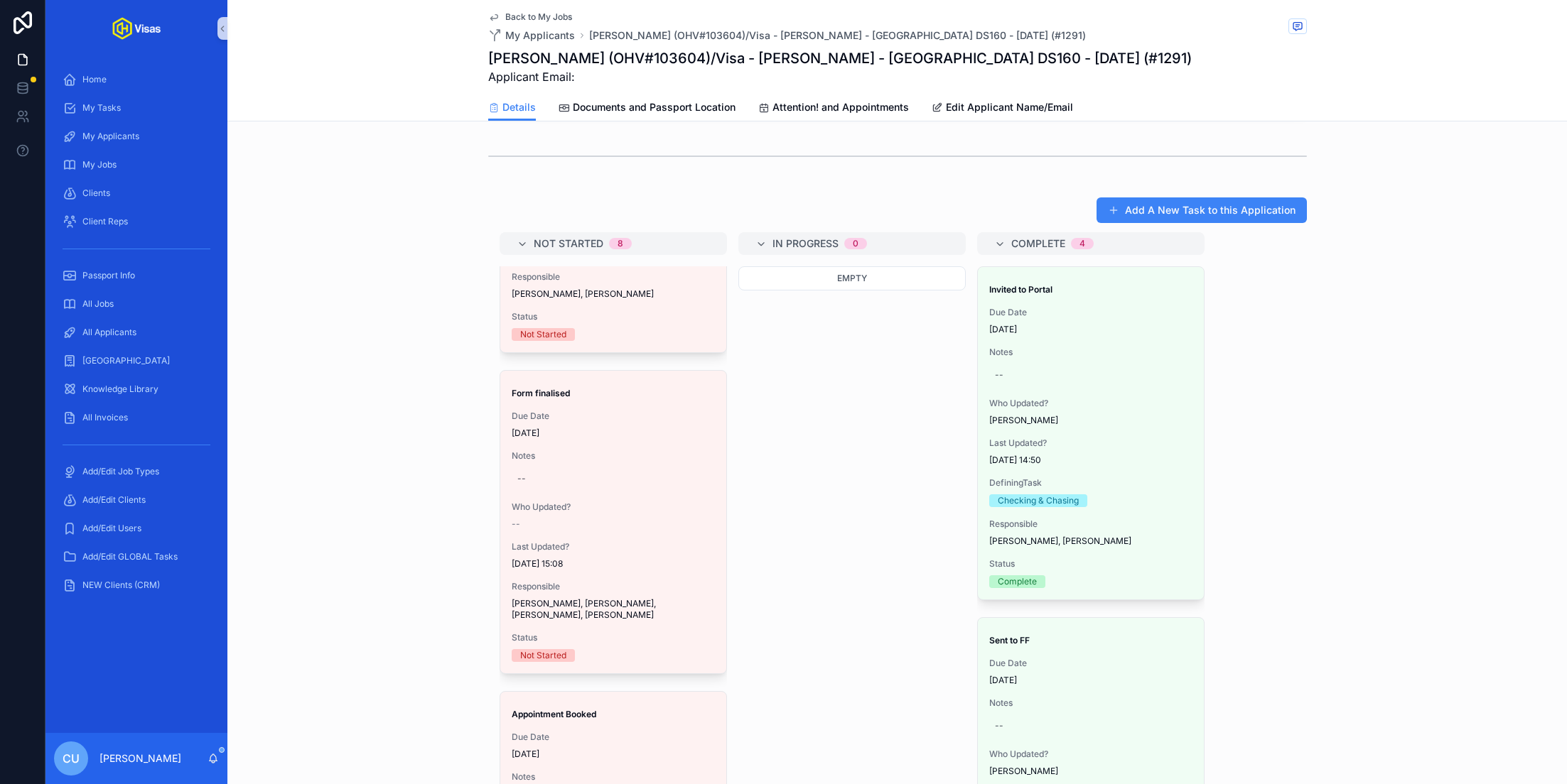
scroll to position [876, 0]
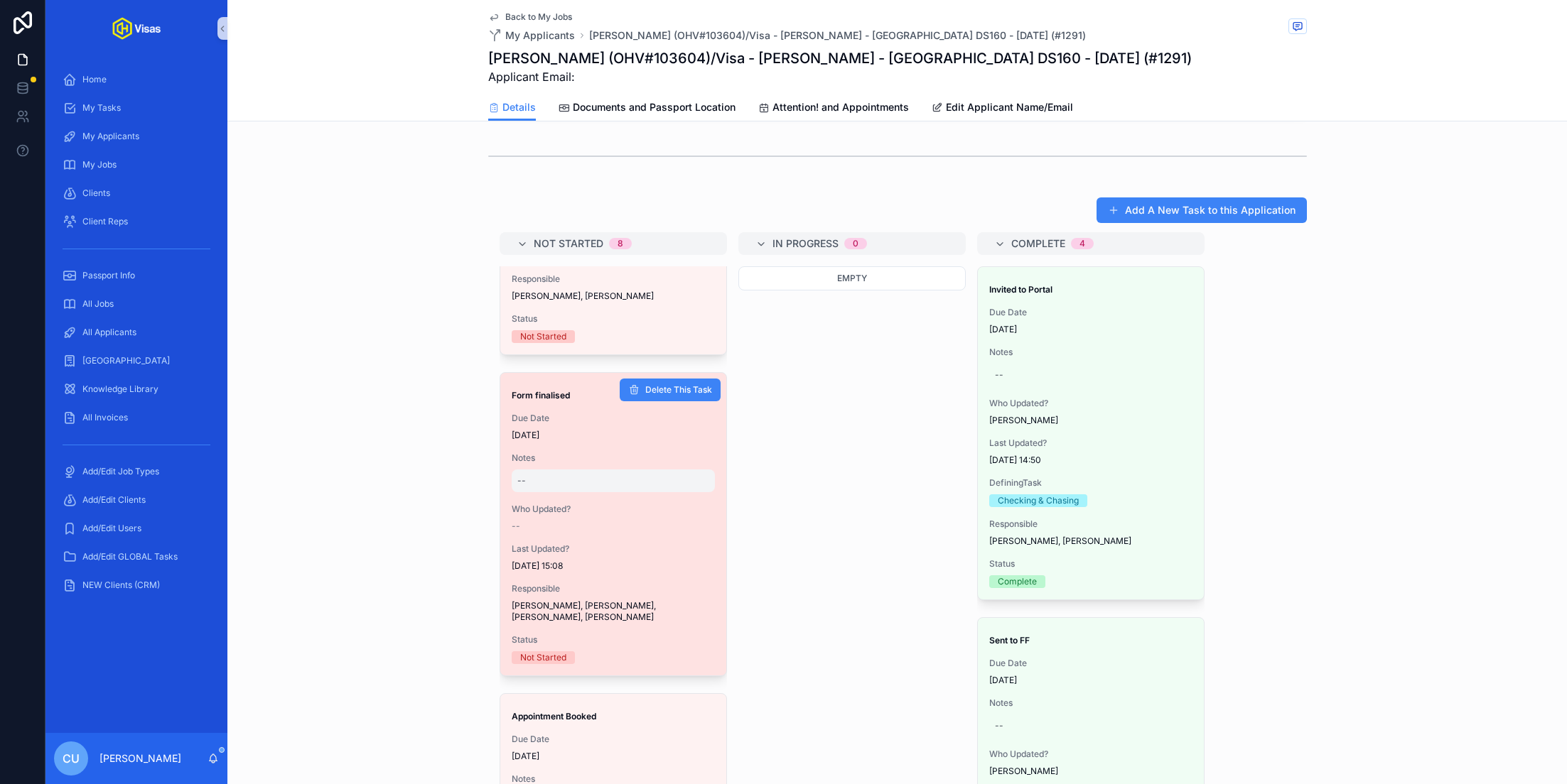
click at [537, 469] on div "--" at bounding box center [612, 481] width 203 height 23
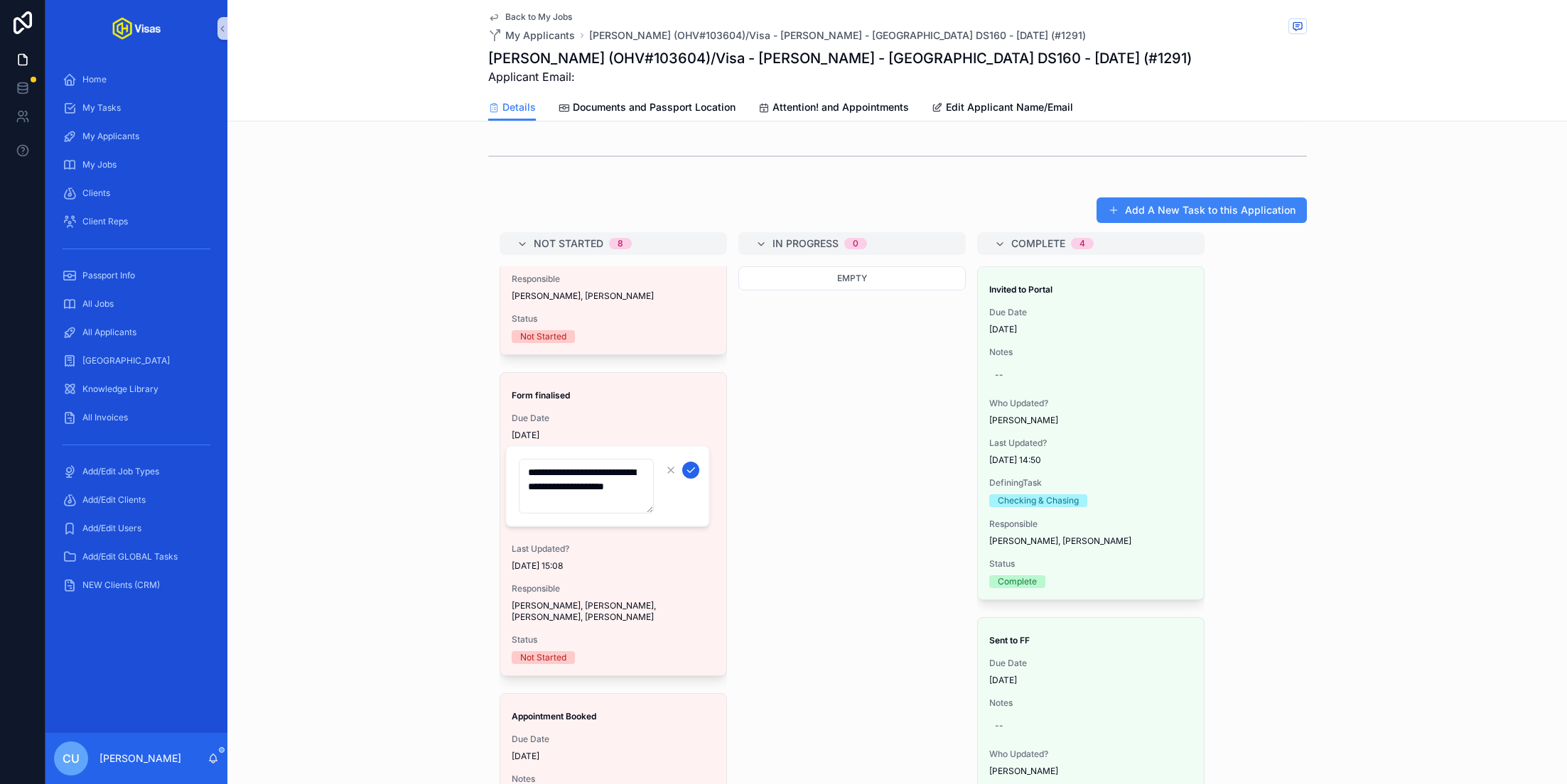
type textarea "**********"
click at [693, 469] on icon "scrollable content" at bounding box center [691, 470] width 7 height 5
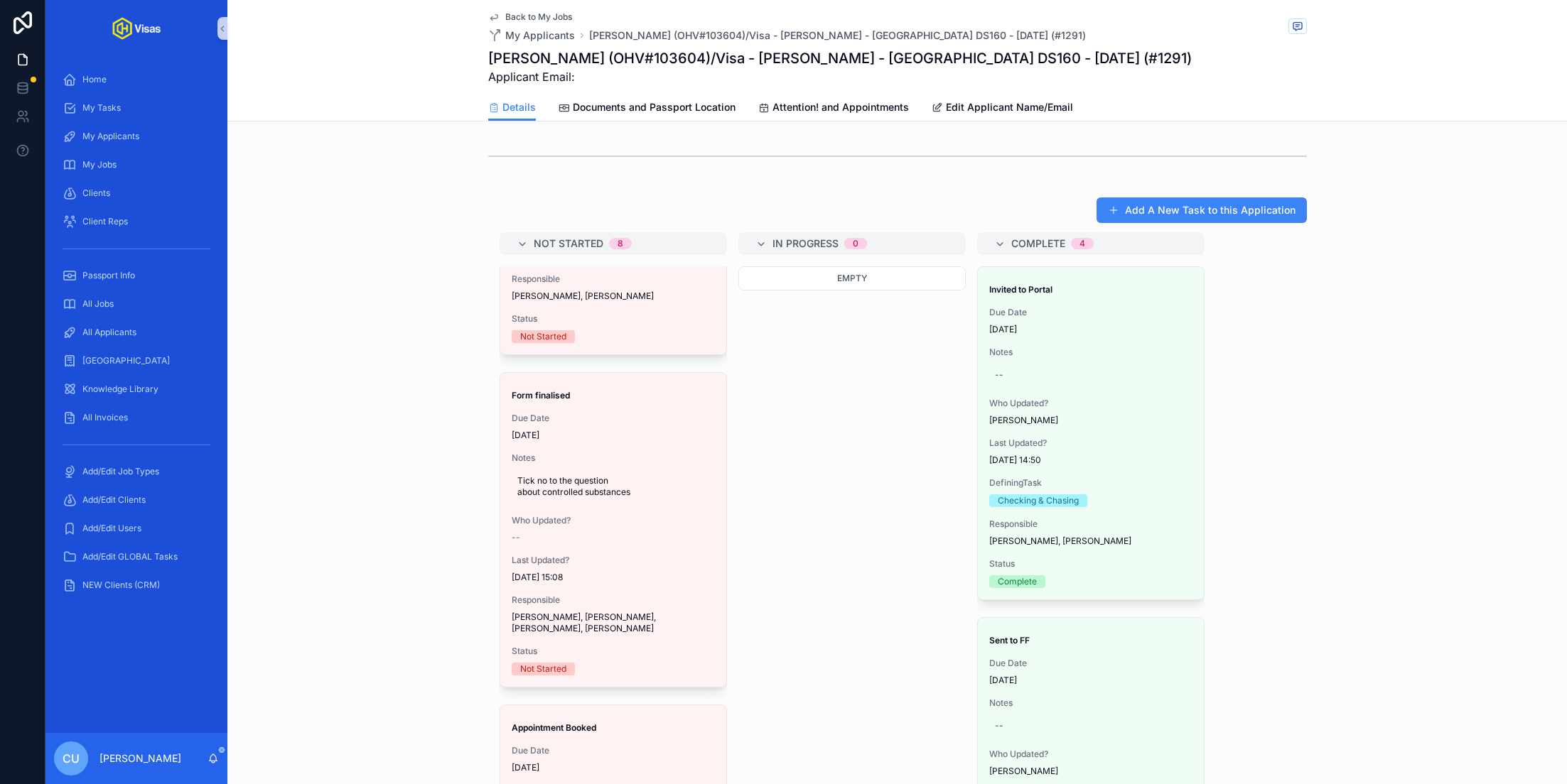
click at [434, 501] on div "Add A New Task to this Application Not Started 8 Check & Chase Due Date 13/08/2…" at bounding box center [897, 508] width 1340 height 635
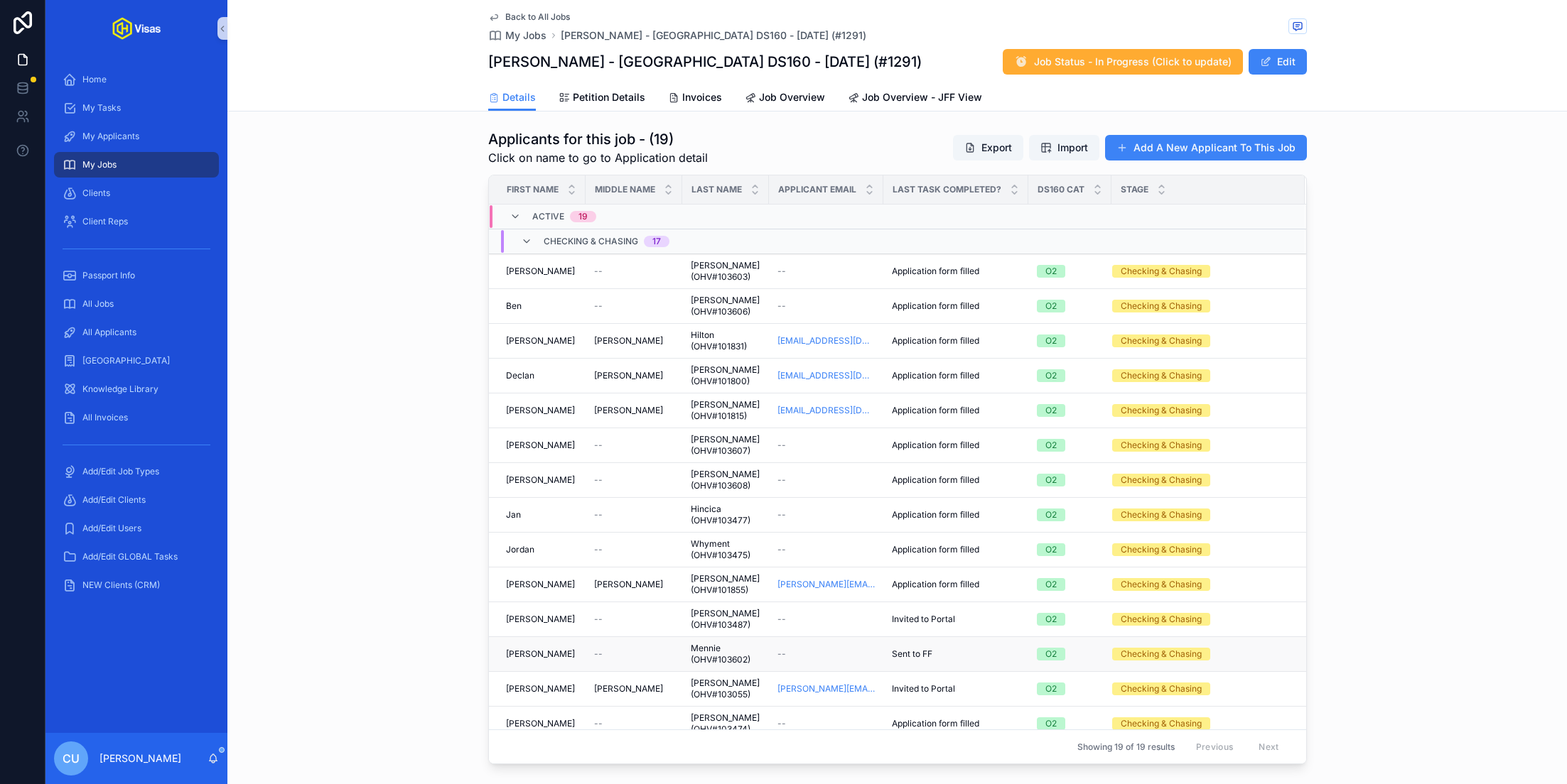
scroll to position [465, 0]
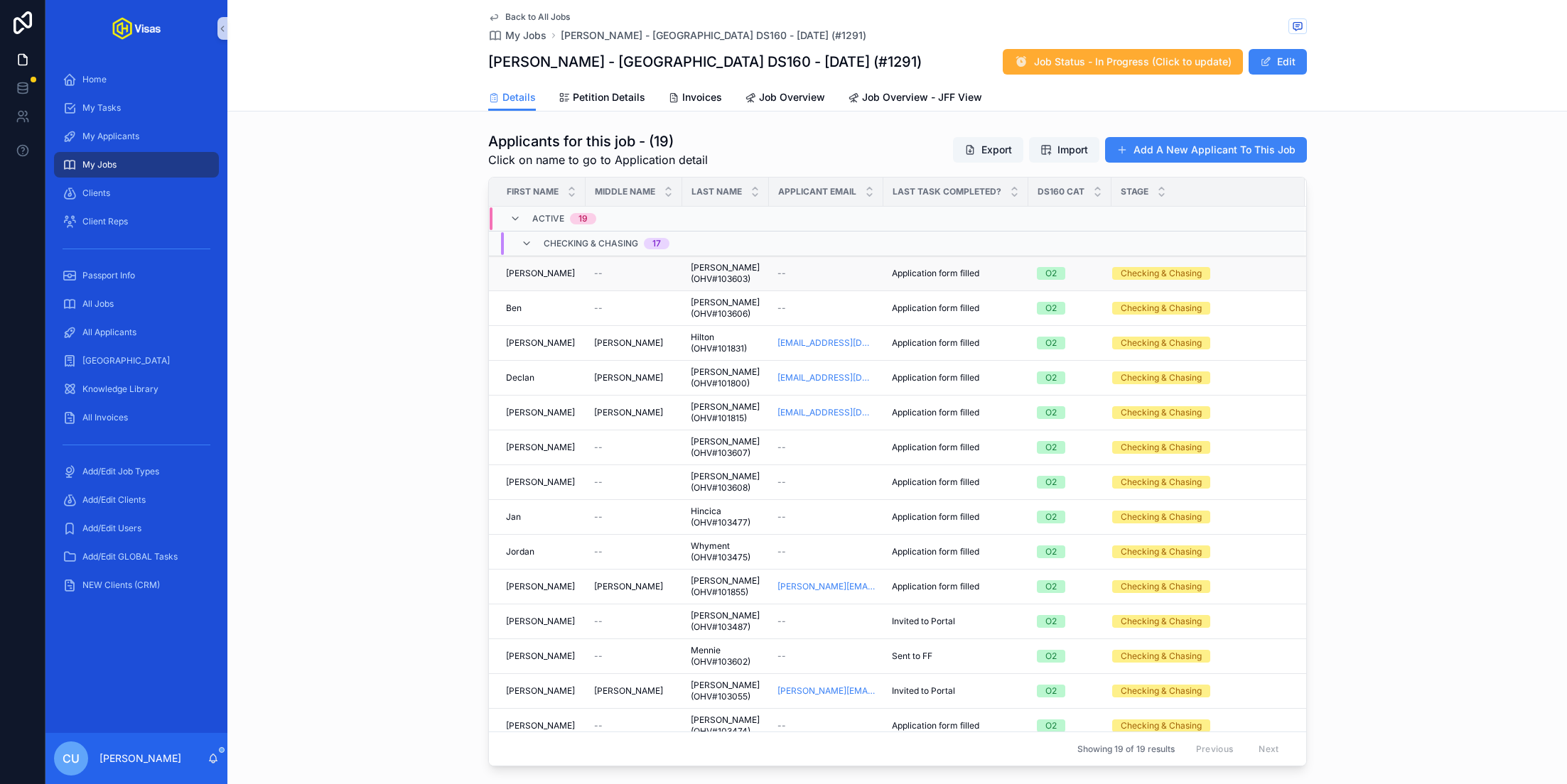
click at [559, 268] on div "Andy Andy" at bounding box center [541, 274] width 71 height 11
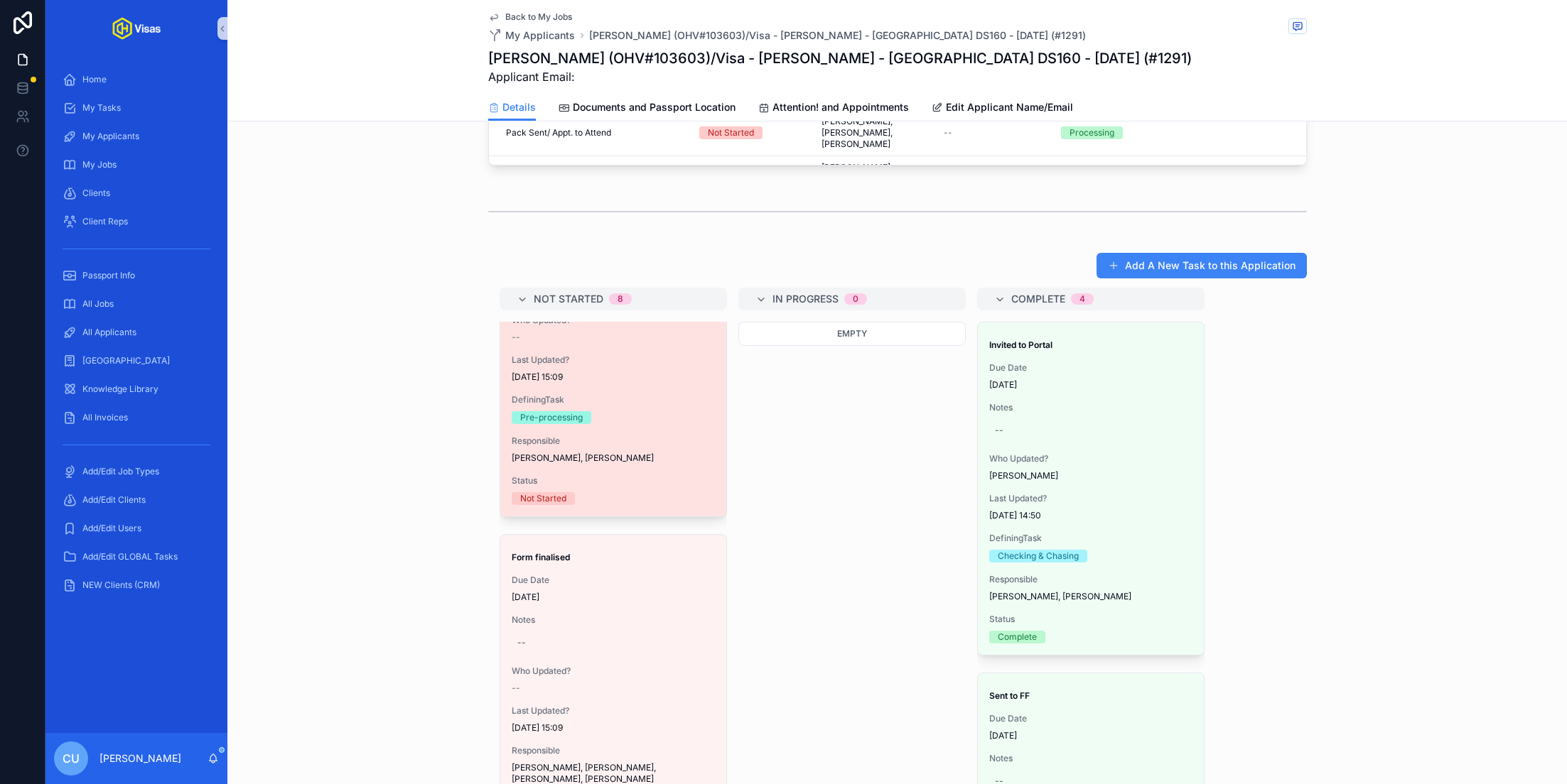
scroll to position [786, 0]
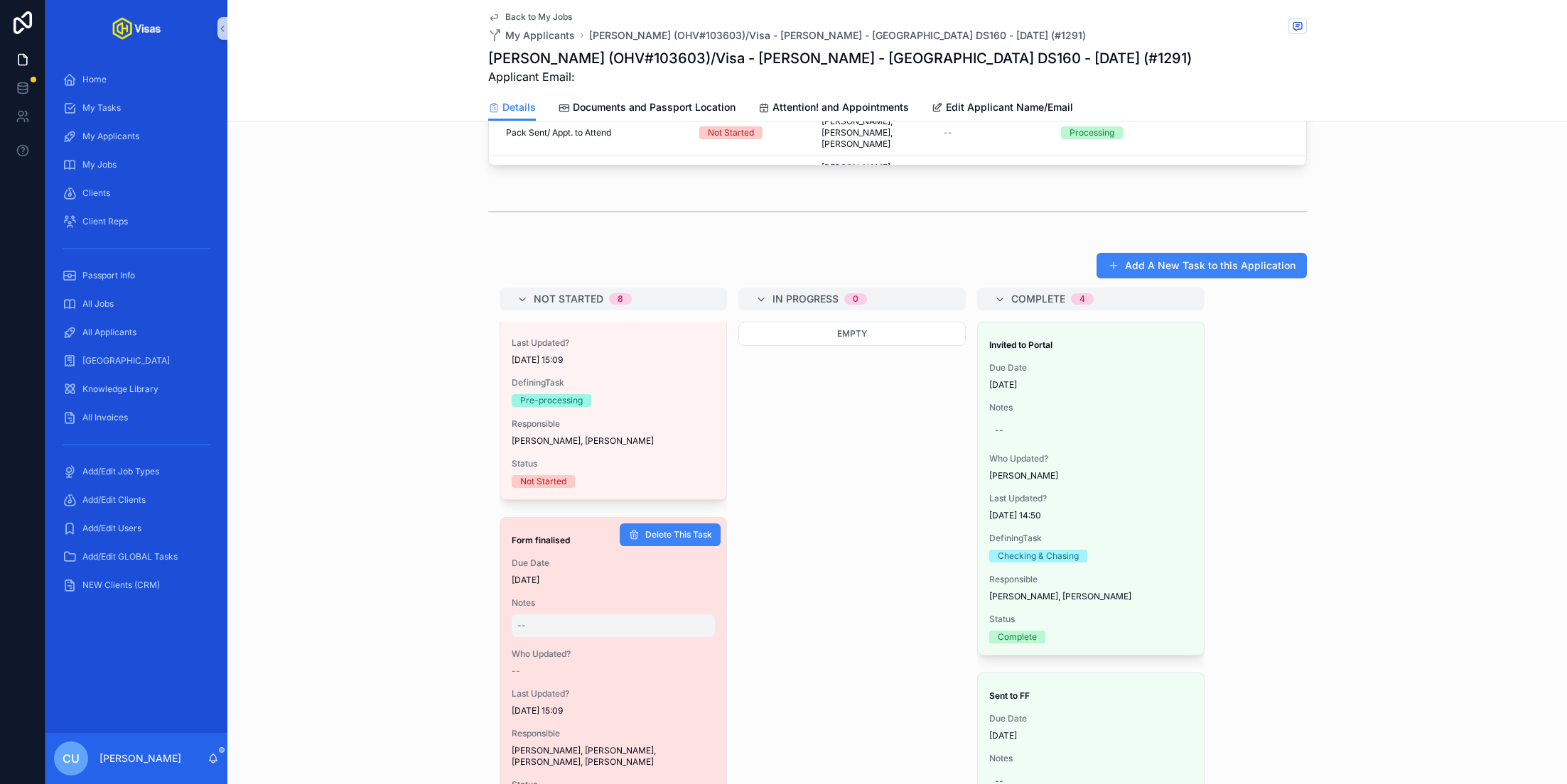
click at [549, 614] on div "--" at bounding box center [612, 626] width 203 height 23
type textarea "*"
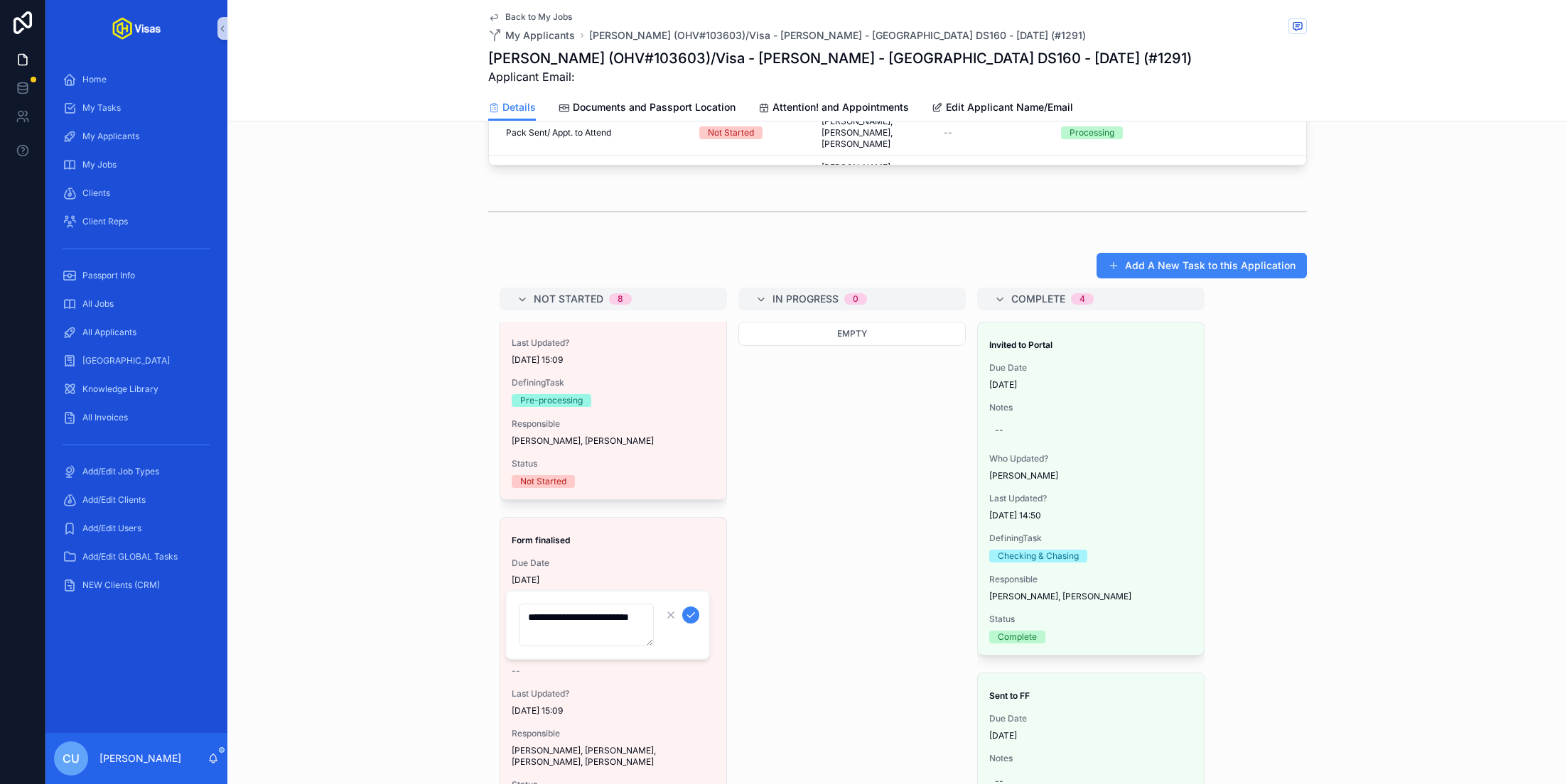
click at [570, 616] on textarea "**********" at bounding box center [586, 625] width 135 height 42
type textarea "**********"
click at [692, 611] on icon "scrollable content" at bounding box center [691, 615] width 11 height 11
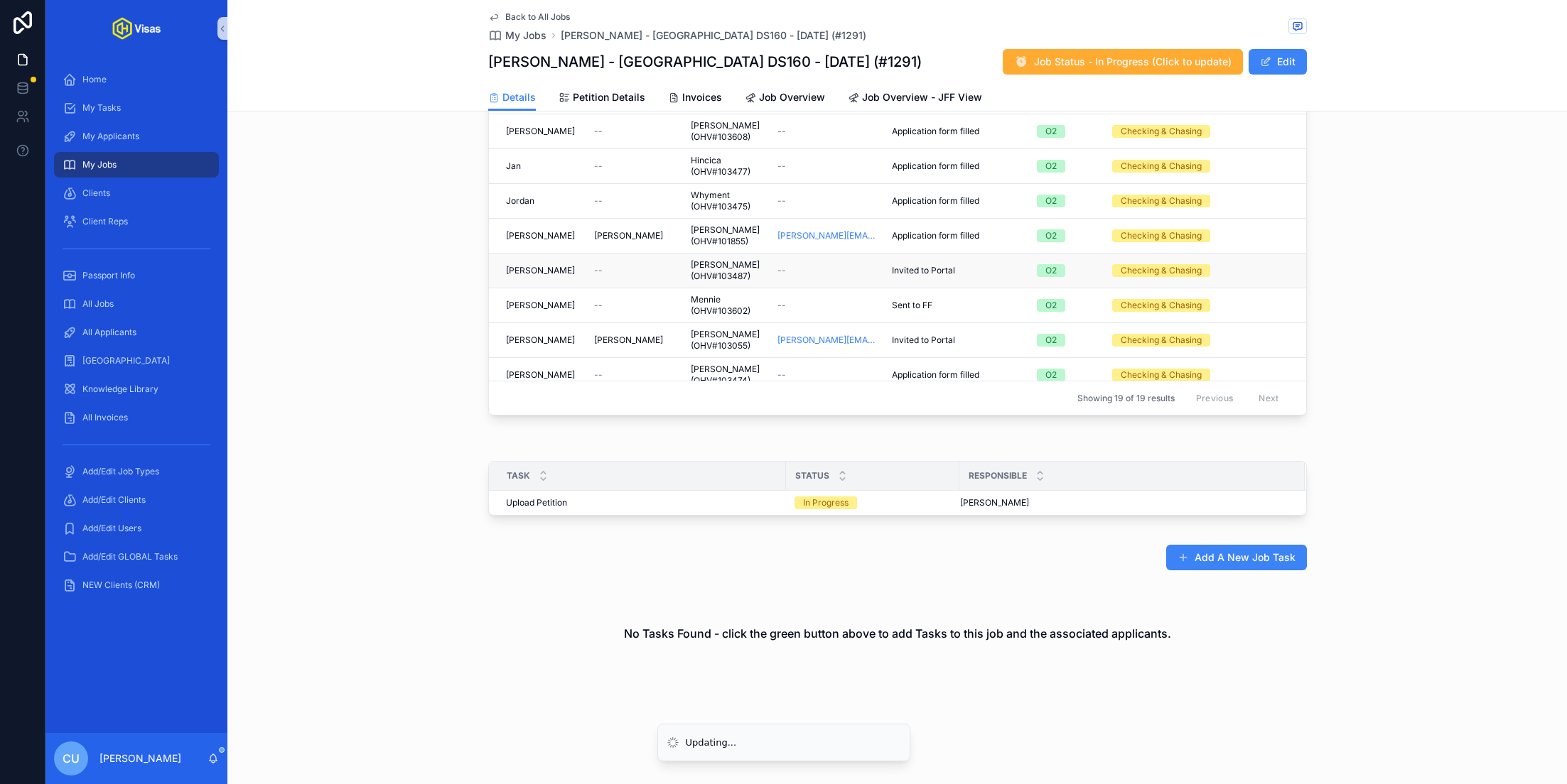
scroll to position [791, 0]
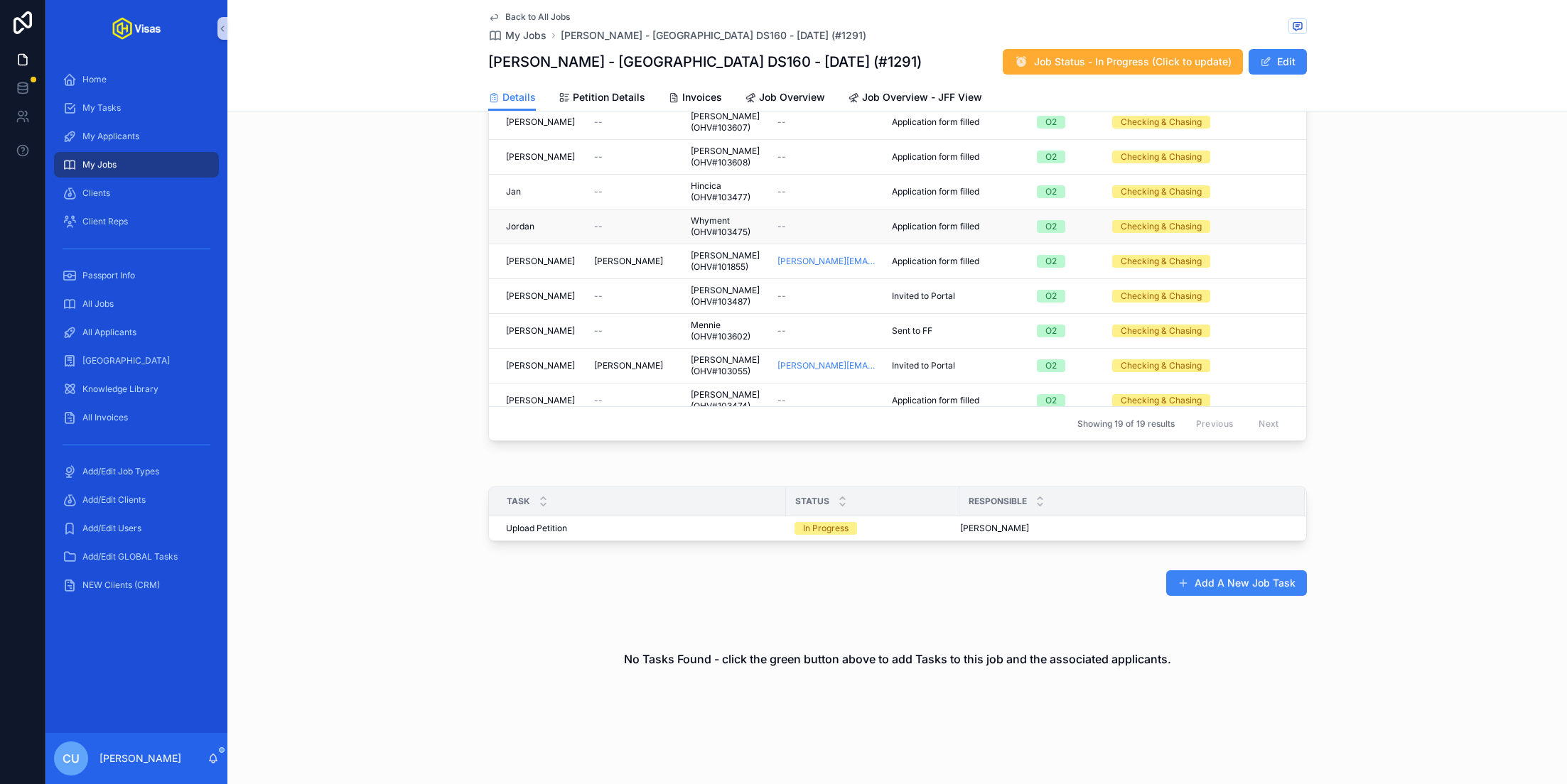
click at [560, 221] on div "Jordan Jordan" at bounding box center [541, 227] width 71 height 11
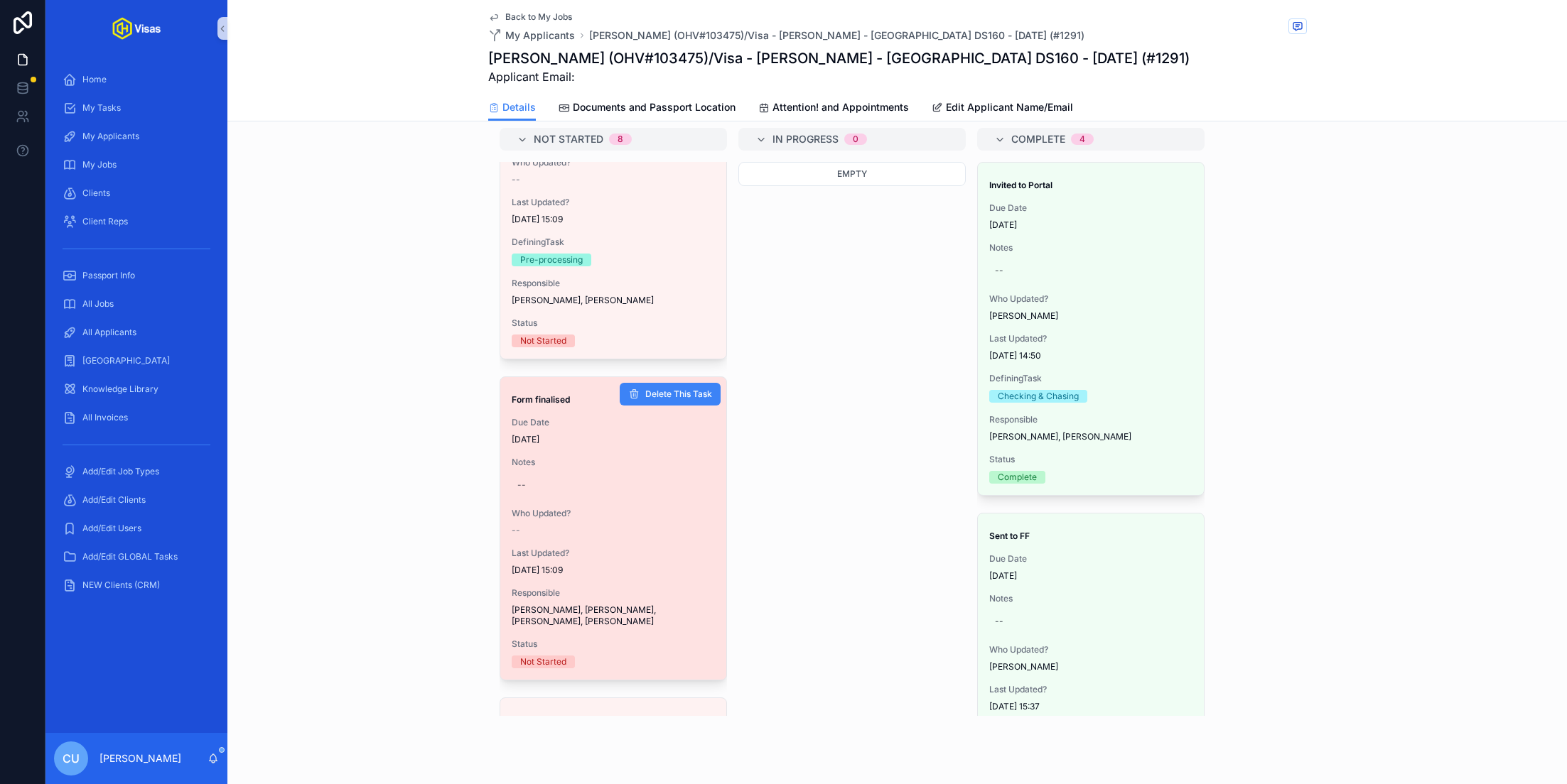
scroll to position [768, 0]
click at [567, 473] on div "--" at bounding box center [612, 484] width 203 height 23
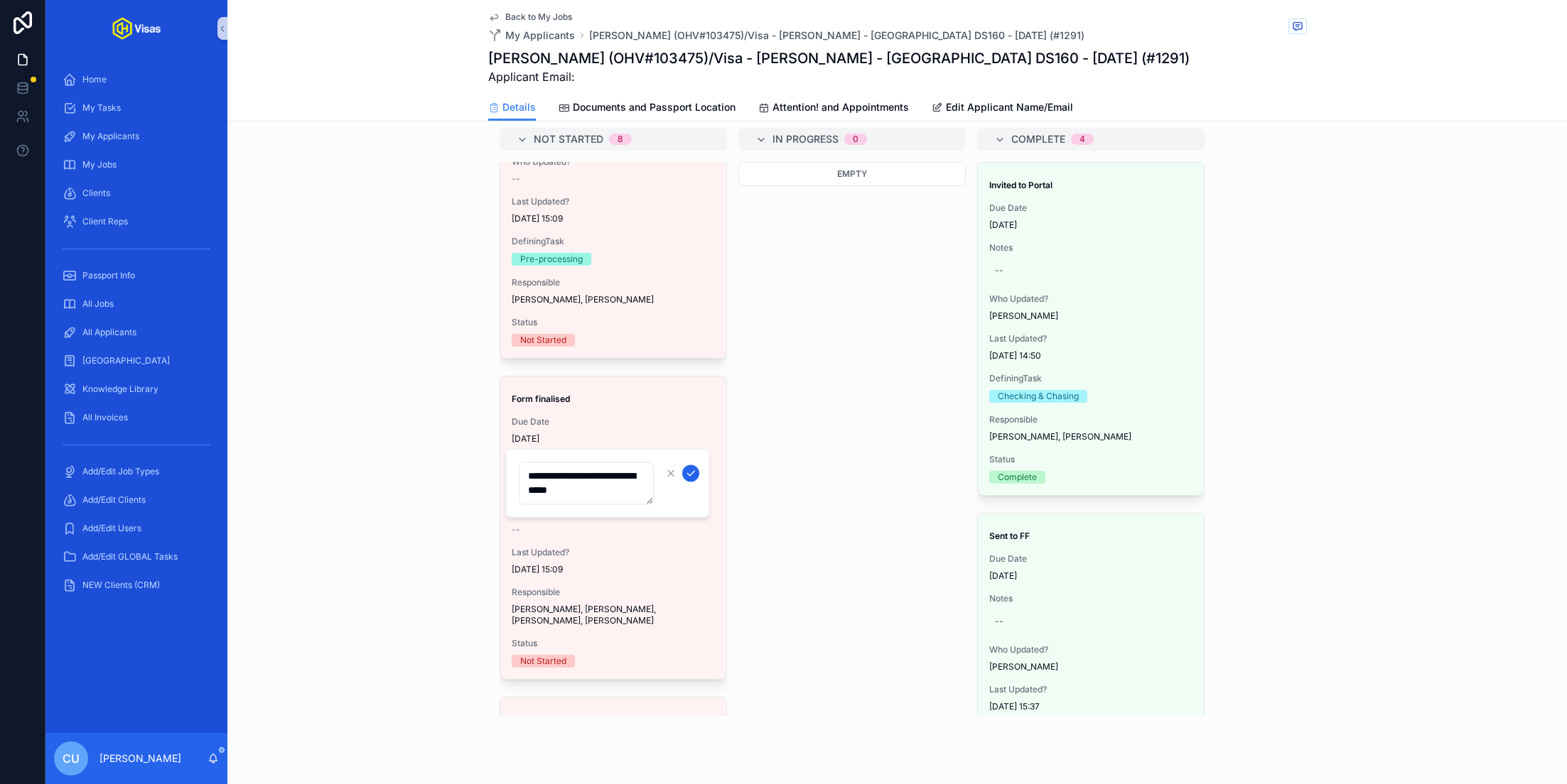
type textarea "**********"
click at [692, 473] on icon "scrollable content" at bounding box center [691, 473] width 11 height 11
click at [368, 528] on div "Add A New Task to this Application Not Started 8 Check & Chase Due Date 13/08/2…" at bounding box center [897, 403] width 1340 height 635
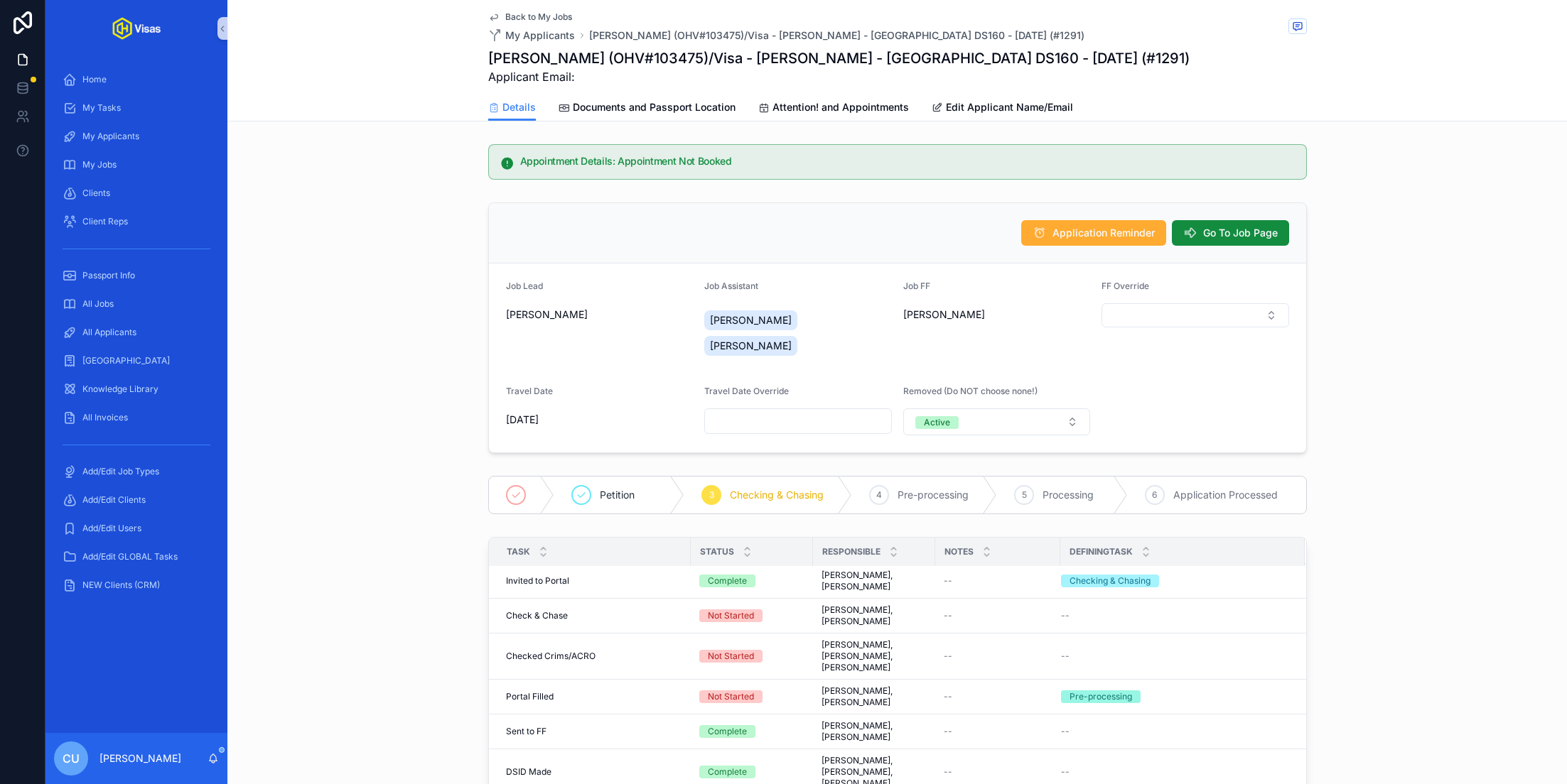
click at [539, 14] on span "Back to My Jobs" at bounding box center [539, 17] width 67 height 11
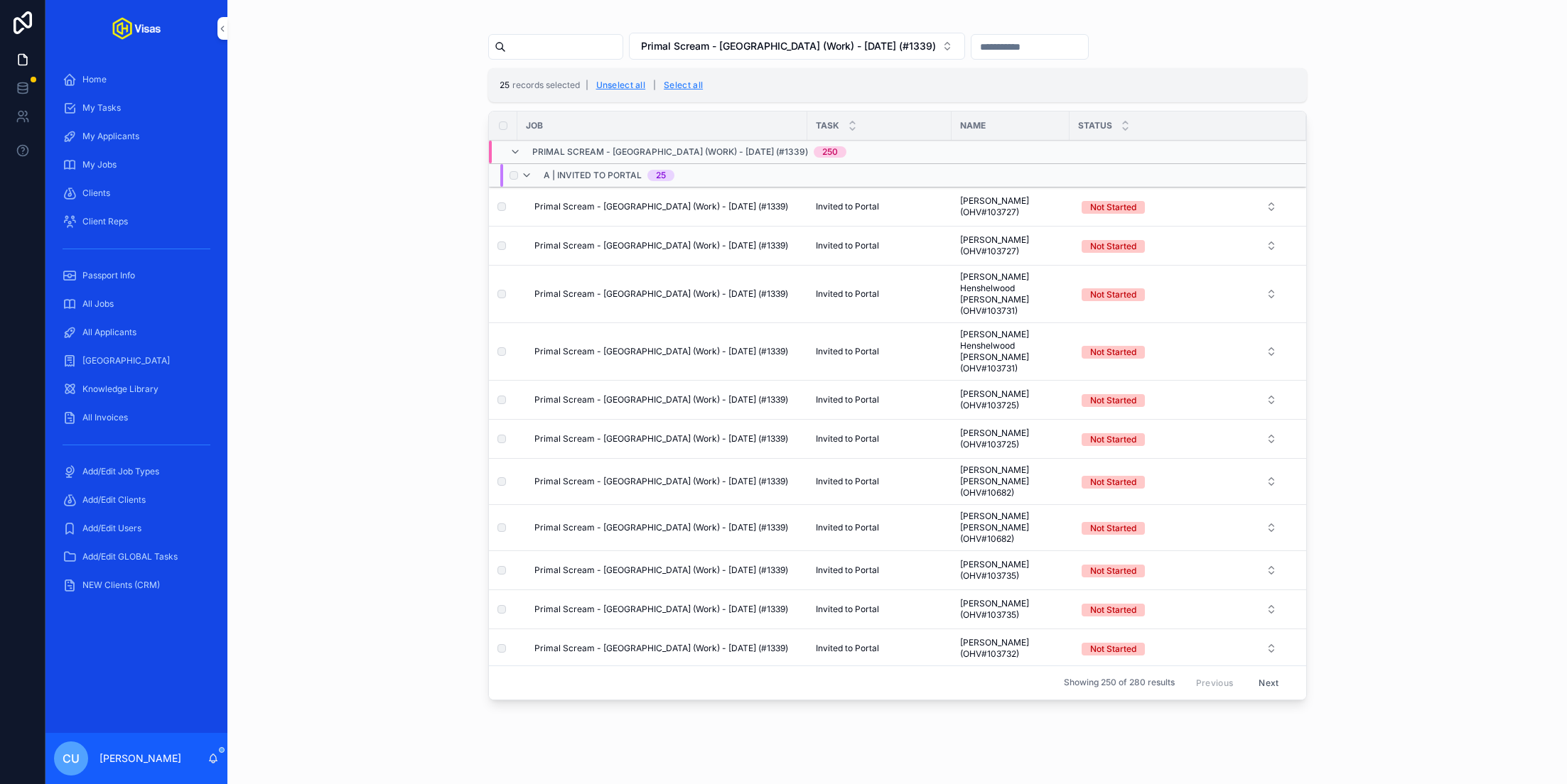
click at [1194, 200] on button "Not Started" at bounding box center [1179, 206] width 218 height 25
click at [1260, 352] on button "Use setting" at bounding box center [1264, 352] width 23 height 11
click at [1220, 324] on div "Complete" at bounding box center [1179, 325] width 197 height 21
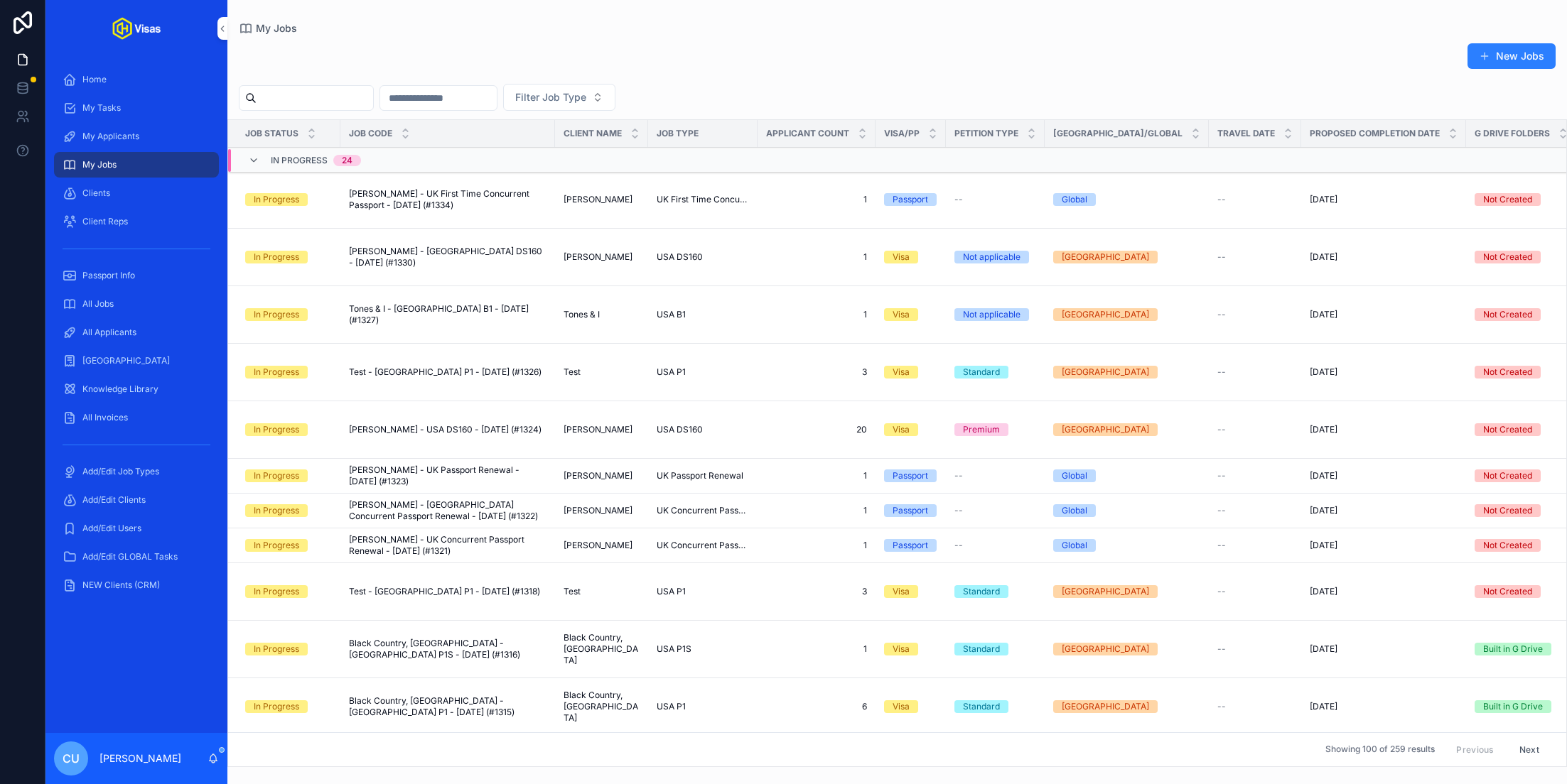
click at [331, 90] on input "scrollable content" at bounding box center [315, 98] width 117 height 20
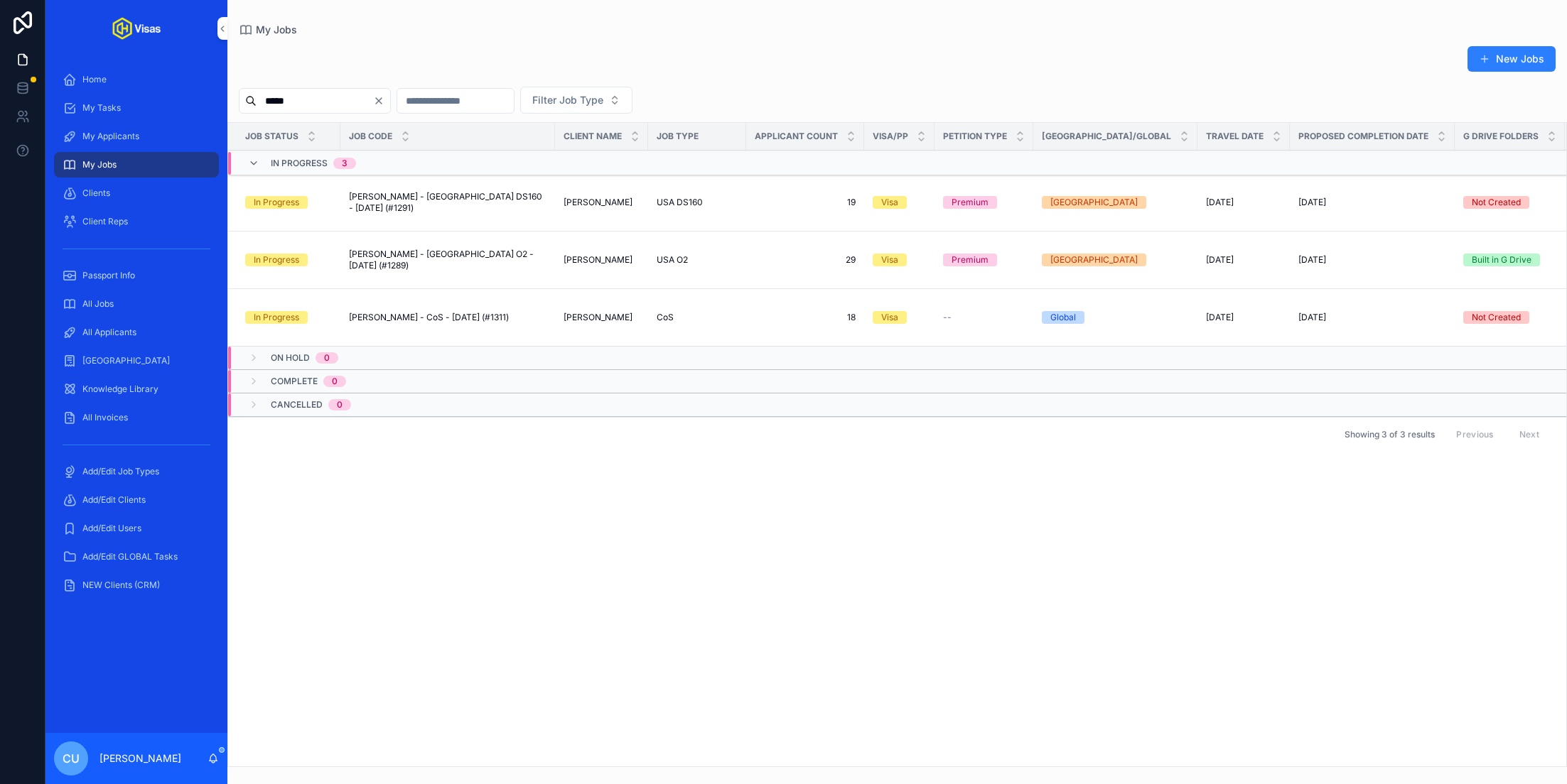
type input "*****"
click at [423, 214] on span "[PERSON_NAME] - [GEOGRAPHIC_DATA] DS160 - [DATE] (#1291)" at bounding box center [448, 202] width 197 height 23
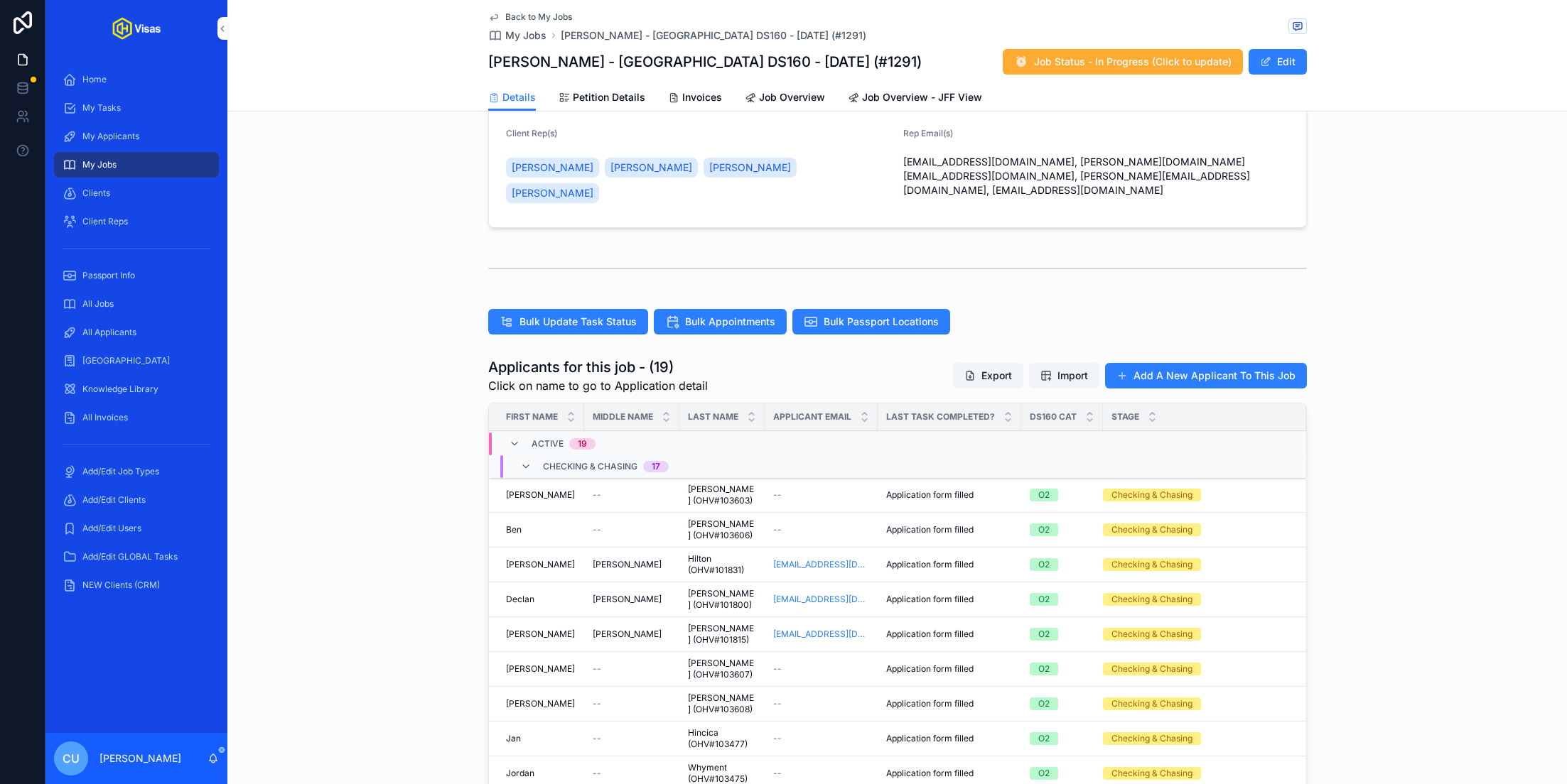
scroll to position [260, 0]
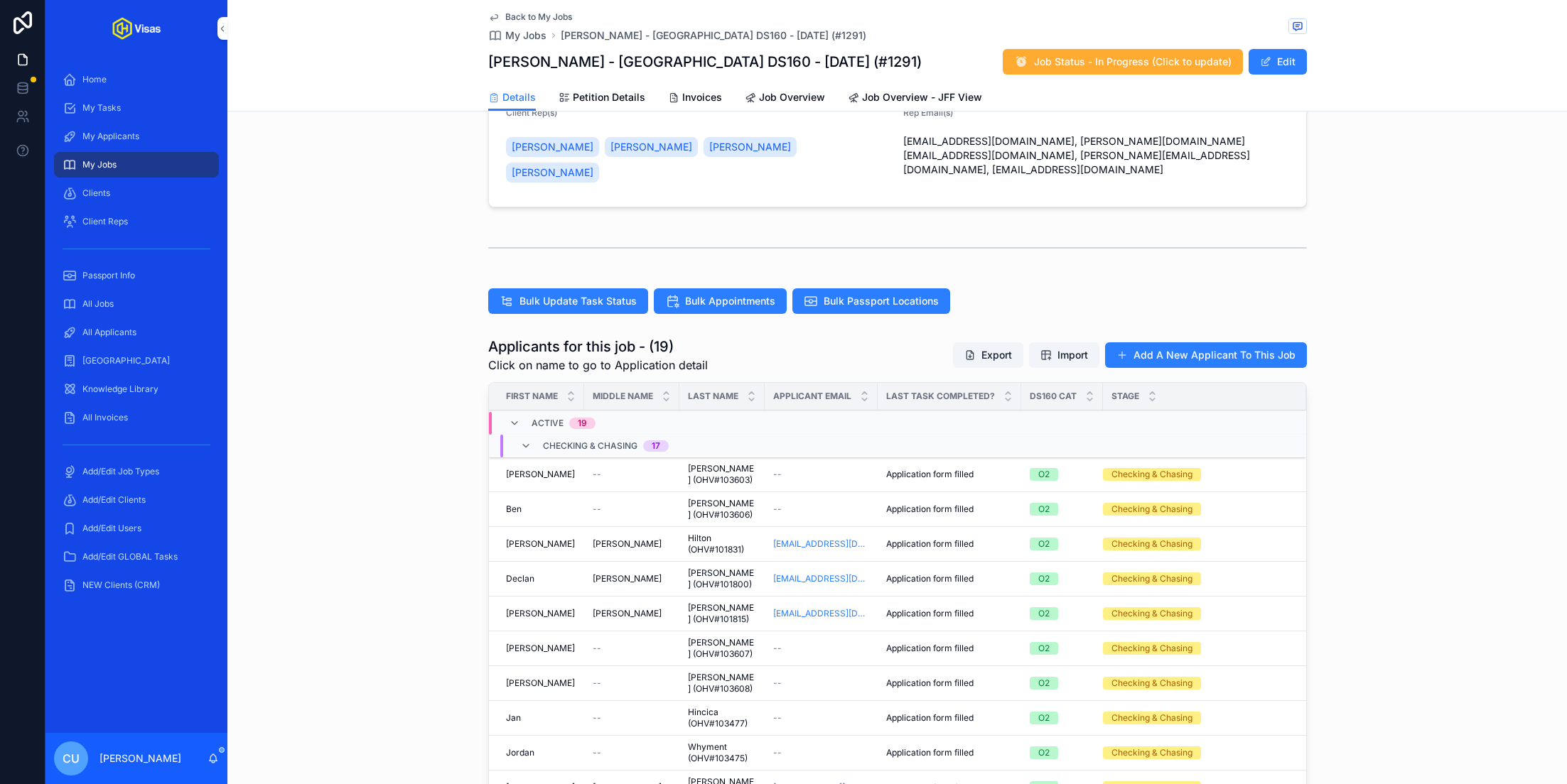
click at [554, 492] on td "[PERSON_NAME] [PERSON_NAME]" at bounding box center [536, 509] width 95 height 35
click at [544, 504] on div "[PERSON_NAME] [PERSON_NAME]" at bounding box center [540, 509] width 69 height 11
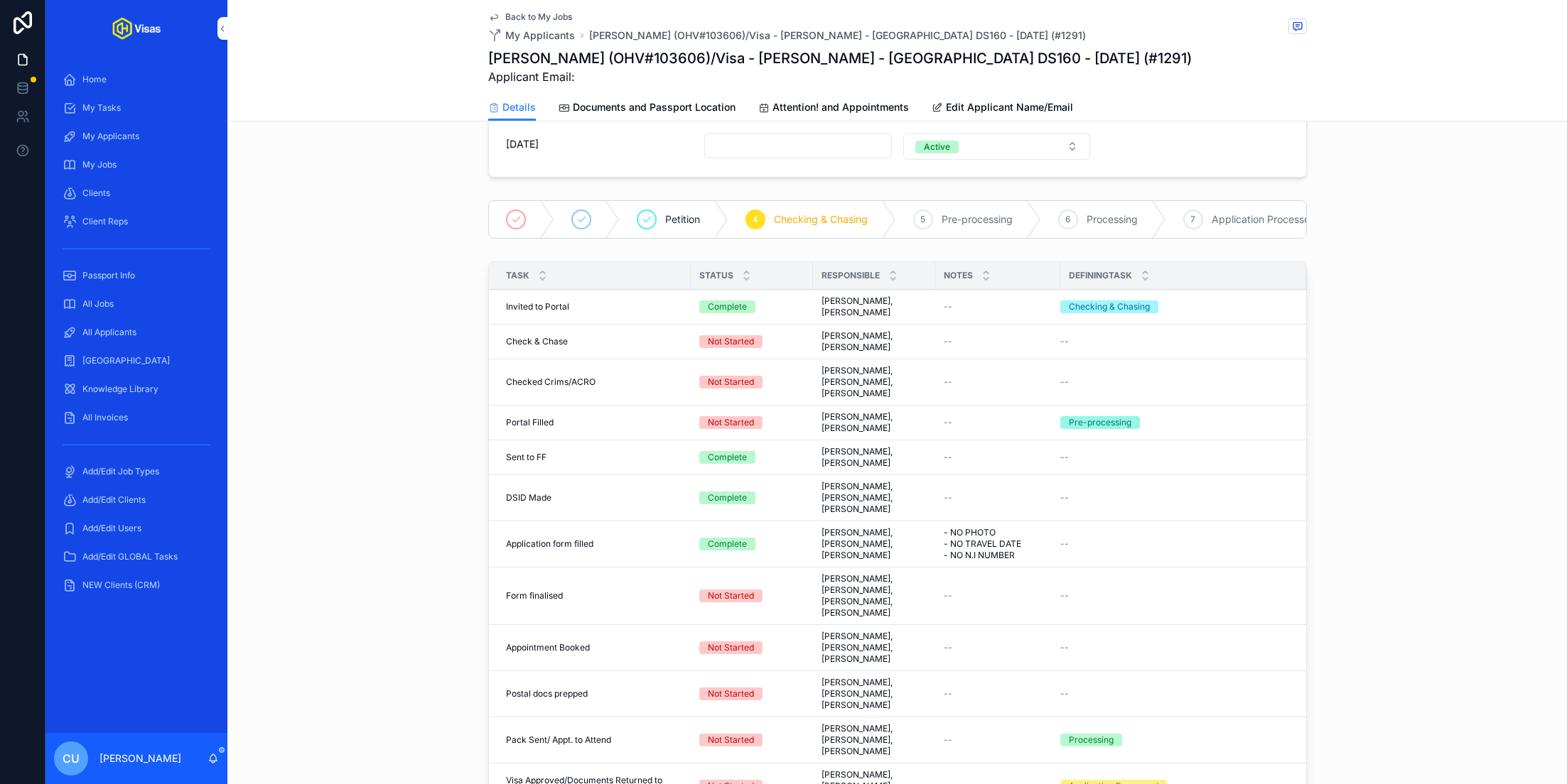
scroll to position [277, 0]
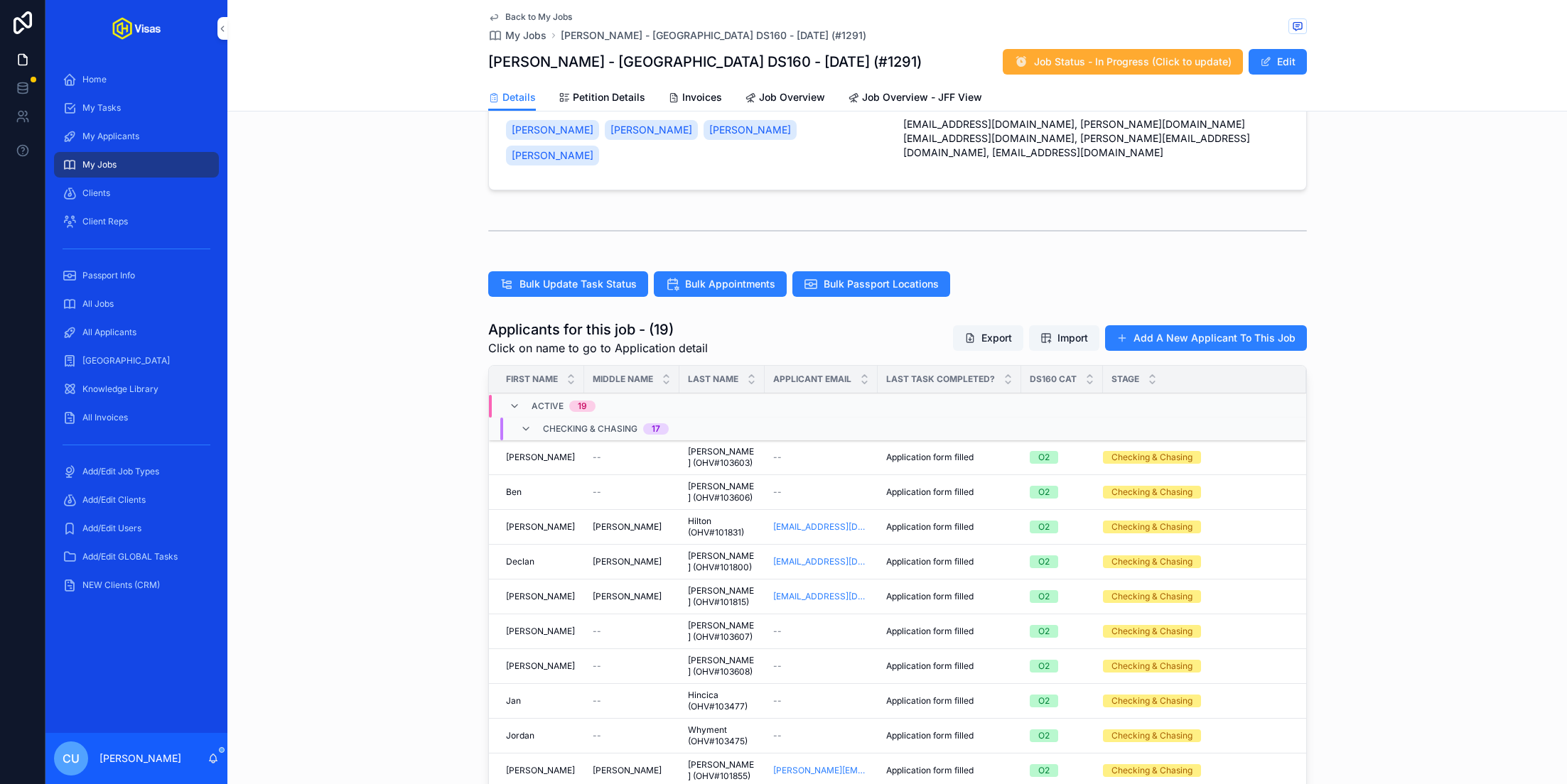
click at [554, 522] on div "[PERSON_NAME]" at bounding box center [540, 527] width 69 height 11
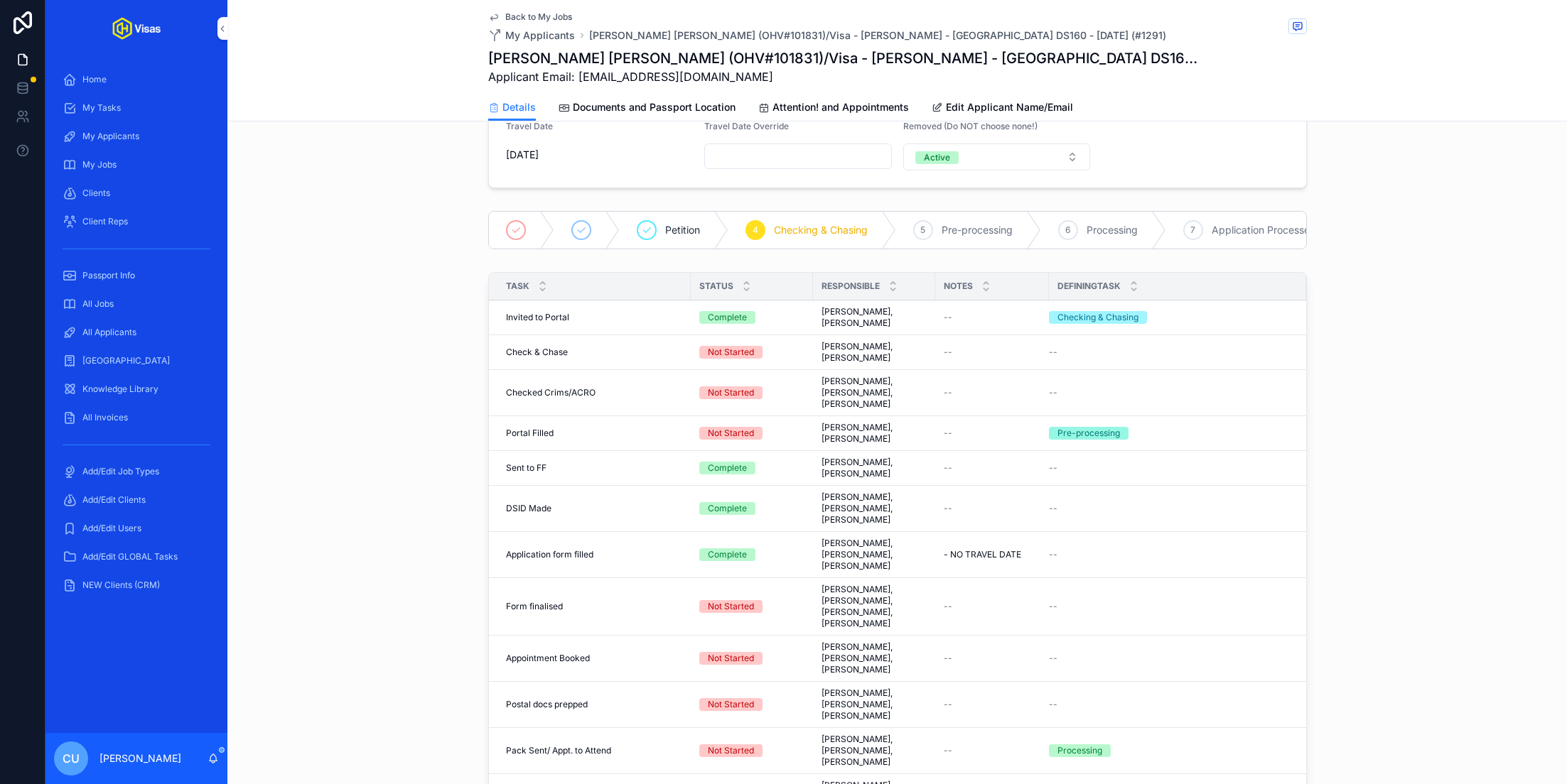
scroll to position [266, 0]
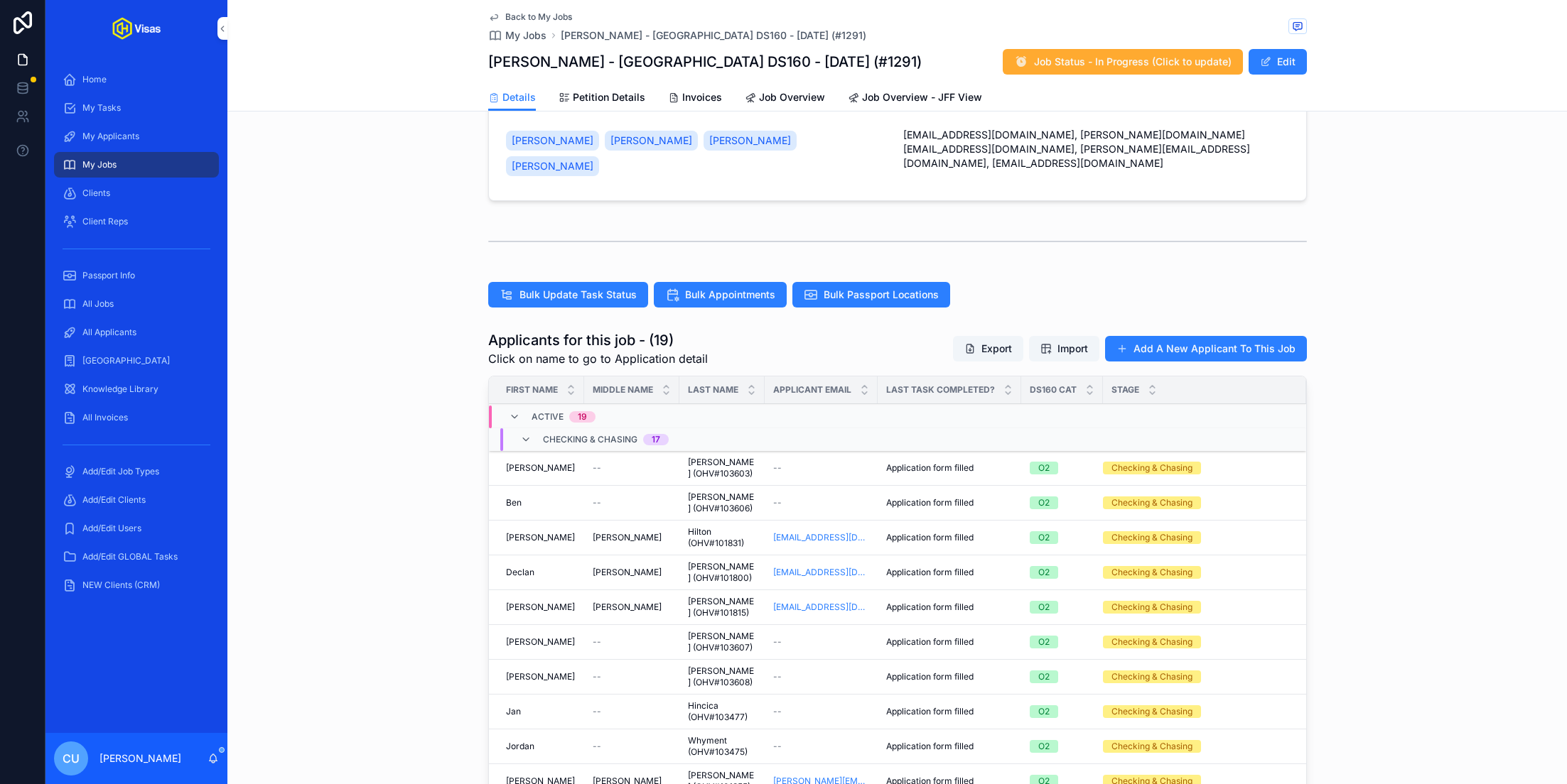
click at [542, 566] on div "Declan Declan" at bounding box center [540, 572] width 69 height 11
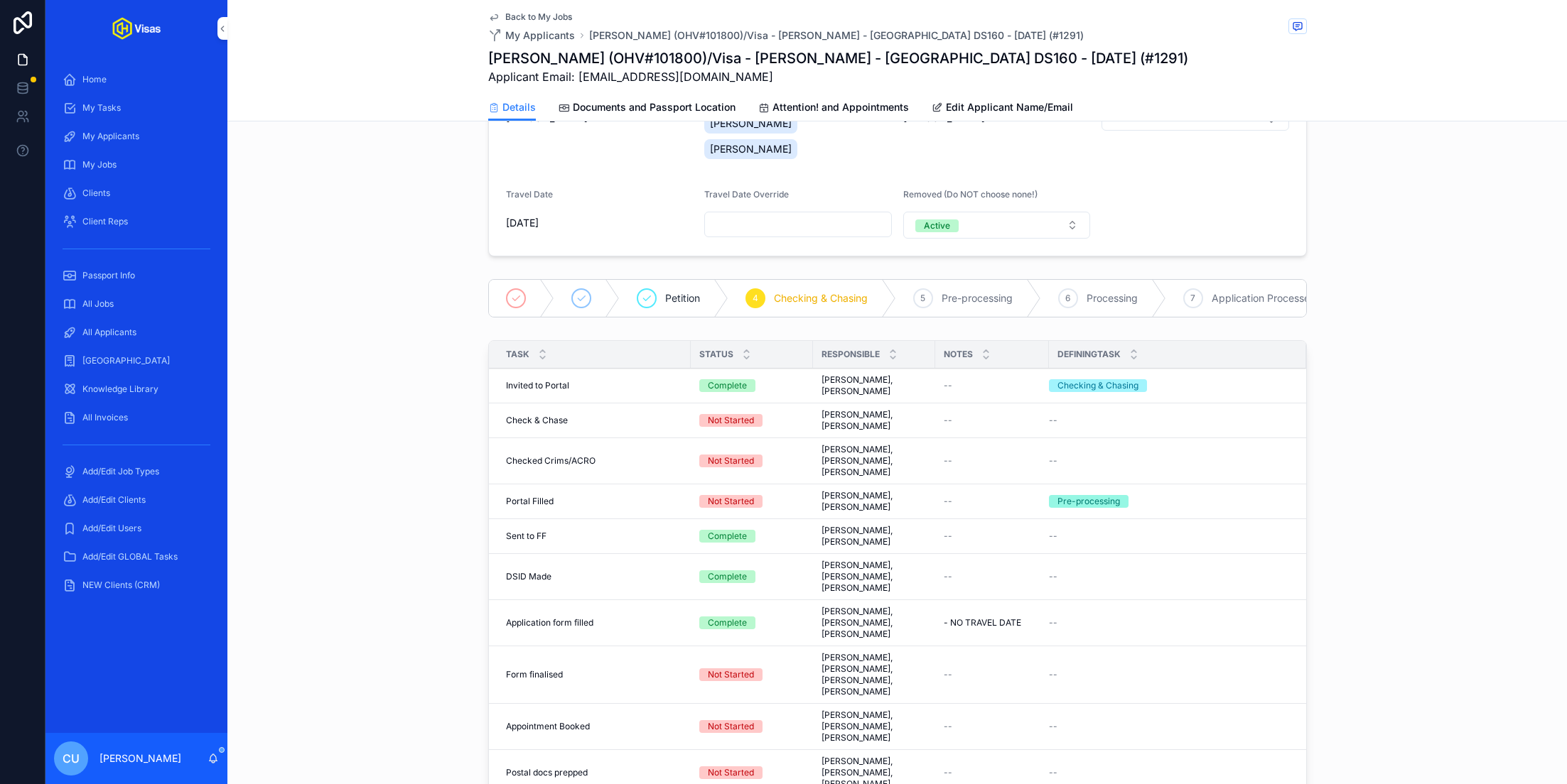
scroll to position [205, 0]
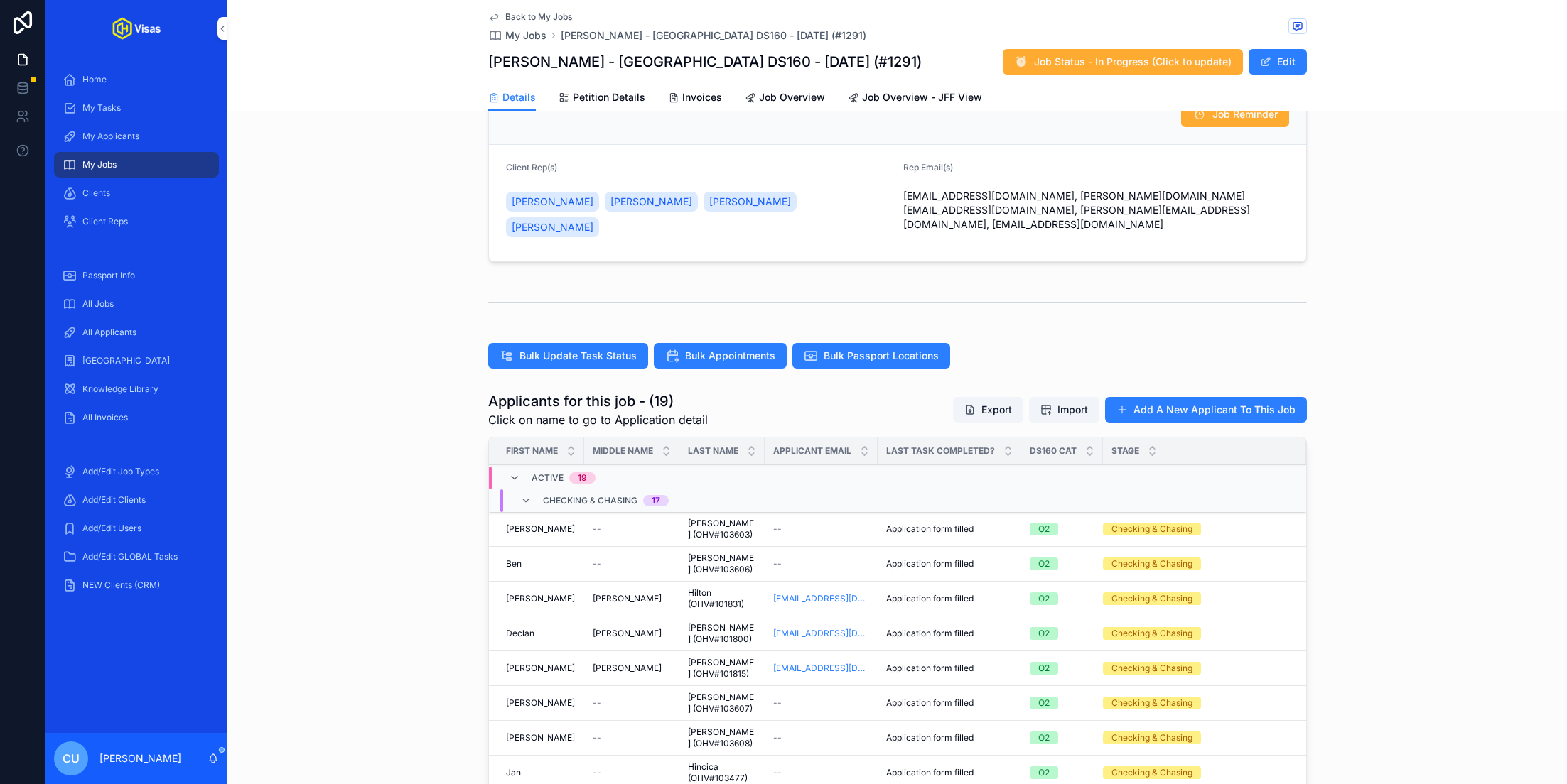
click at [540, 663] on div "[PERSON_NAME]" at bounding box center [540, 668] width 69 height 11
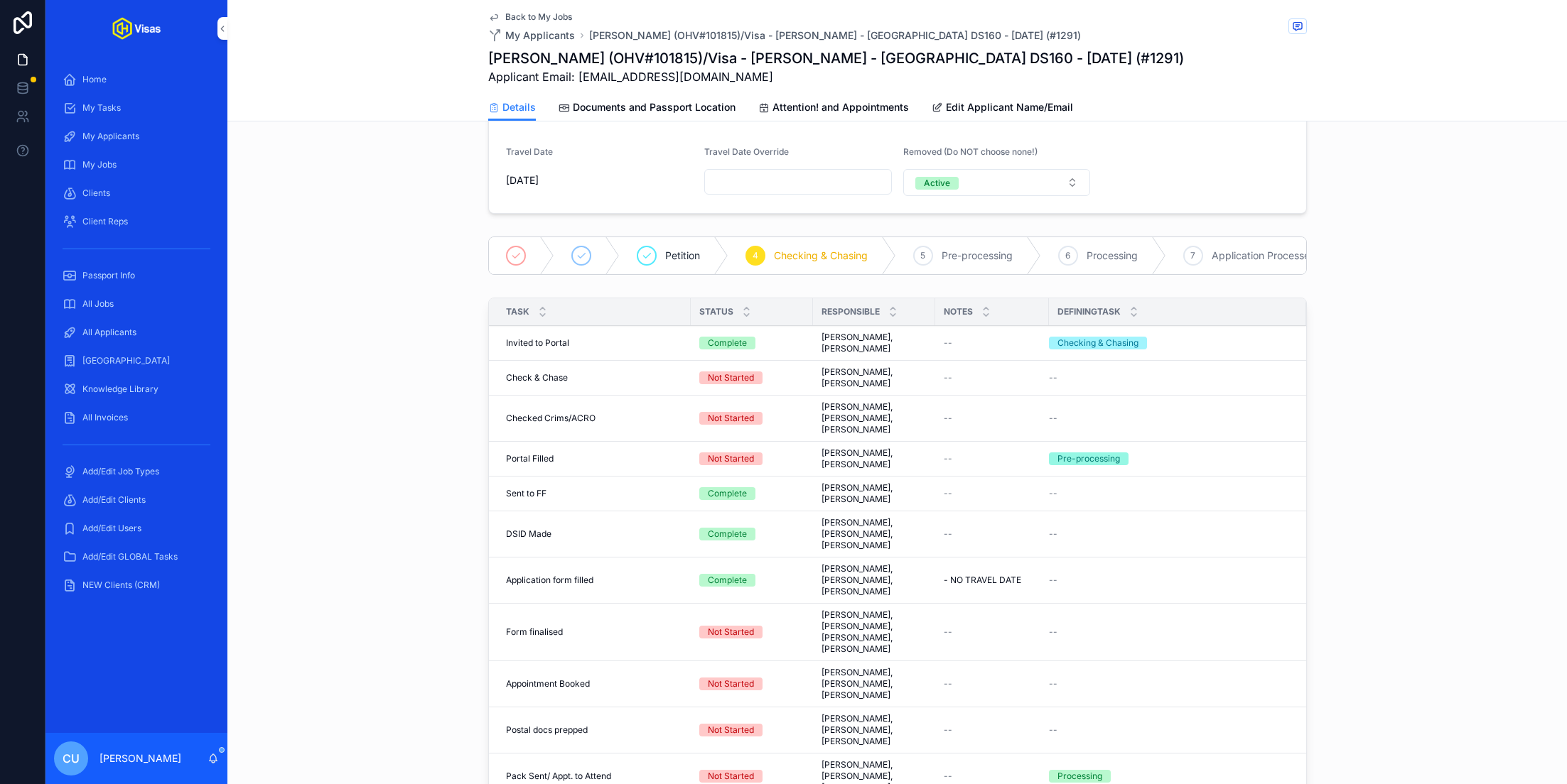
scroll to position [247, 0]
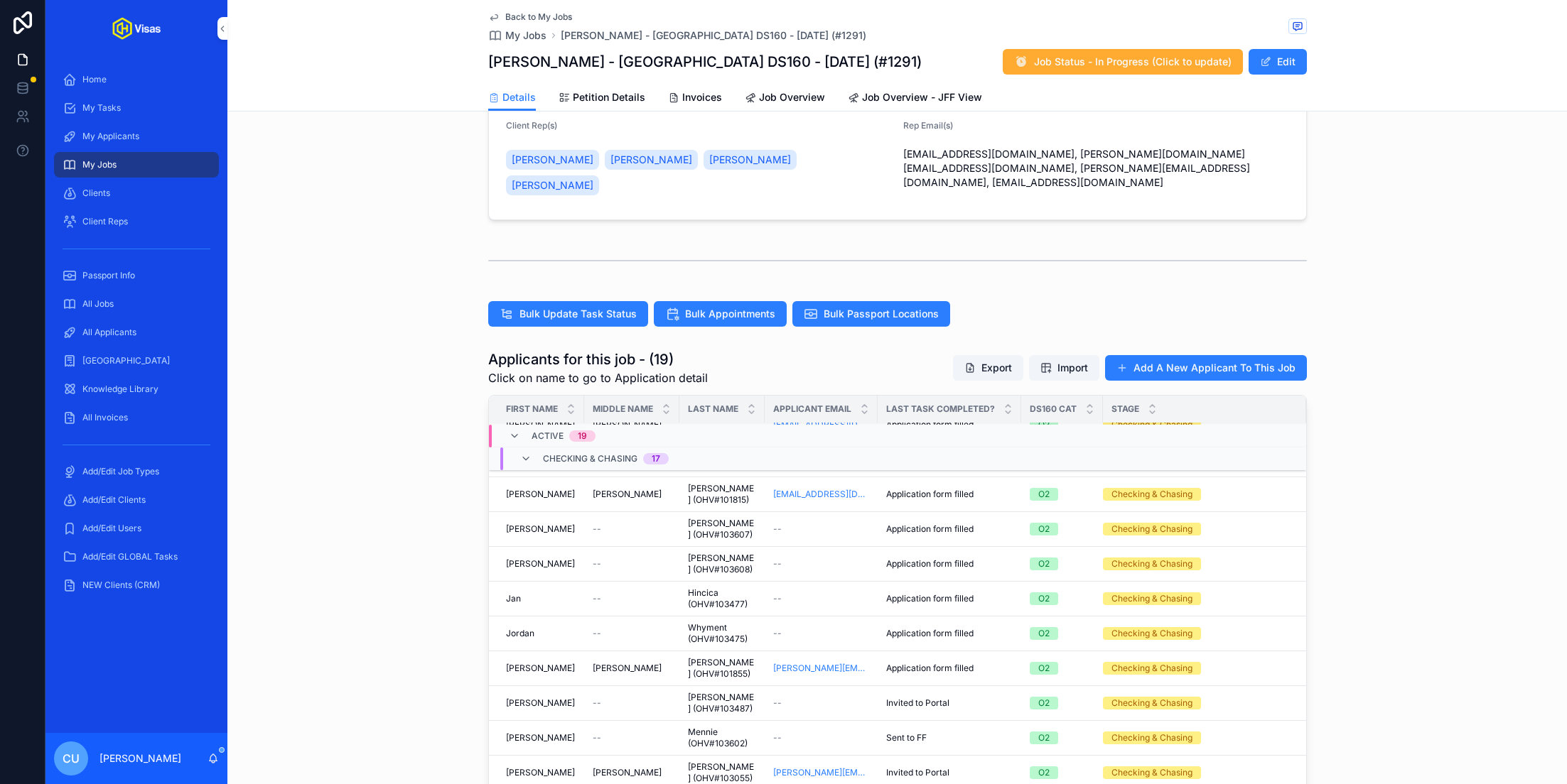
scroll to position [133, 0]
click at [561, 522] on div "[PERSON_NAME]" at bounding box center [540, 528] width 69 height 11
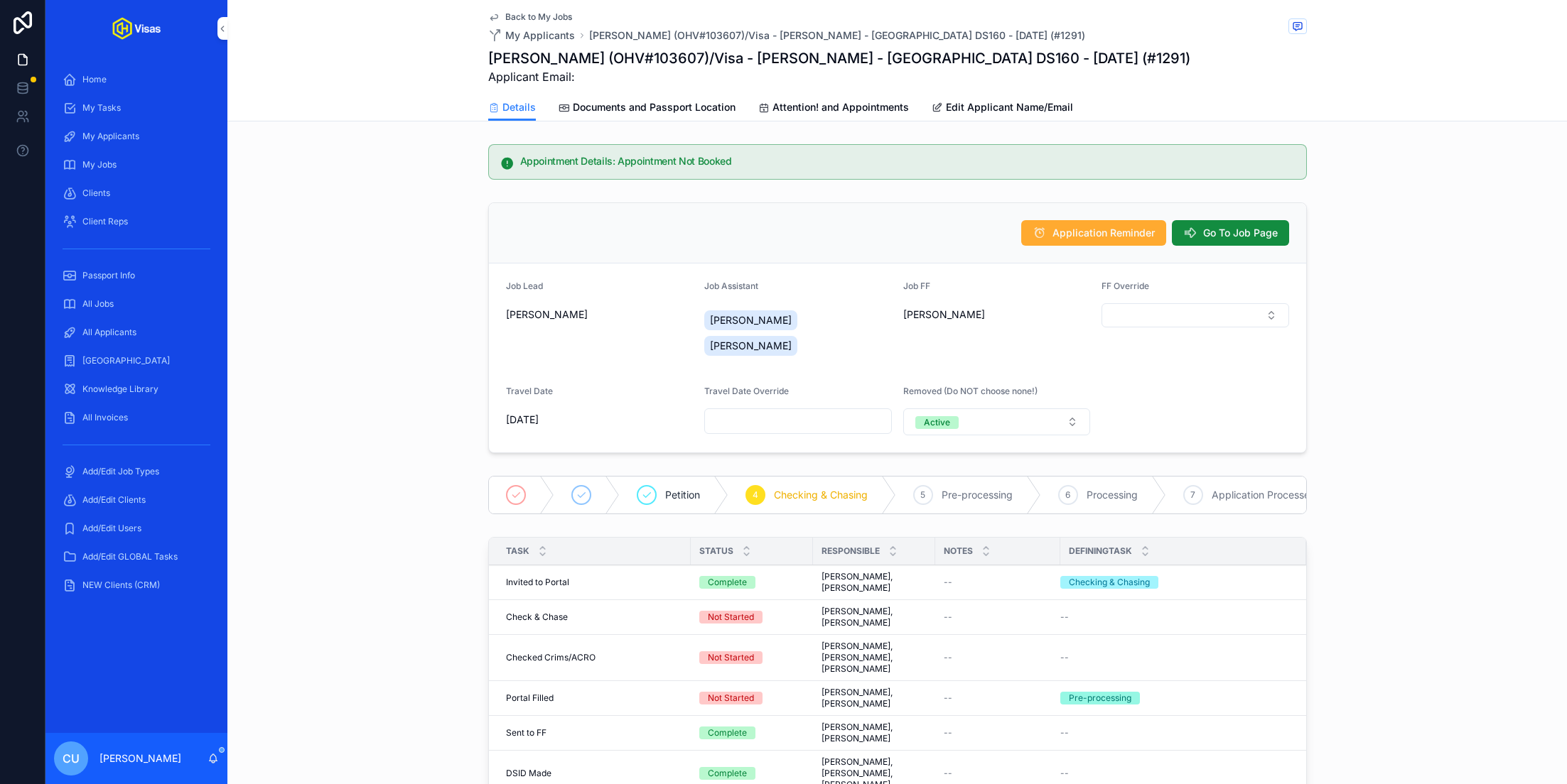
scroll to position [258, 0]
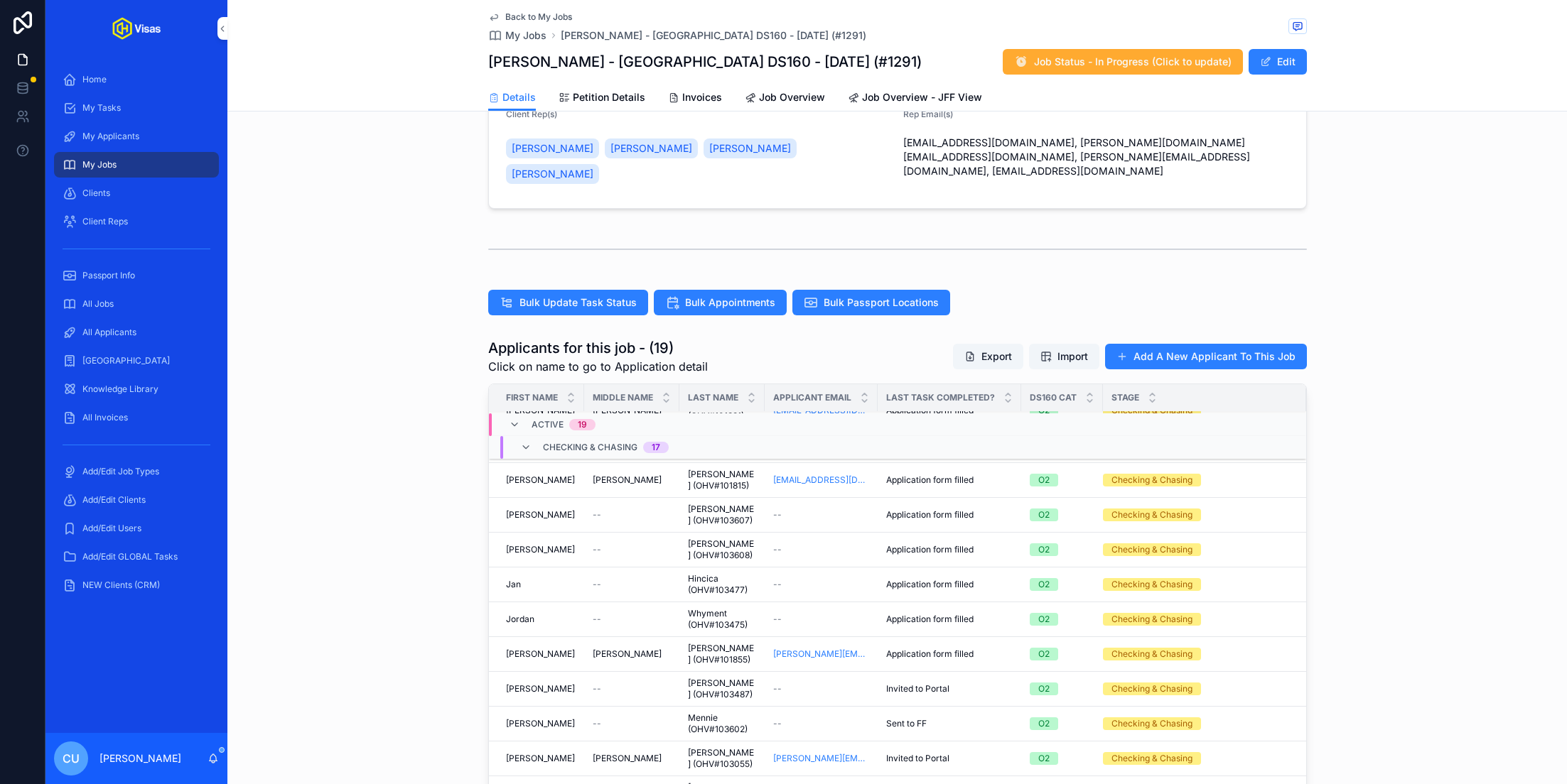
scroll to position [154, 0]
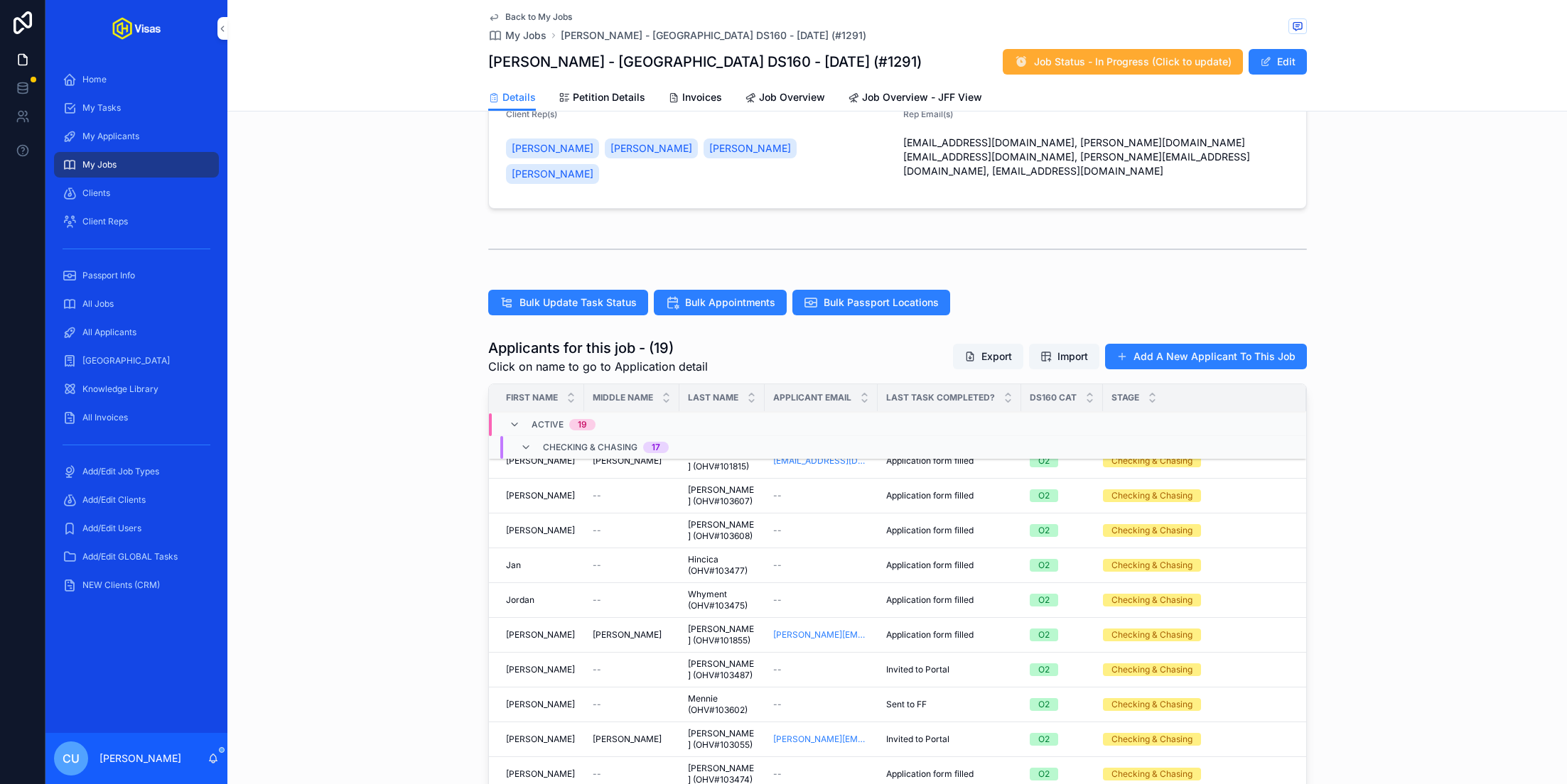
click at [550, 490] on div "[PERSON_NAME]" at bounding box center [540, 496] width 69 height 11
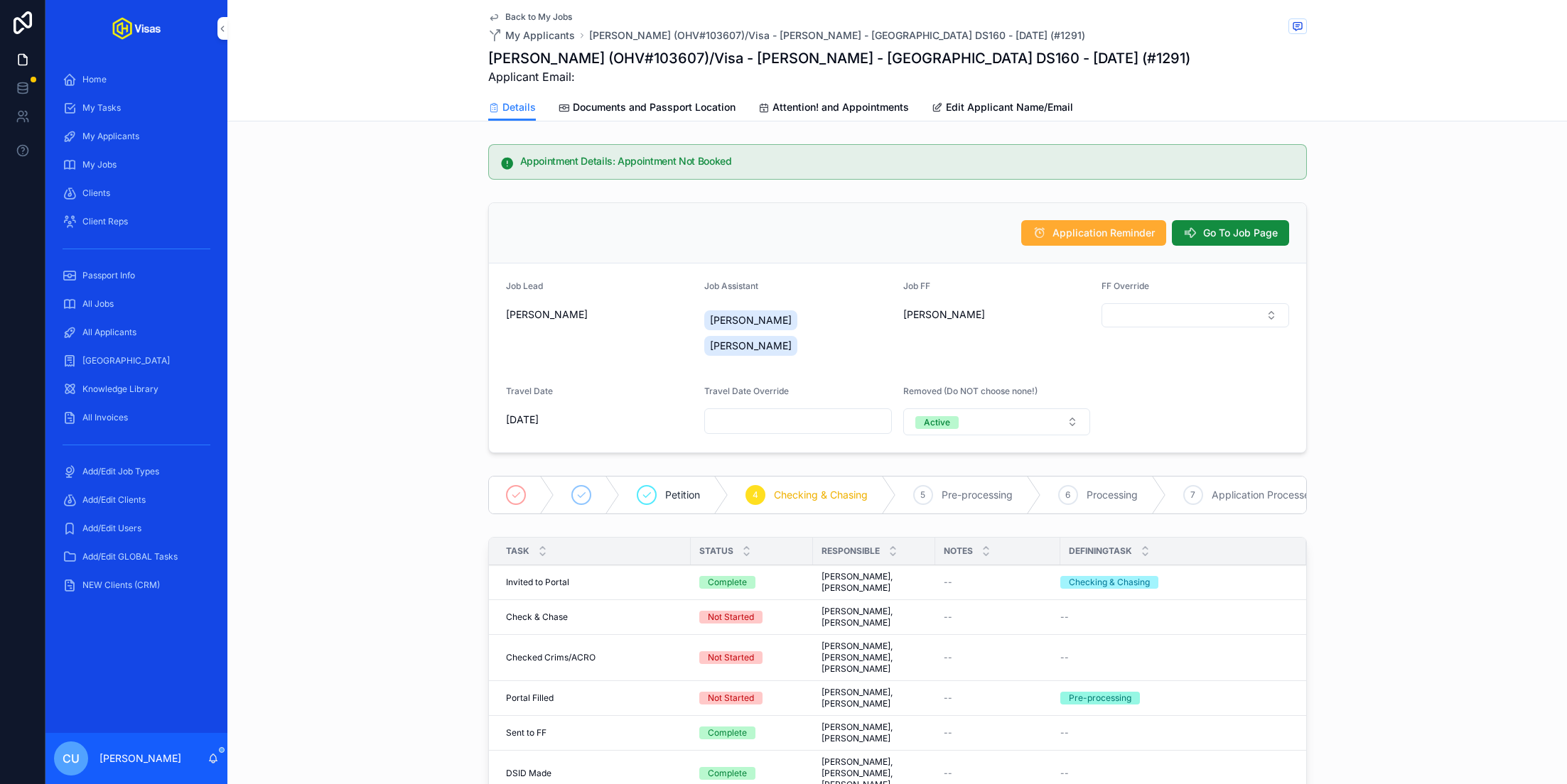
scroll to position [337, 0]
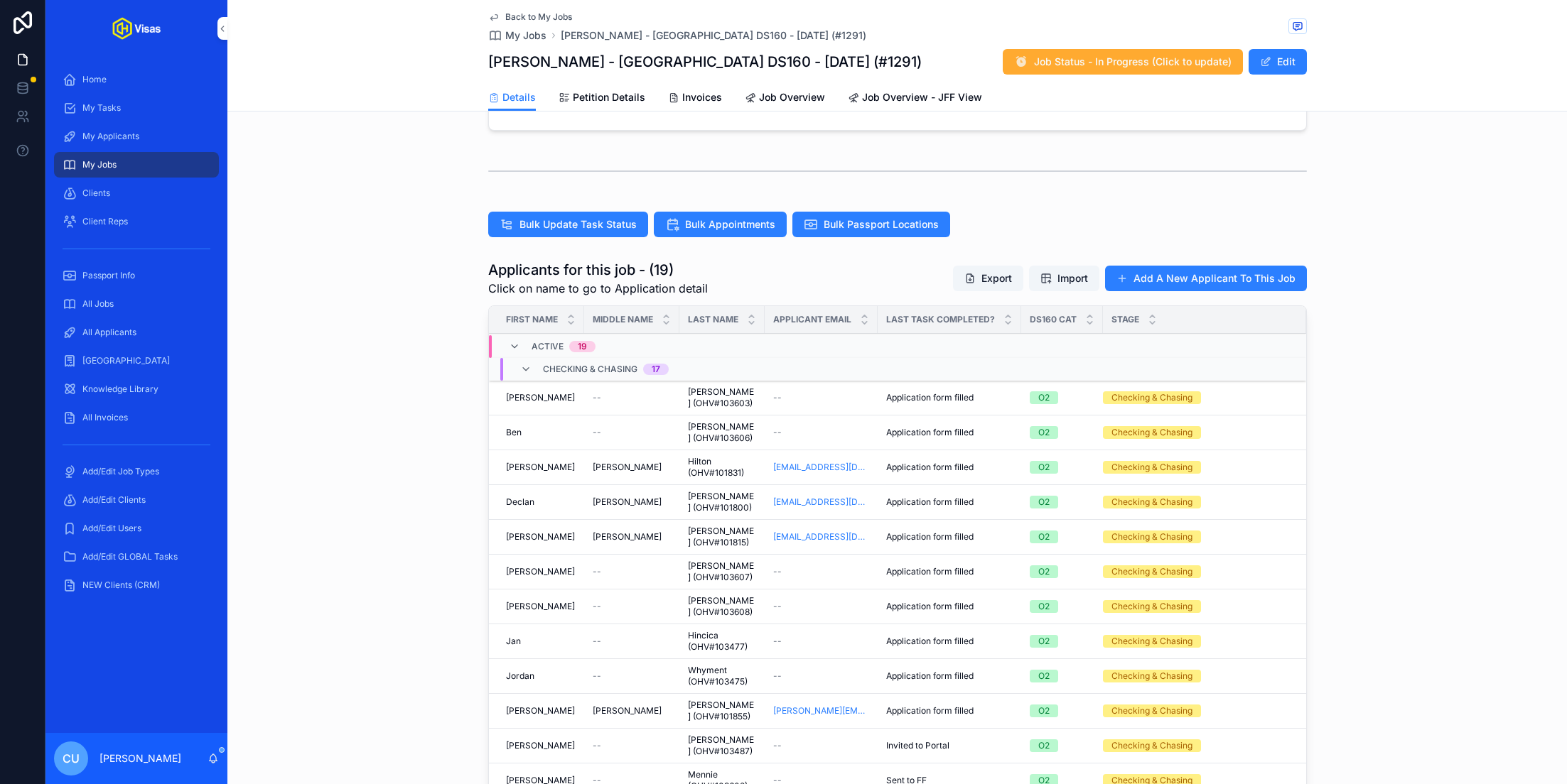
click at [566, 601] on div "[PERSON_NAME] [PERSON_NAME]" at bounding box center [540, 606] width 69 height 11
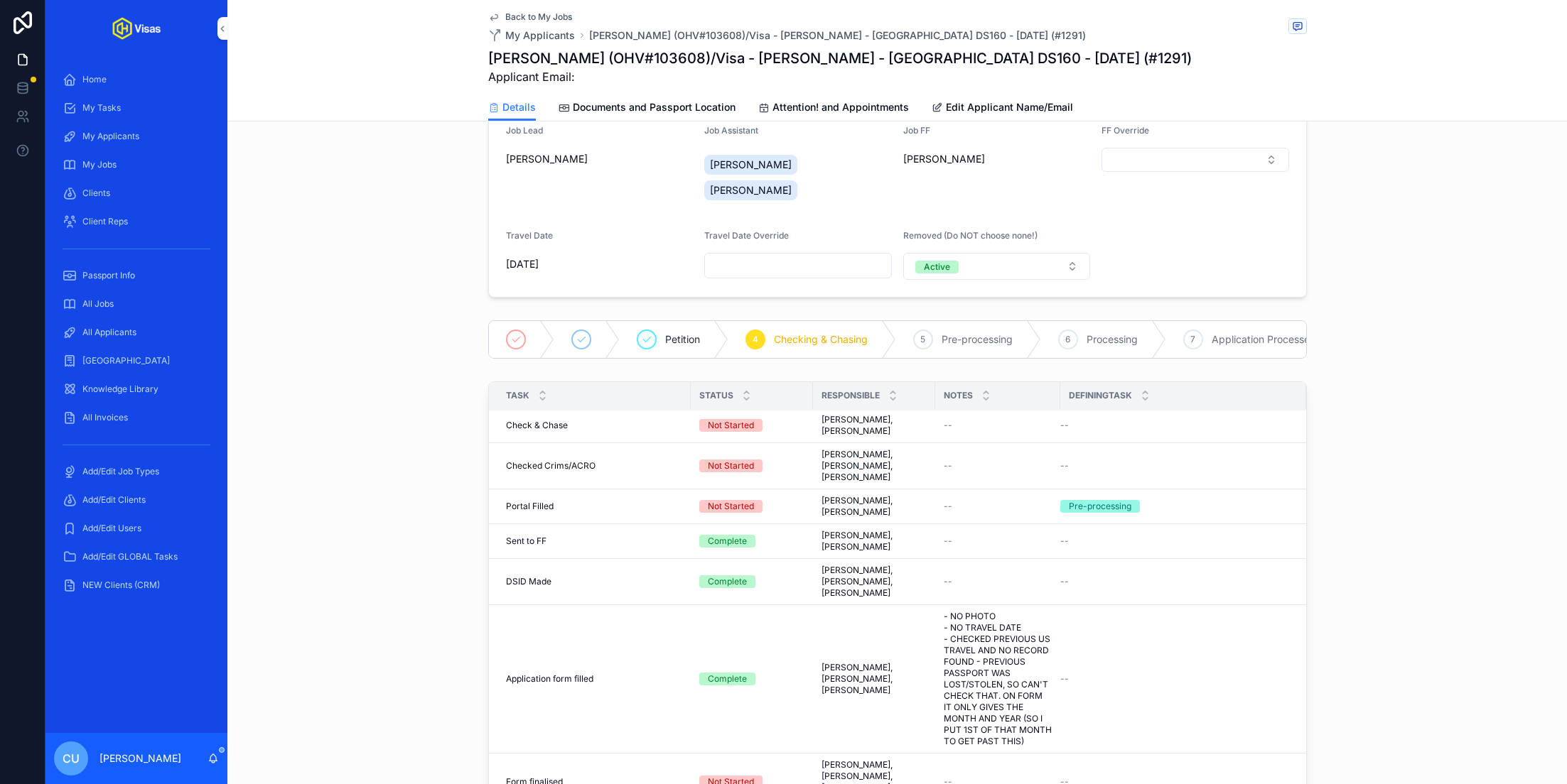
scroll to position [157, 0]
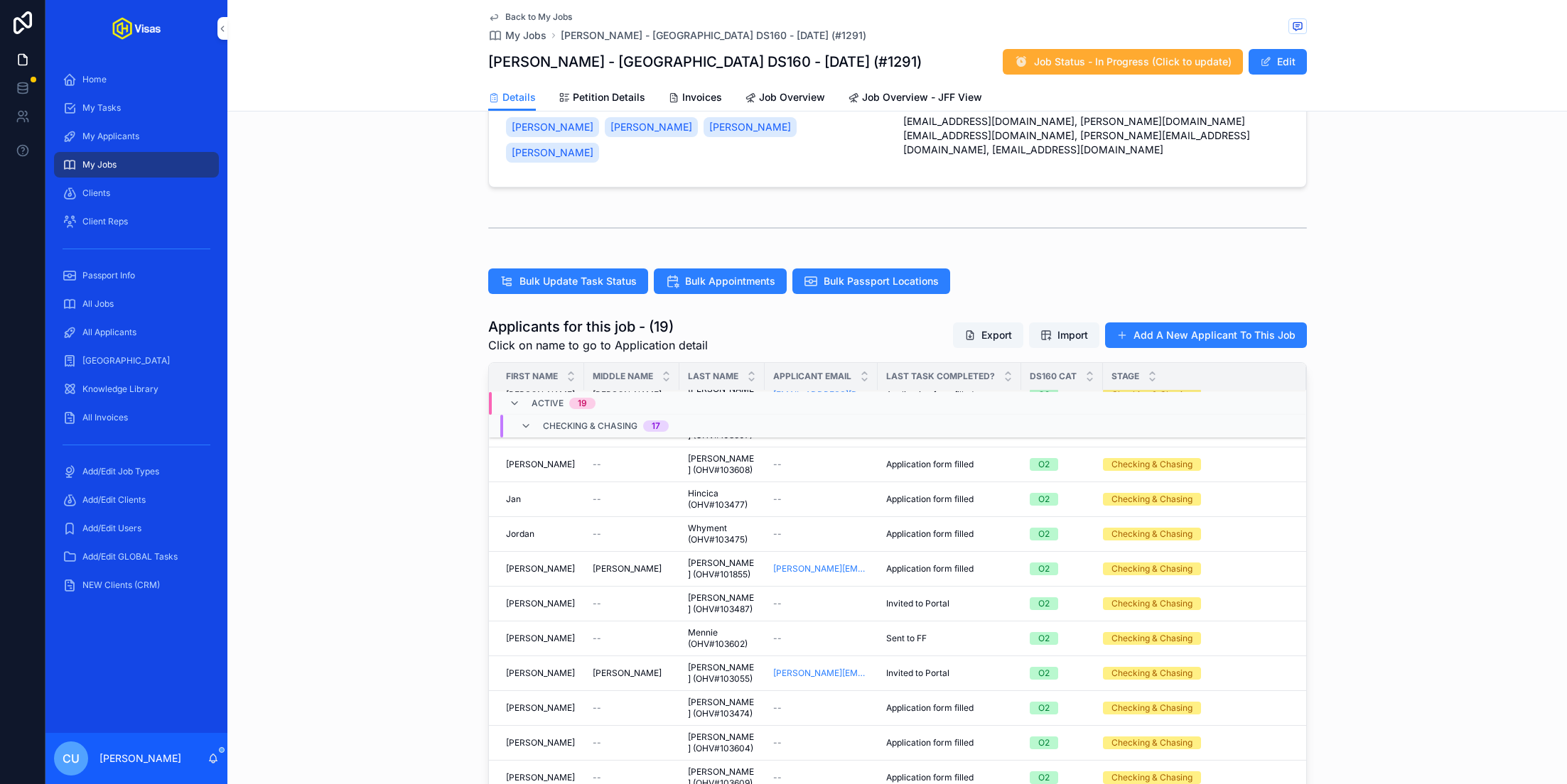
scroll to position [281, 0]
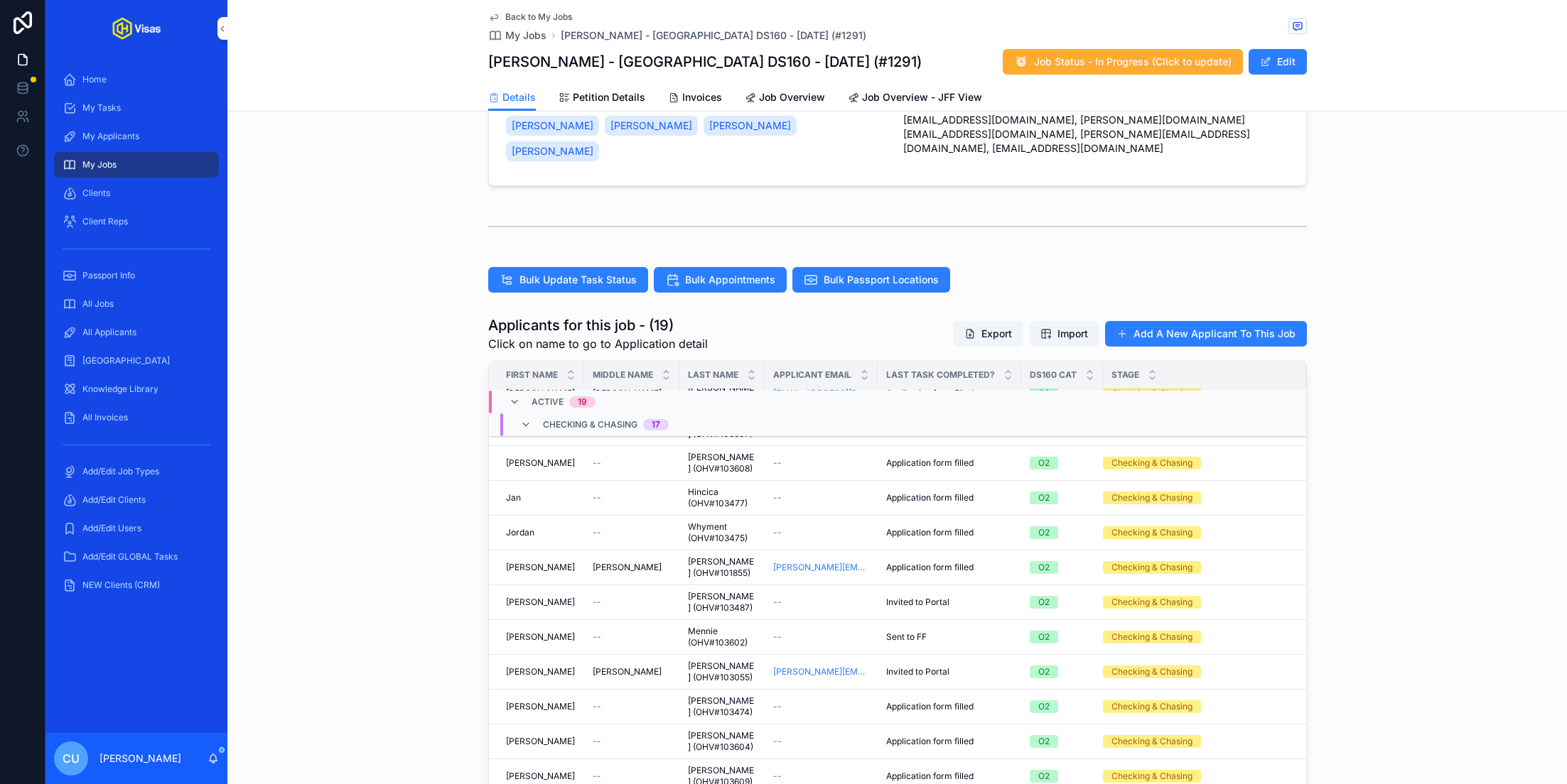
click at [797, 492] on div "--" at bounding box center [821, 498] width 96 height 11
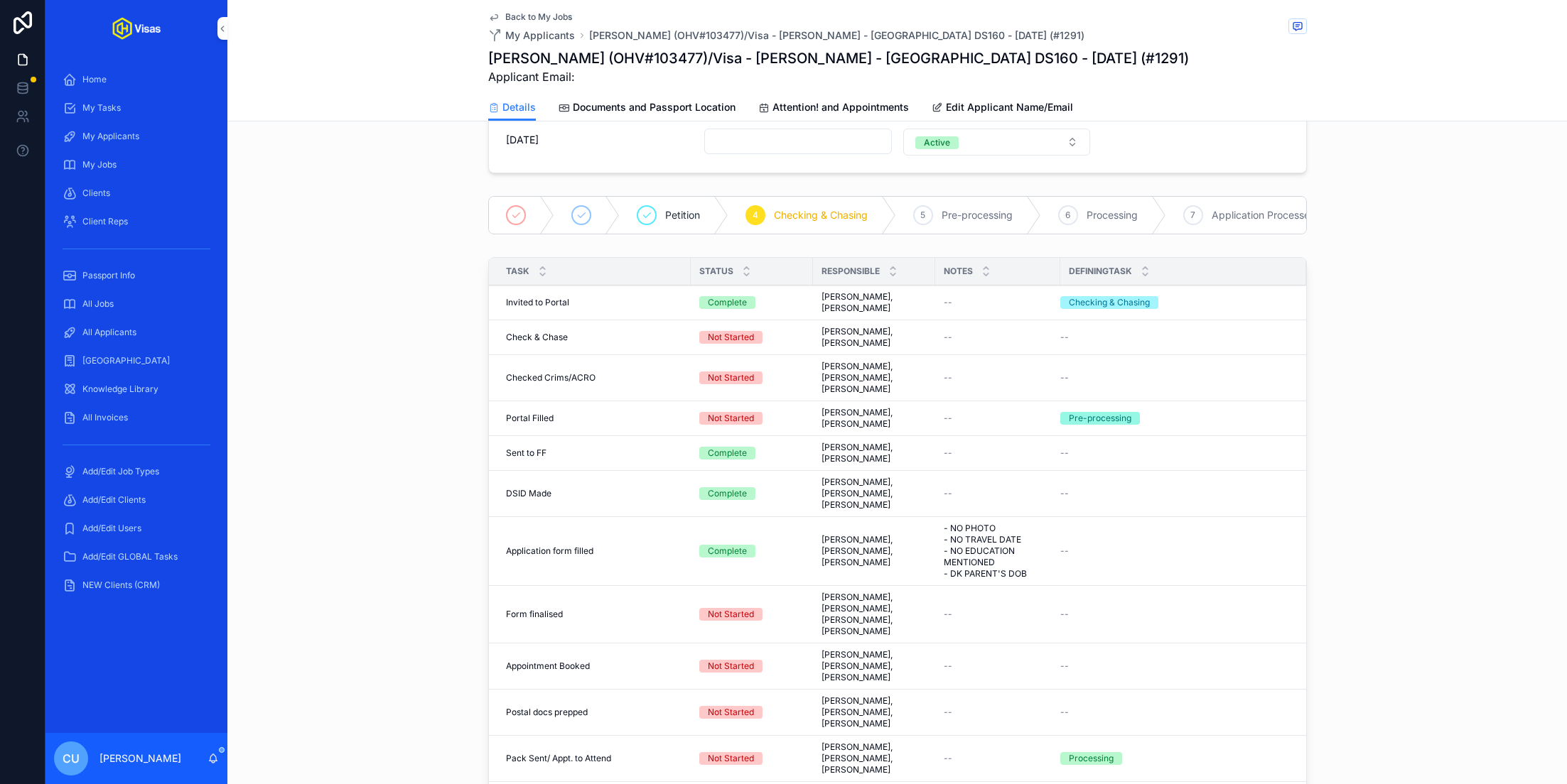
scroll to position [282, 0]
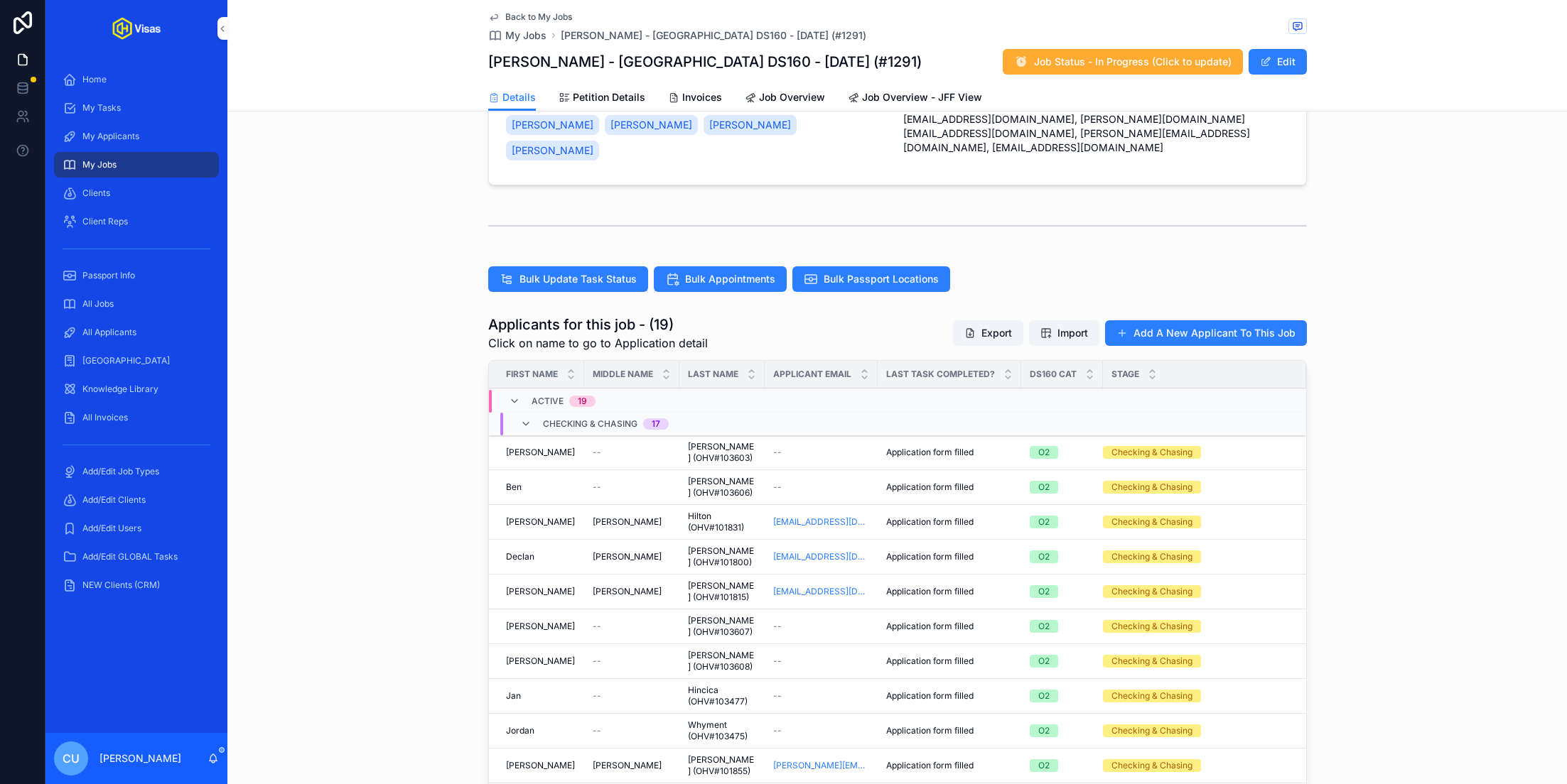
scroll to position [107, 0]
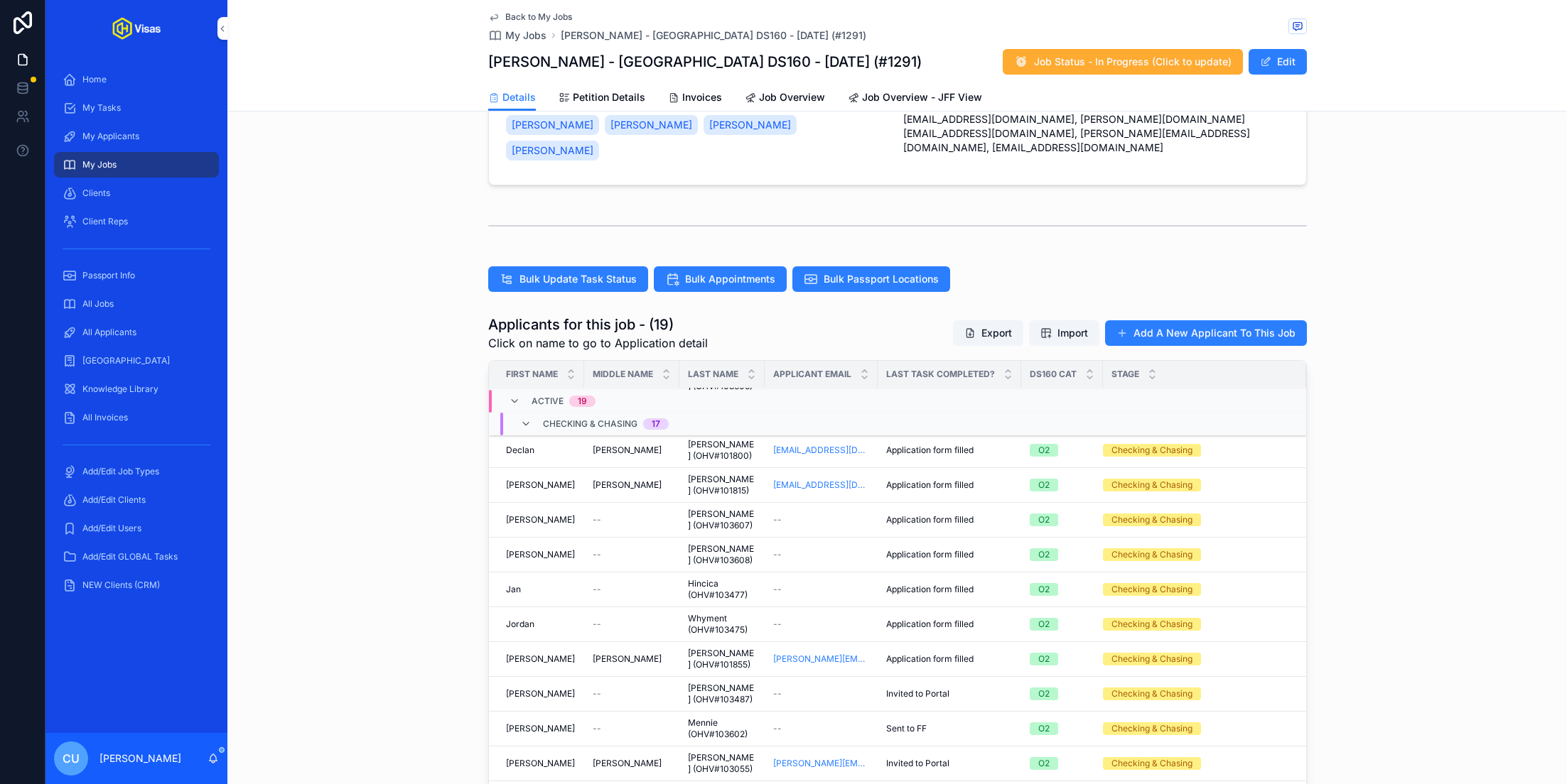
click at [802, 619] on div "--" at bounding box center [821, 624] width 96 height 11
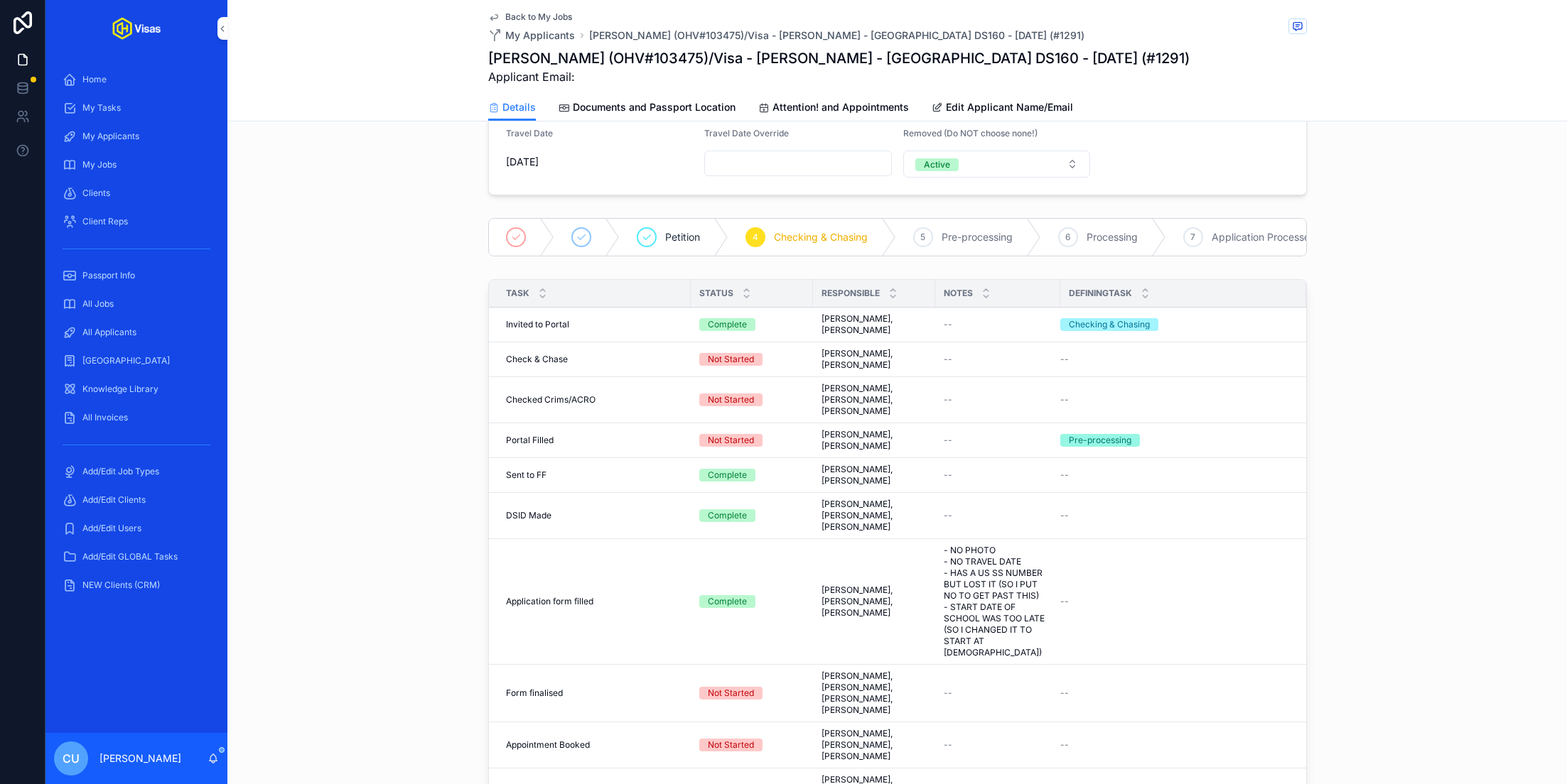
scroll to position [262, 0]
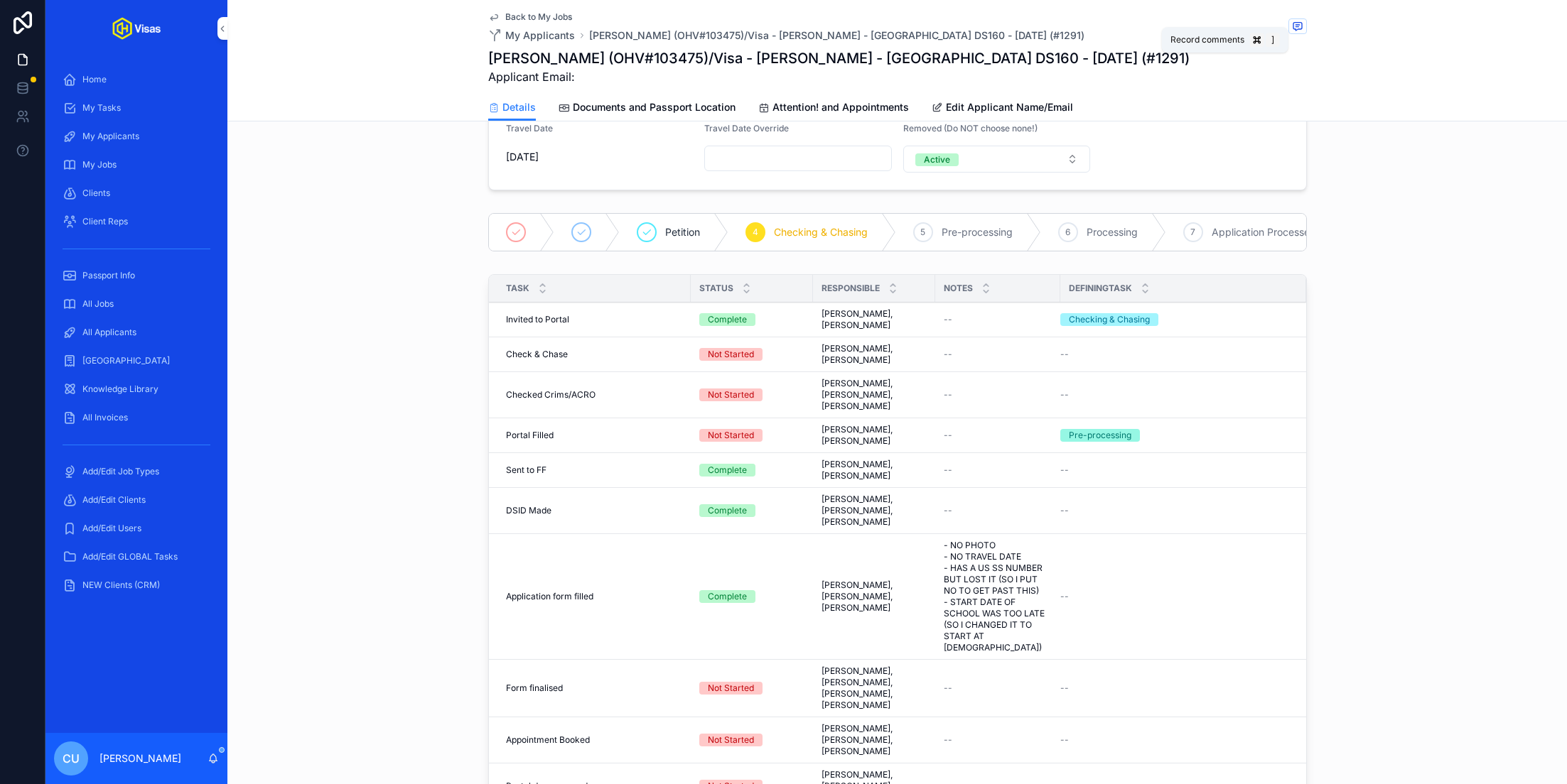
click at [1299, 29] on icon "scrollable content" at bounding box center [1297, 26] width 8 height 8
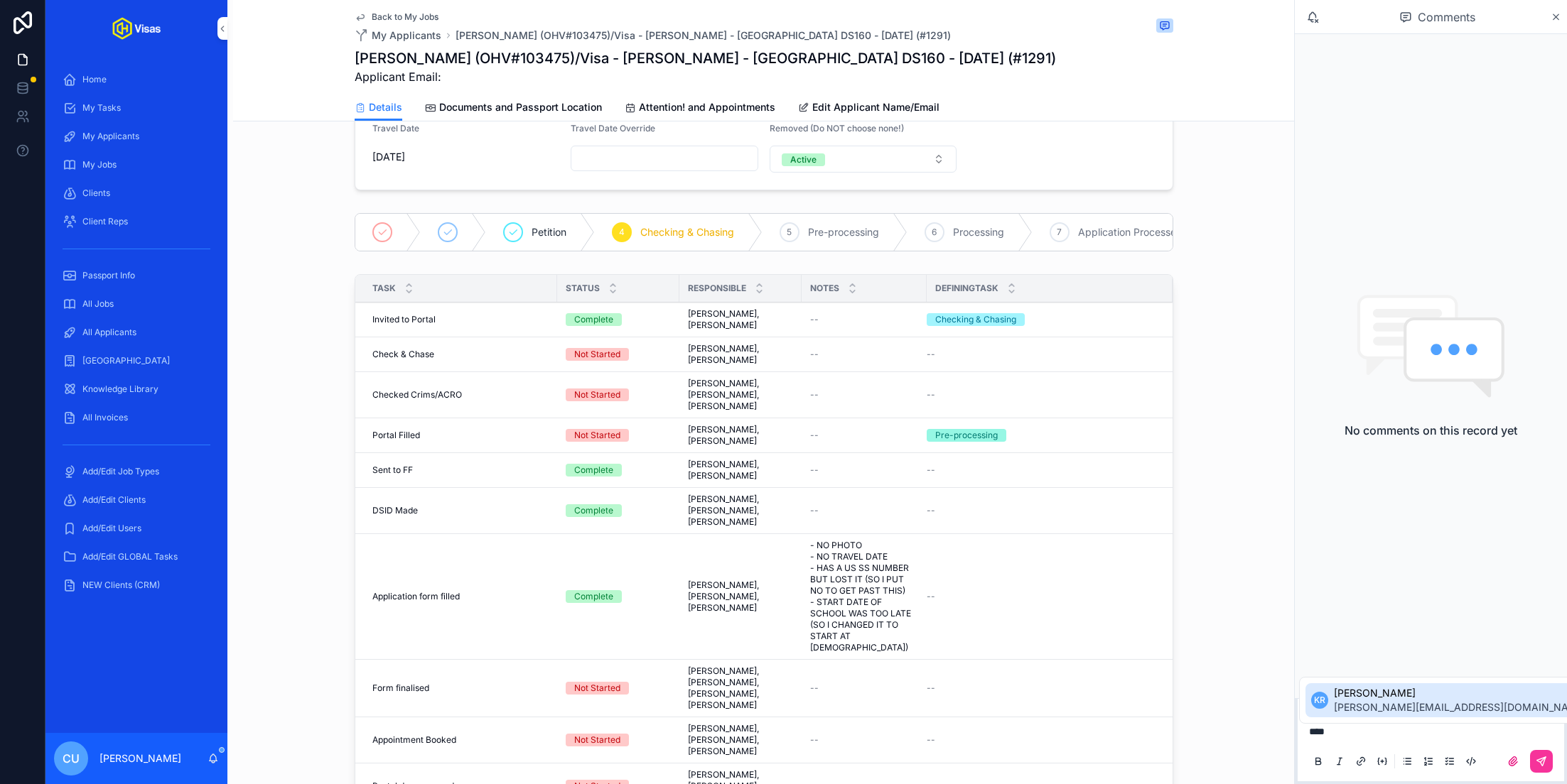
click at [1346, 699] on span "[PERSON_NAME]" at bounding box center [1460, 693] width 253 height 14
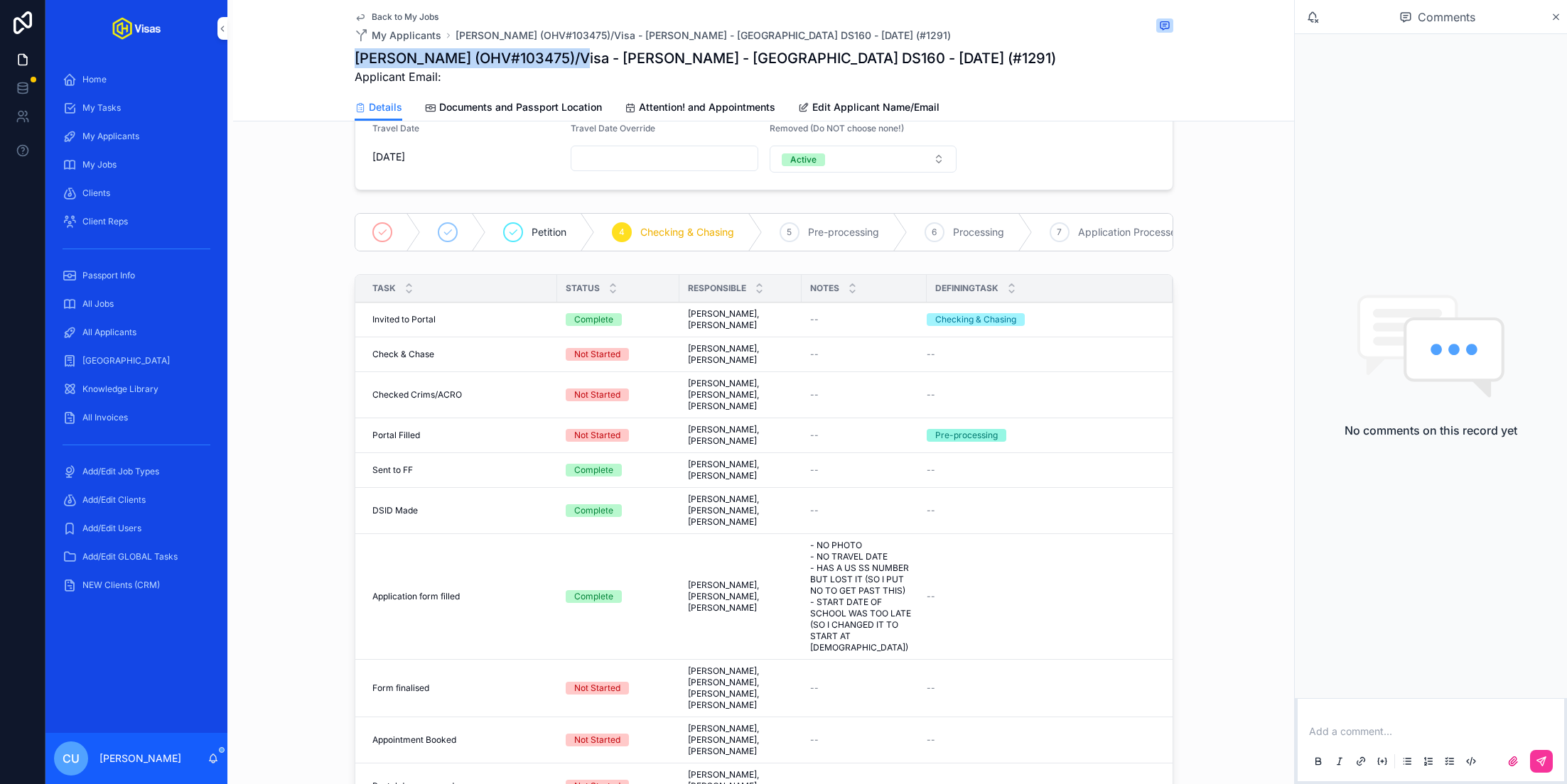
drag, startPoint x: 574, startPoint y: 61, endPoint x: 324, endPoint y: 53, distance: 250.1
click at [324, 53] on div "Back to My Jobs My Applicants [PERSON_NAME] (OHV#103475)/Visa - [PERSON_NAME] -…" at bounding box center [763, 60] width 1061 height 121
copy h1 "[PERSON_NAME] (OHV#103475)"
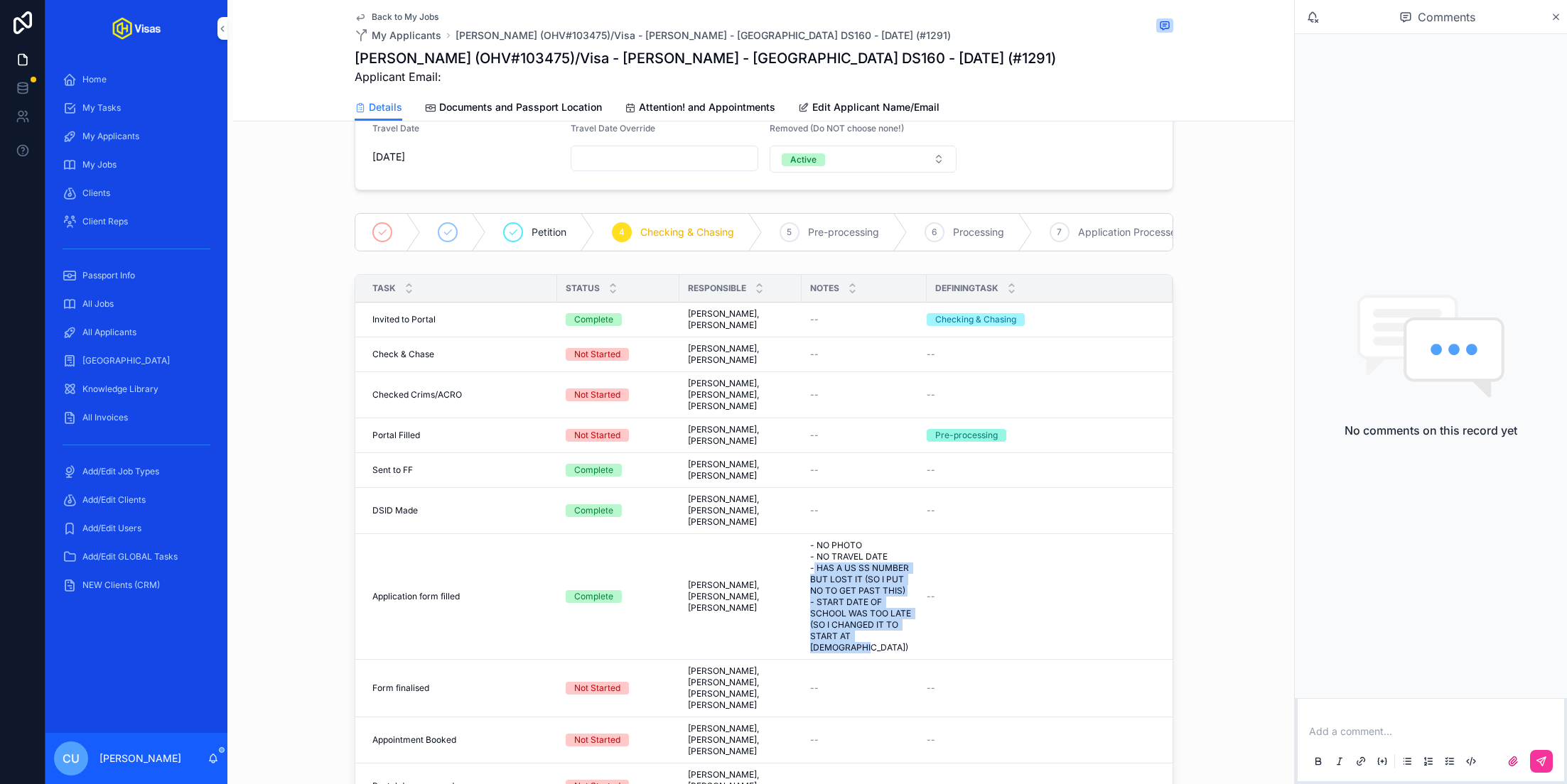
drag, startPoint x: 912, startPoint y: 591, endPoint x: 813, endPoint y: 526, distance: 118.4
click at [813, 540] on span "- NO PHOTO - NO TRAVEL DATE - HAS A US SS NUMBER BUT LOST IT (SO I PUT NO TO GE…" at bounding box center [863, 596] width 108 height 113
click at [918, 596] on td "- NO PHOTO - NO TRAVEL DATE - HAS A US SS NUMBER BUT LOST IT (SO I PUT NO TO GE…" at bounding box center [863, 597] width 125 height 126
drag, startPoint x: 912, startPoint y: 550, endPoint x: 802, endPoint y: 531, distance: 111.6
click at [802, 534] on td "- NO PHOTO - NO TRAVEL DATE - HAS A US SS NUMBER BUT LOST IT (SO I PUT NO TO GE…" at bounding box center [863, 597] width 125 height 126
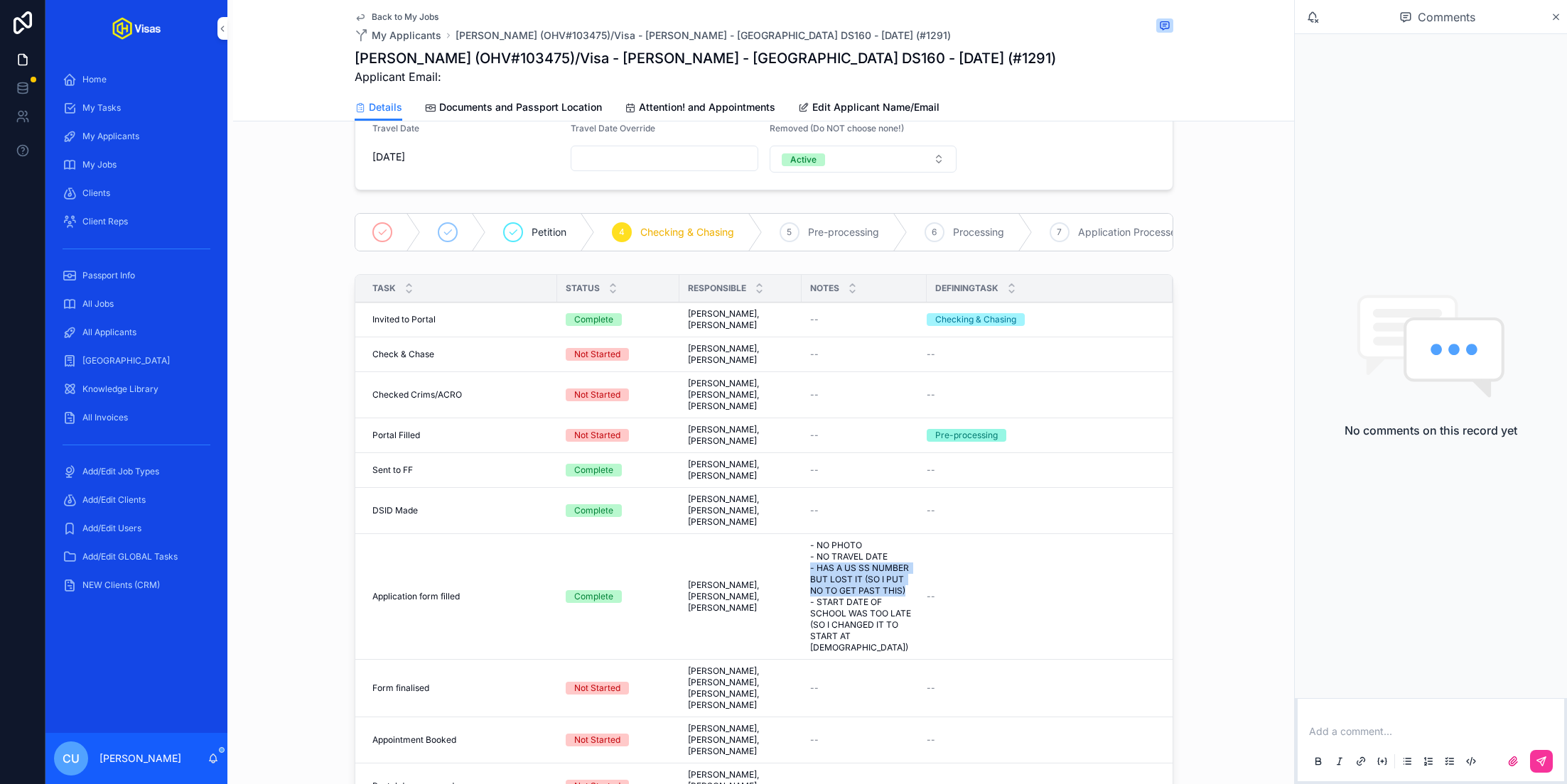
copy span "- HAS A US SS NUMBER BUT LOST IT (SO I PUT NO TO GET PAST THIS)"
